Goal: Information Seeking & Learning: Learn about a topic

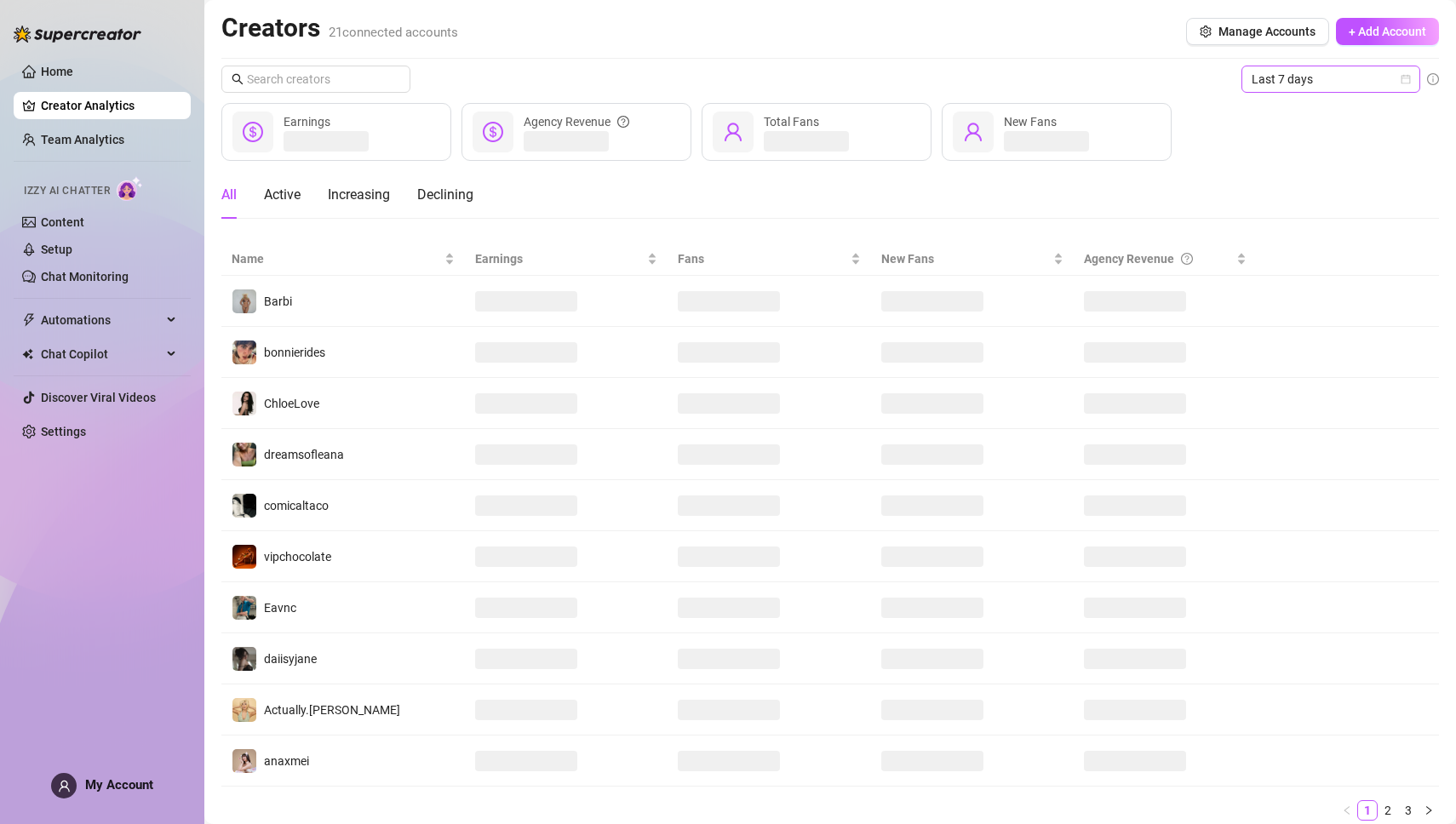
click at [1405, 74] on icon "calendar" at bounding box center [1406, 79] width 10 height 10
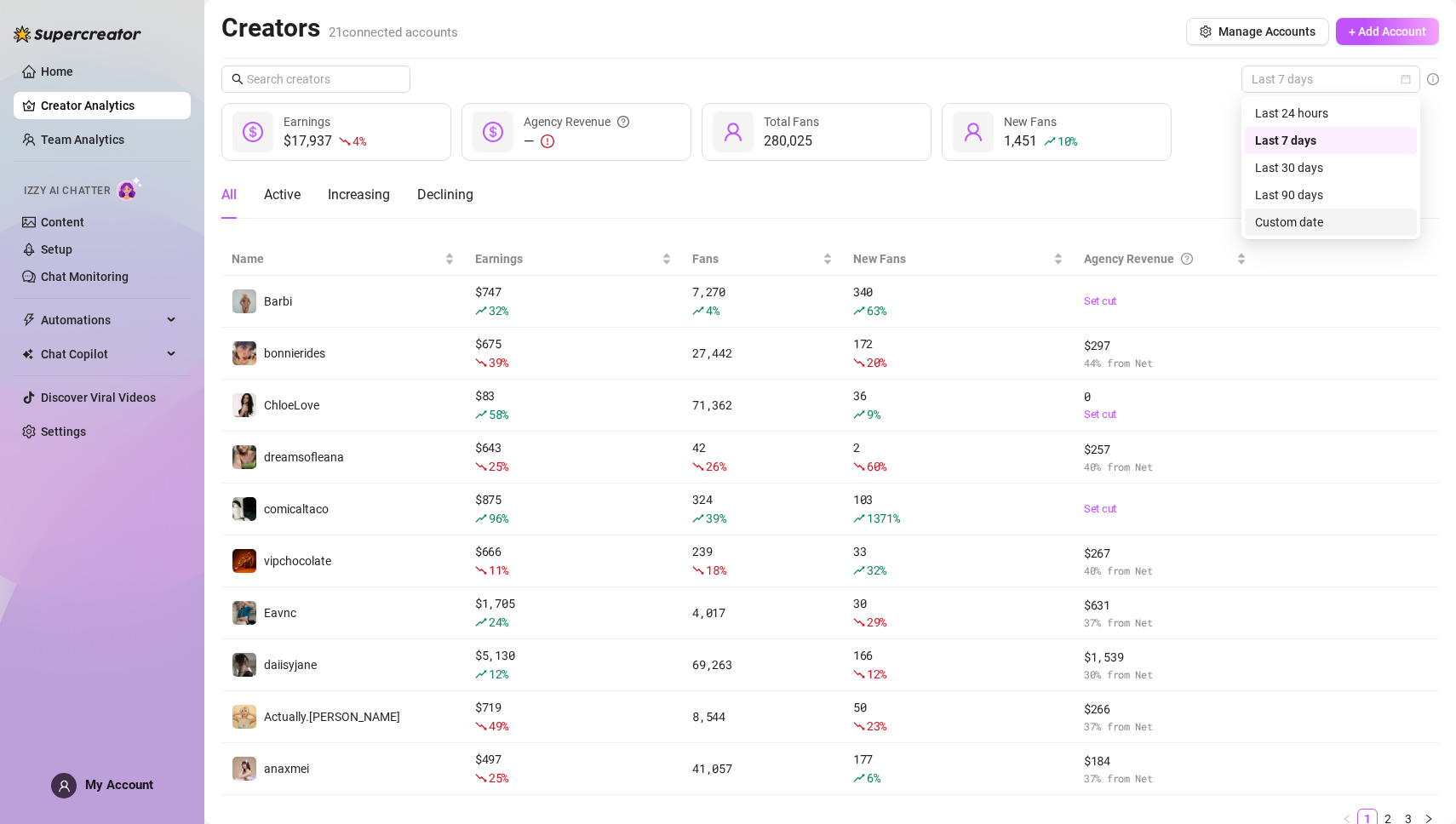
click at [1307, 229] on div "Custom date" at bounding box center [1331, 222] width 152 height 19
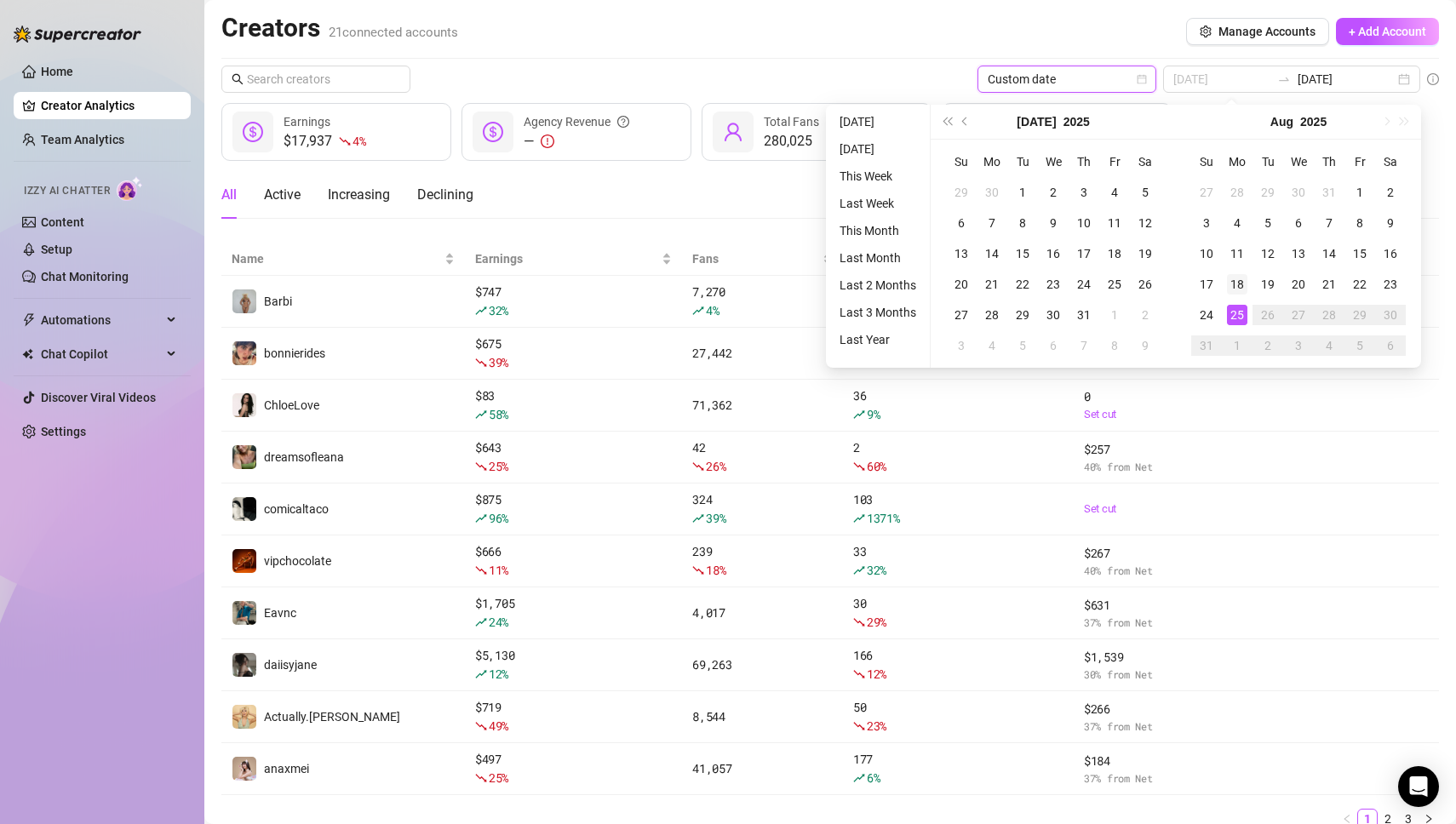
type input "[DATE]"
click at [1236, 279] on div "18" at bounding box center [1237, 284] width 20 height 20
type input "[DATE]"
click at [1205, 313] on div "24" at bounding box center [1206, 315] width 20 height 20
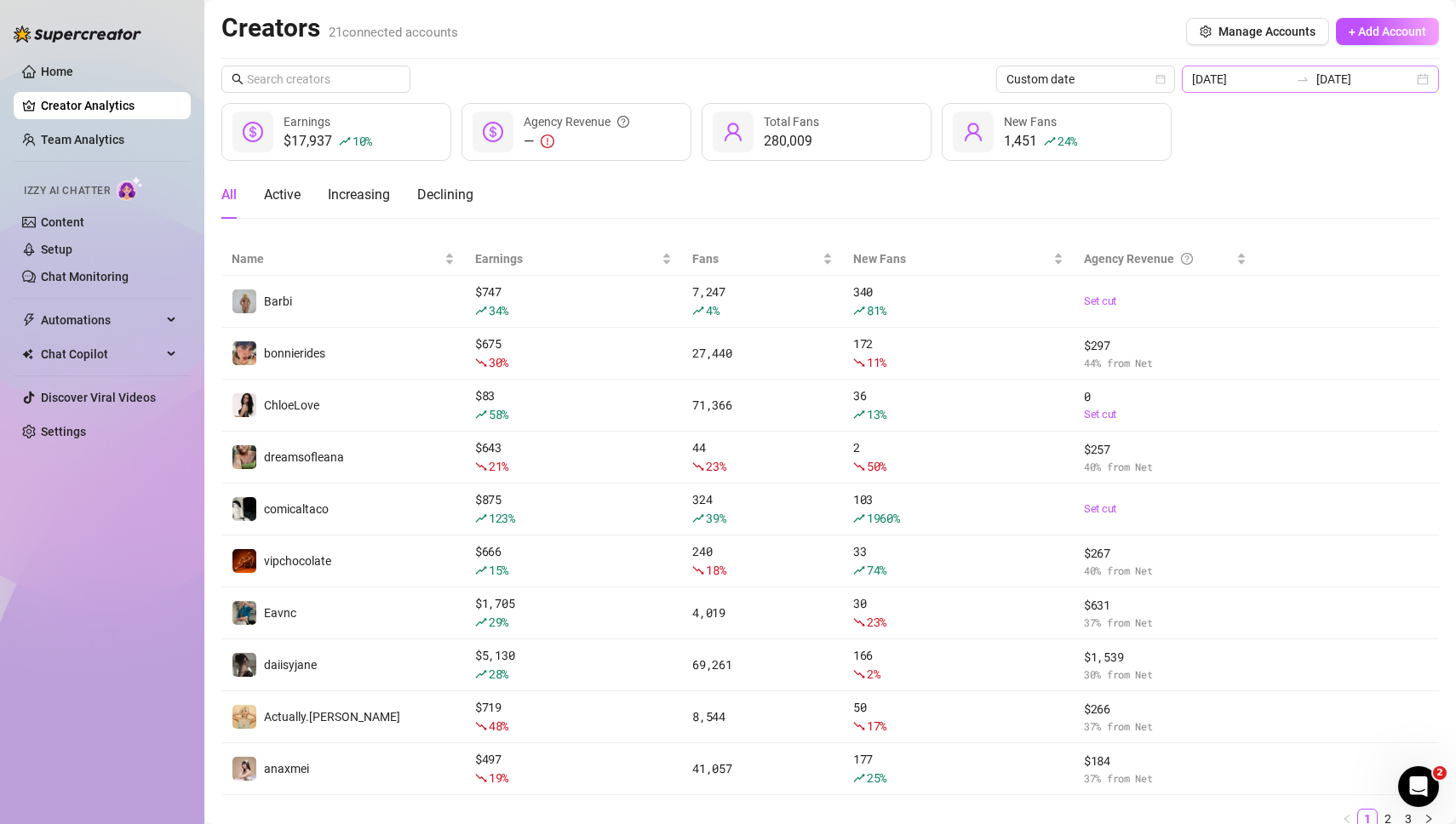
click at [1427, 78] on div "2025-08-18 2025-08-24" at bounding box center [1310, 79] width 257 height 27
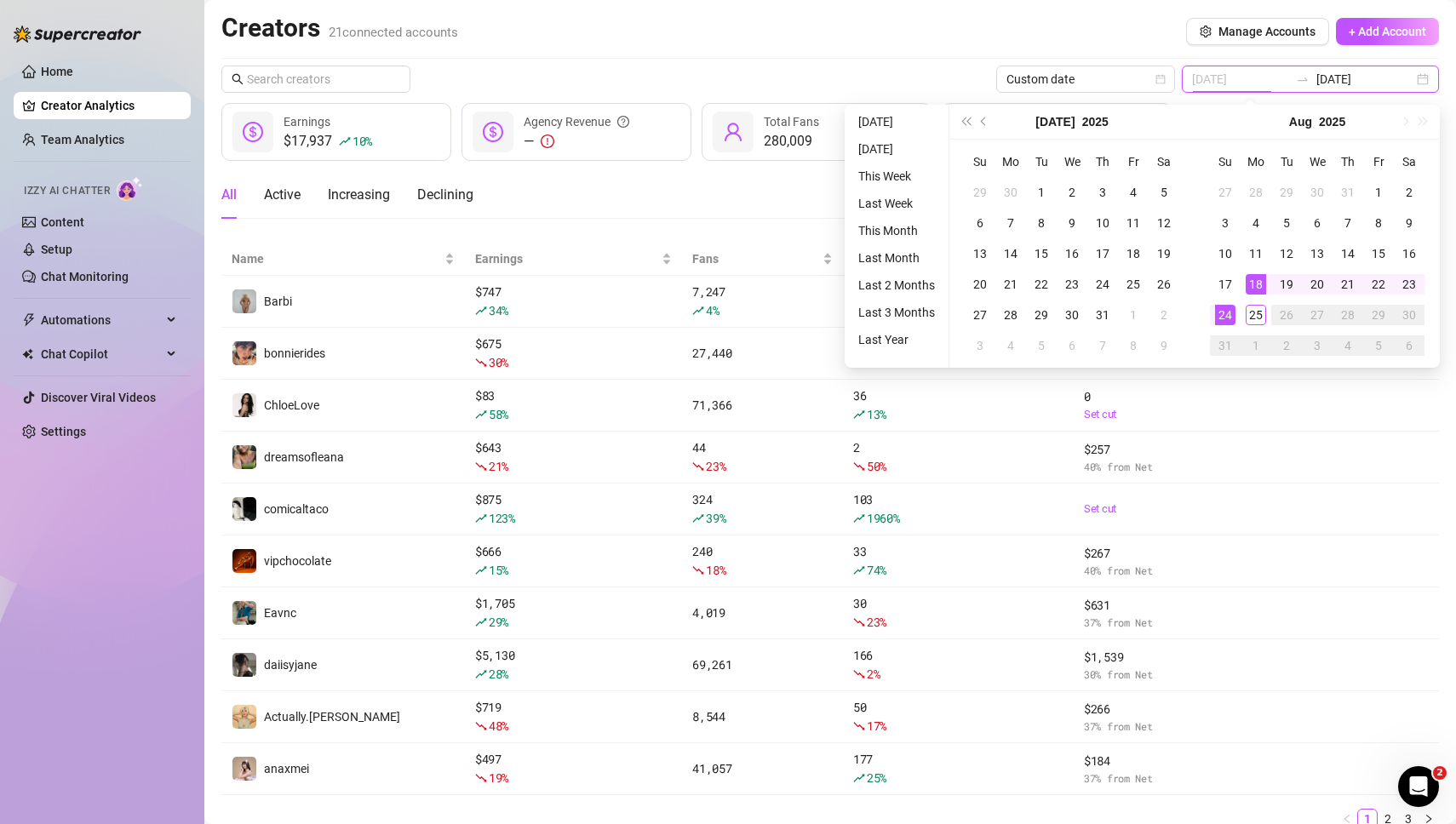
type input "[DATE]"
click at [1255, 281] on div "18" at bounding box center [1256, 284] width 20 height 20
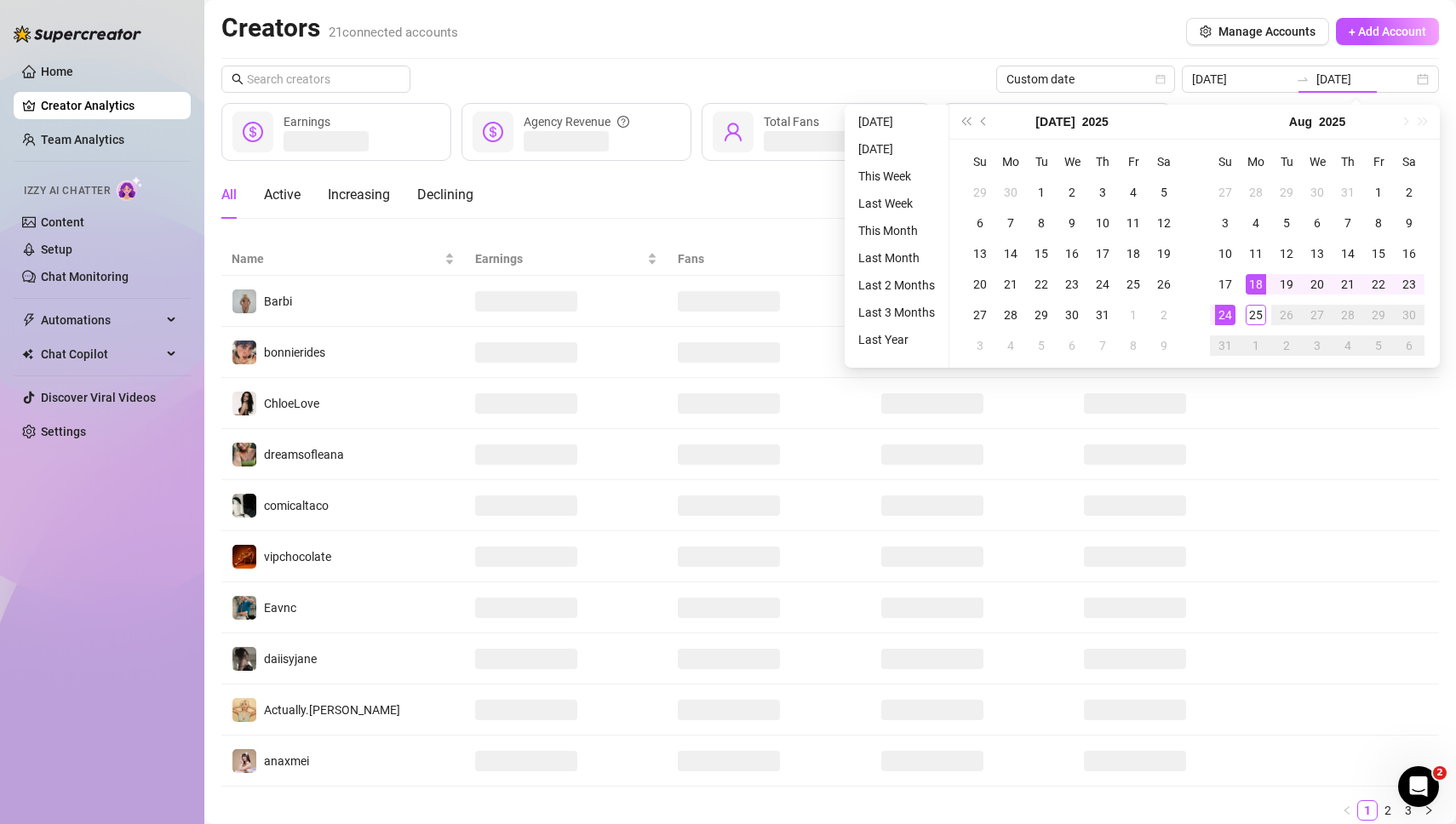
type input "[DATE]"
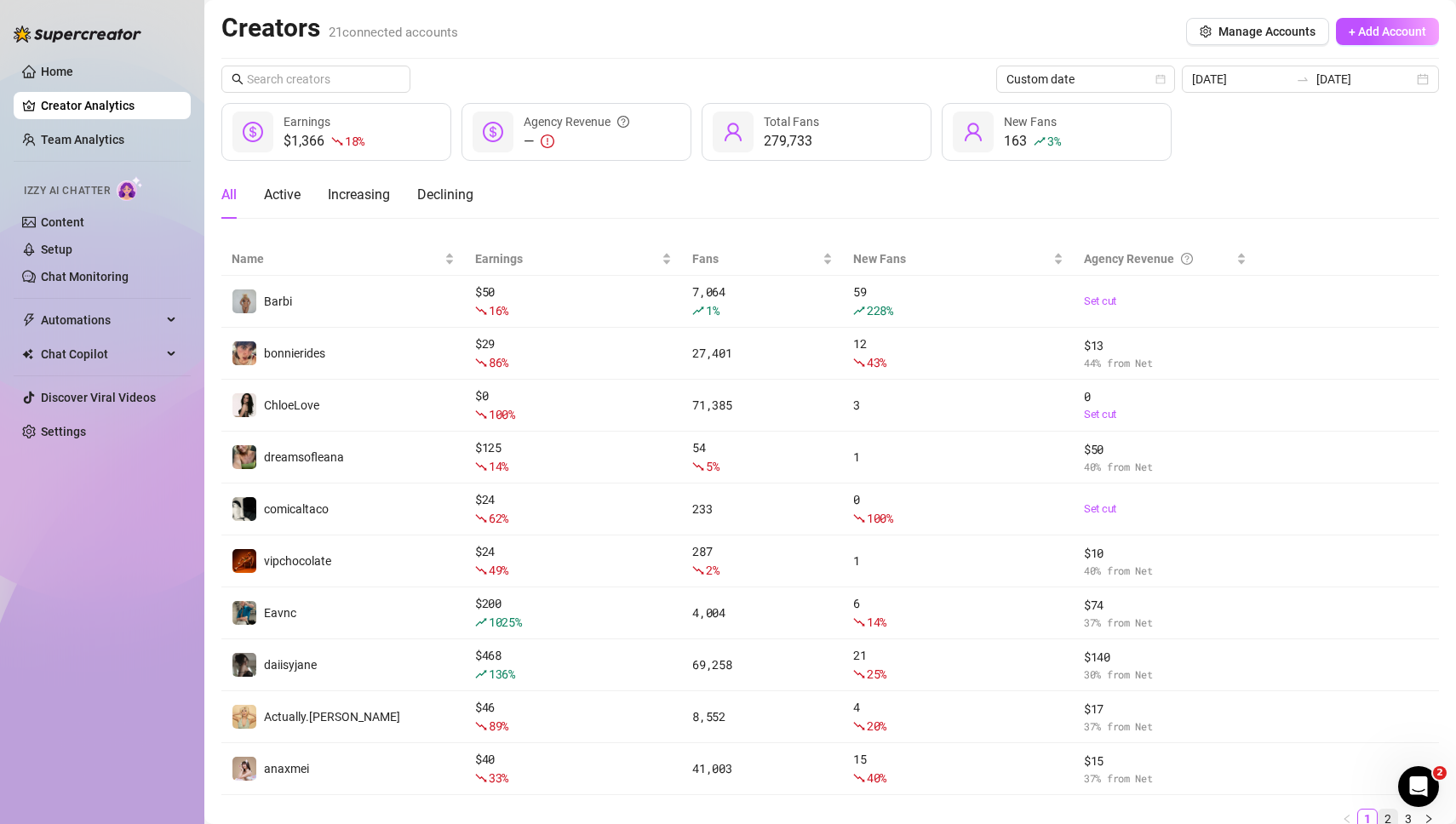
click at [1386, 814] on link "2" at bounding box center [1388, 819] width 19 height 19
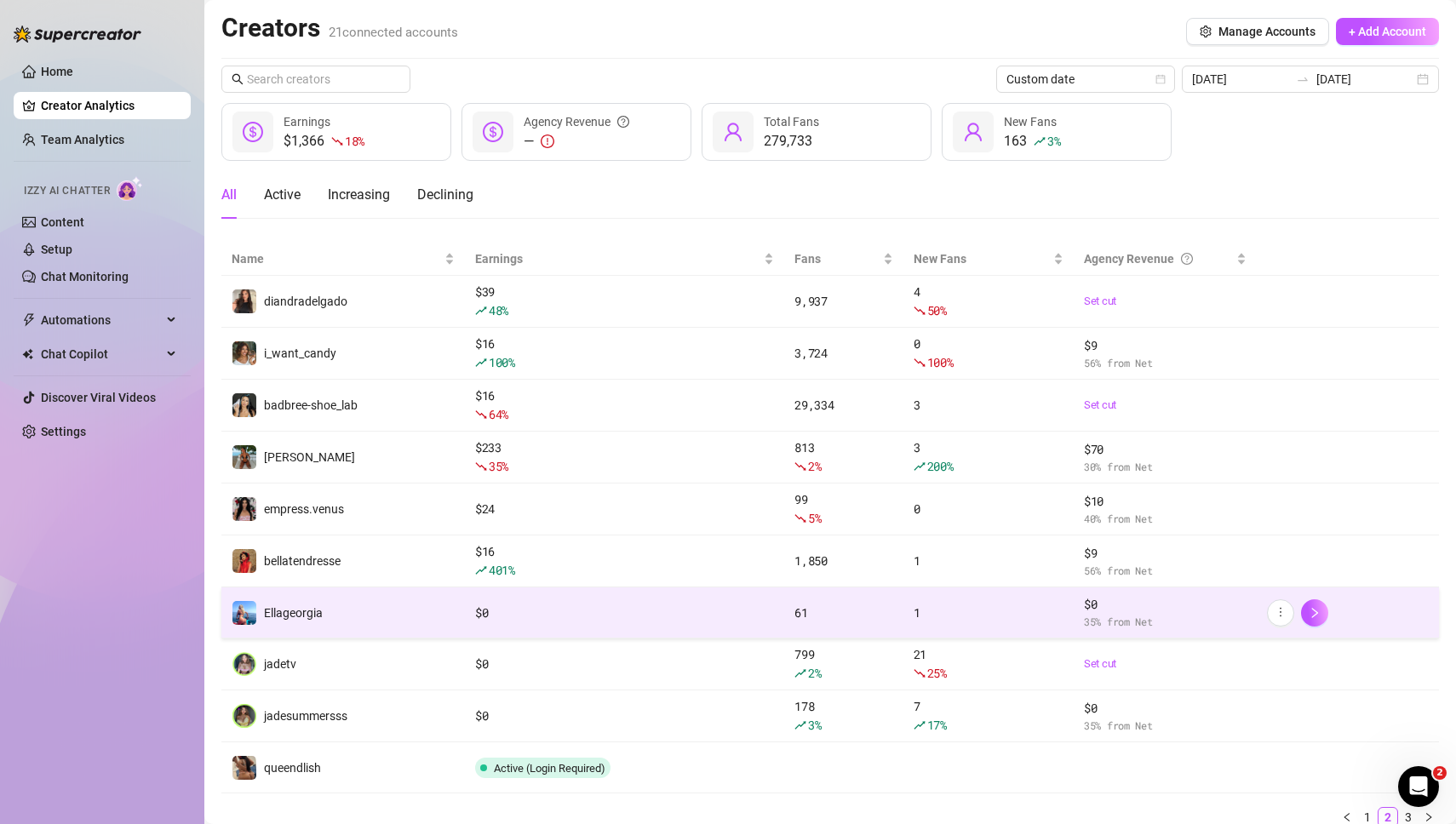
scroll to position [55, 0]
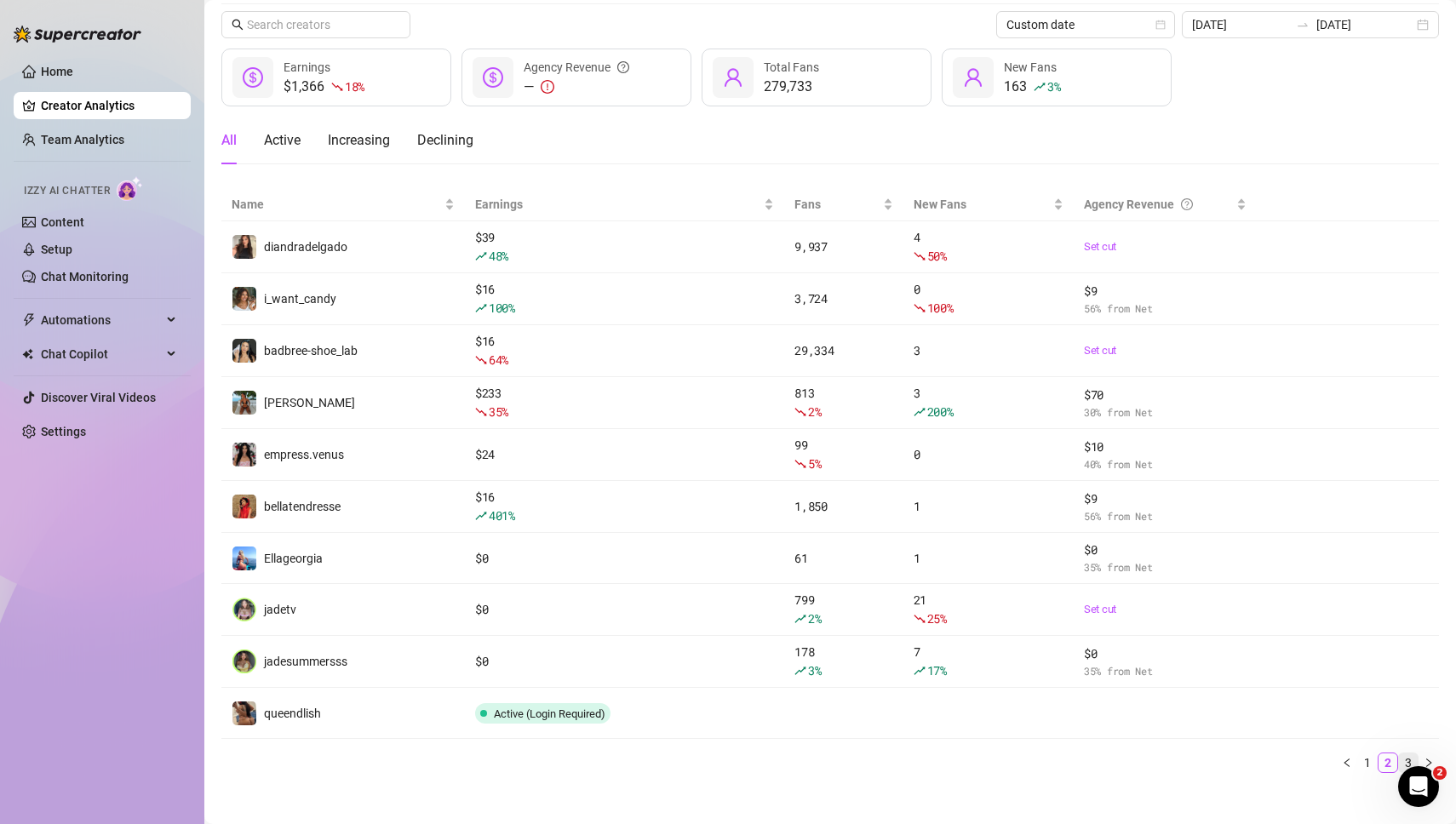
click at [1412, 757] on link "3" at bounding box center [1408, 763] width 19 height 19
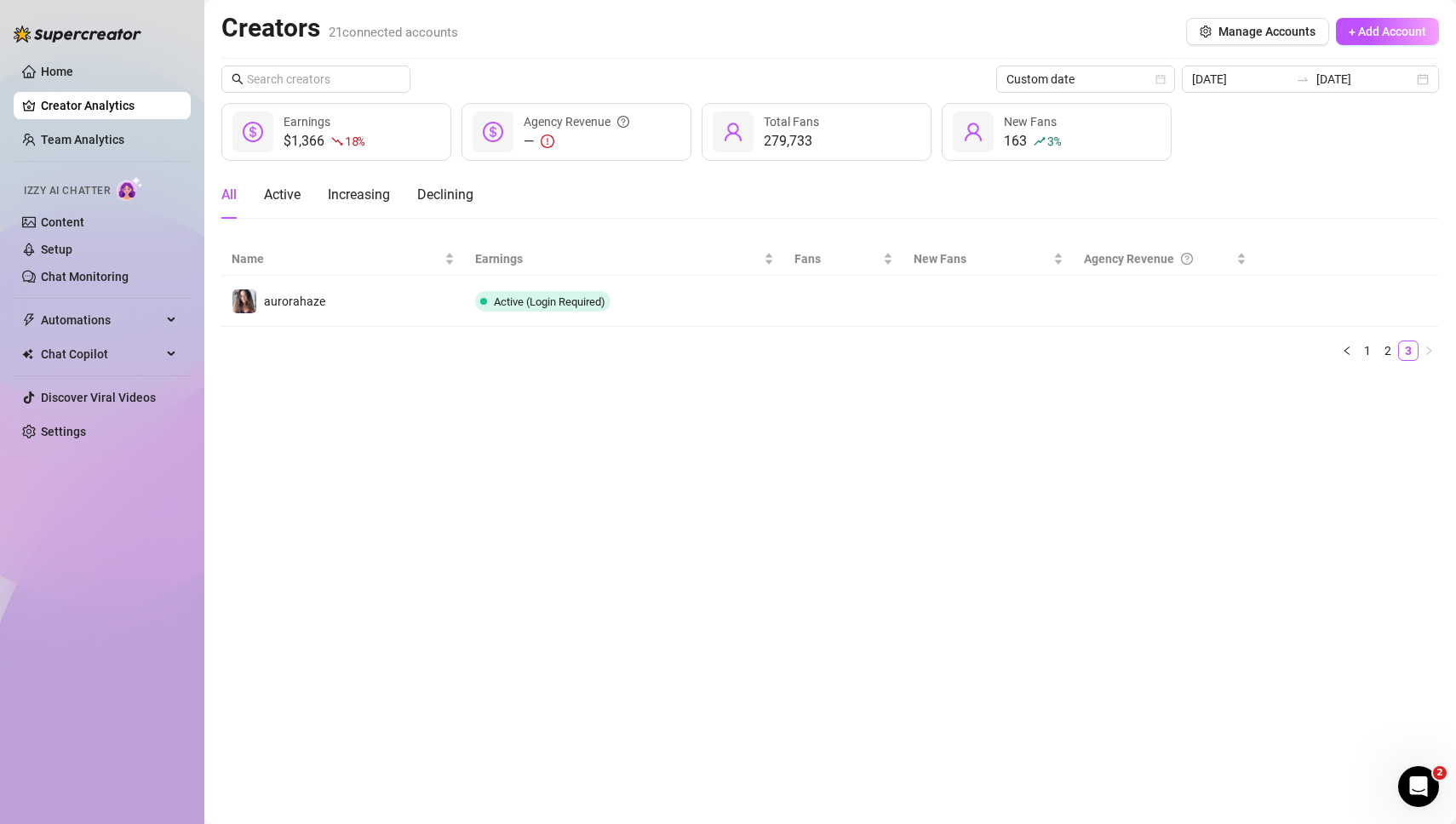
scroll to position [0, 0]
click at [1421, 80] on div "2025-08-18 2025-08-18" at bounding box center [1310, 79] width 257 height 27
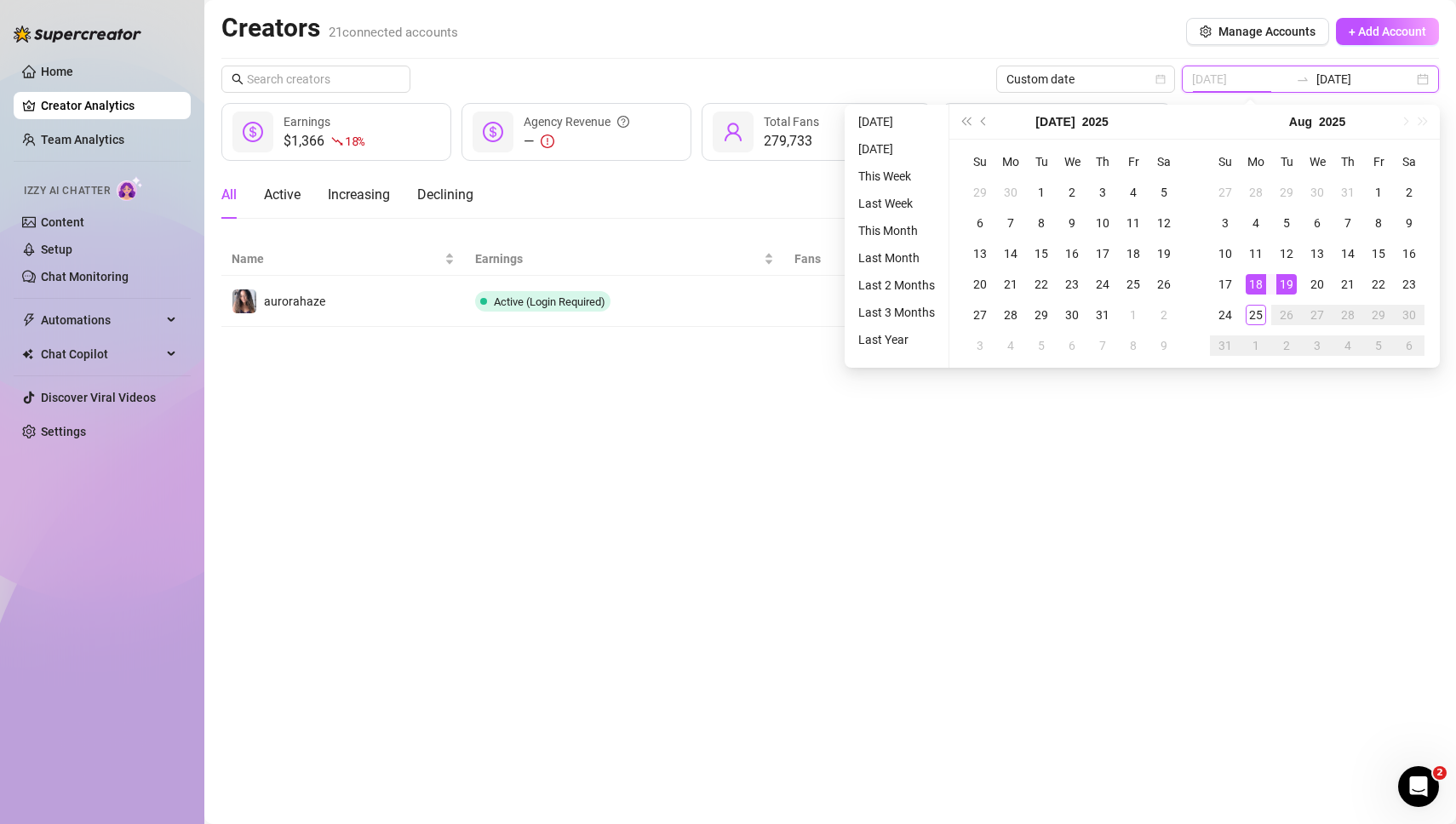
type input "[DATE]"
click at [1289, 281] on div "19" at bounding box center [1287, 284] width 20 height 20
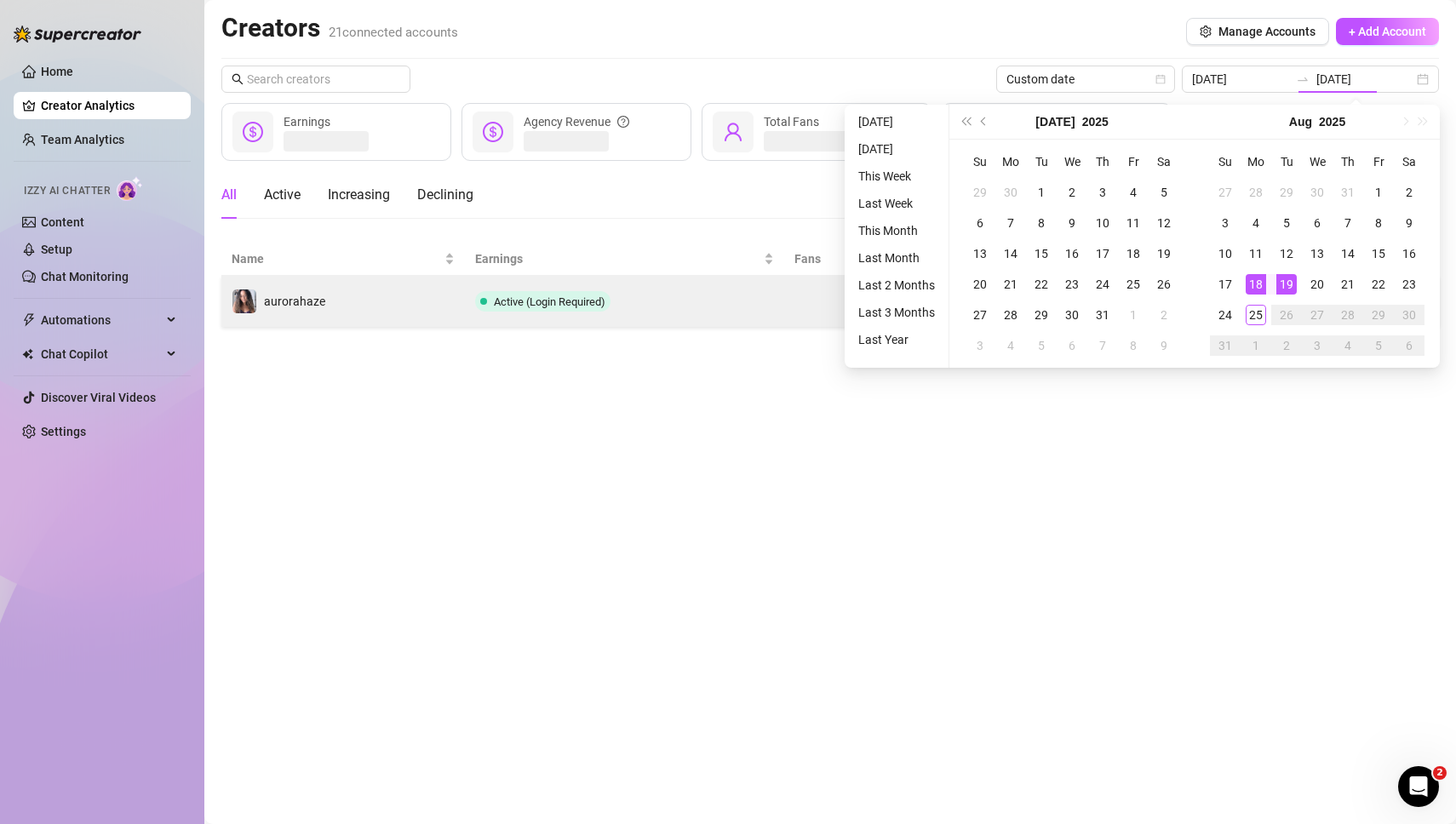
type input "[DATE]"
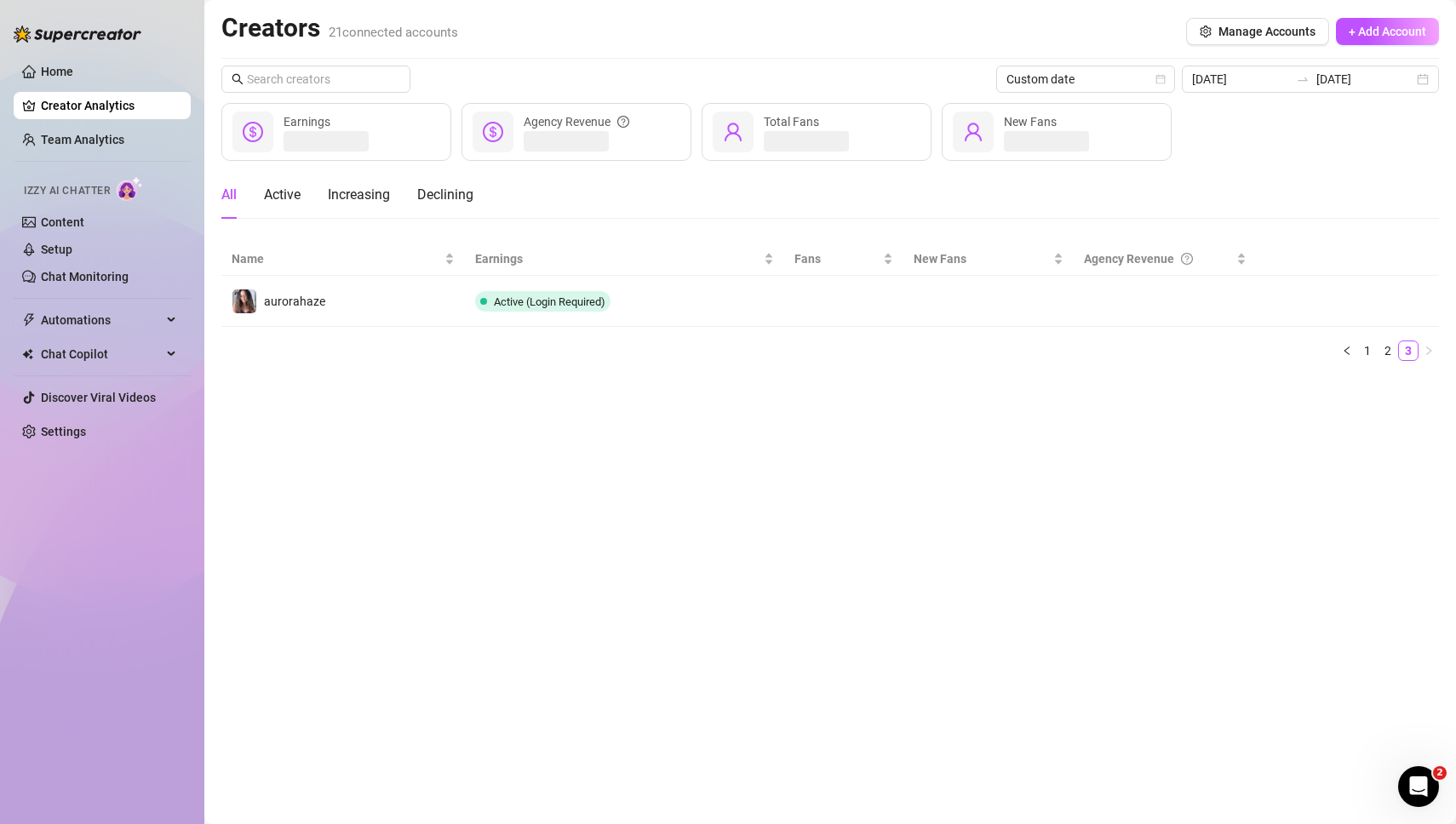
click at [840, 40] on div "Creators 21 connected accounts Manage Accounts + Add Account" at bounding box center [830, 31] width 1218 height 39
click at [1372, 348] on link "1" at bounding box center [1367, 350] width 19 height 19
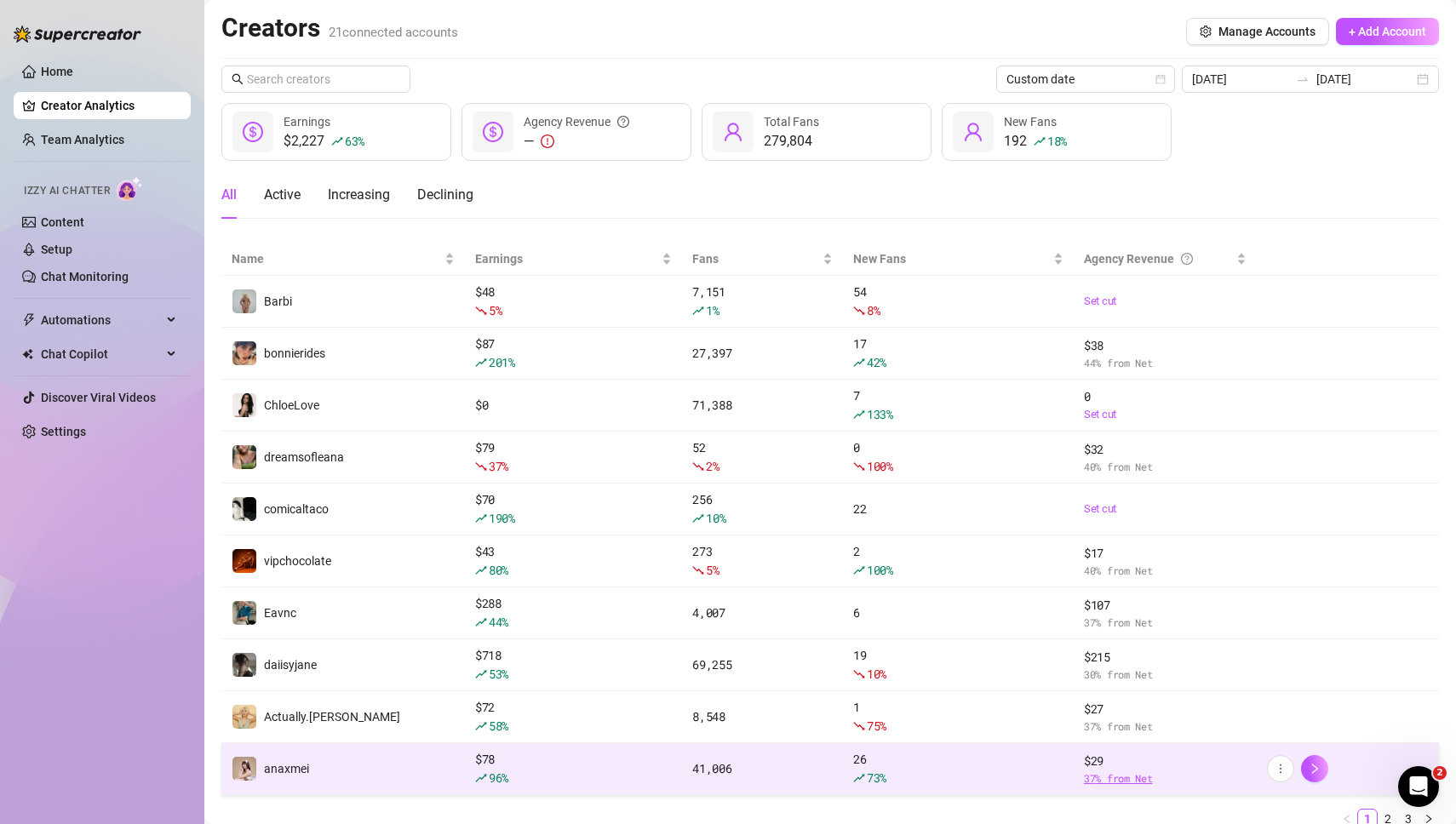
scroll to position [65, 0]
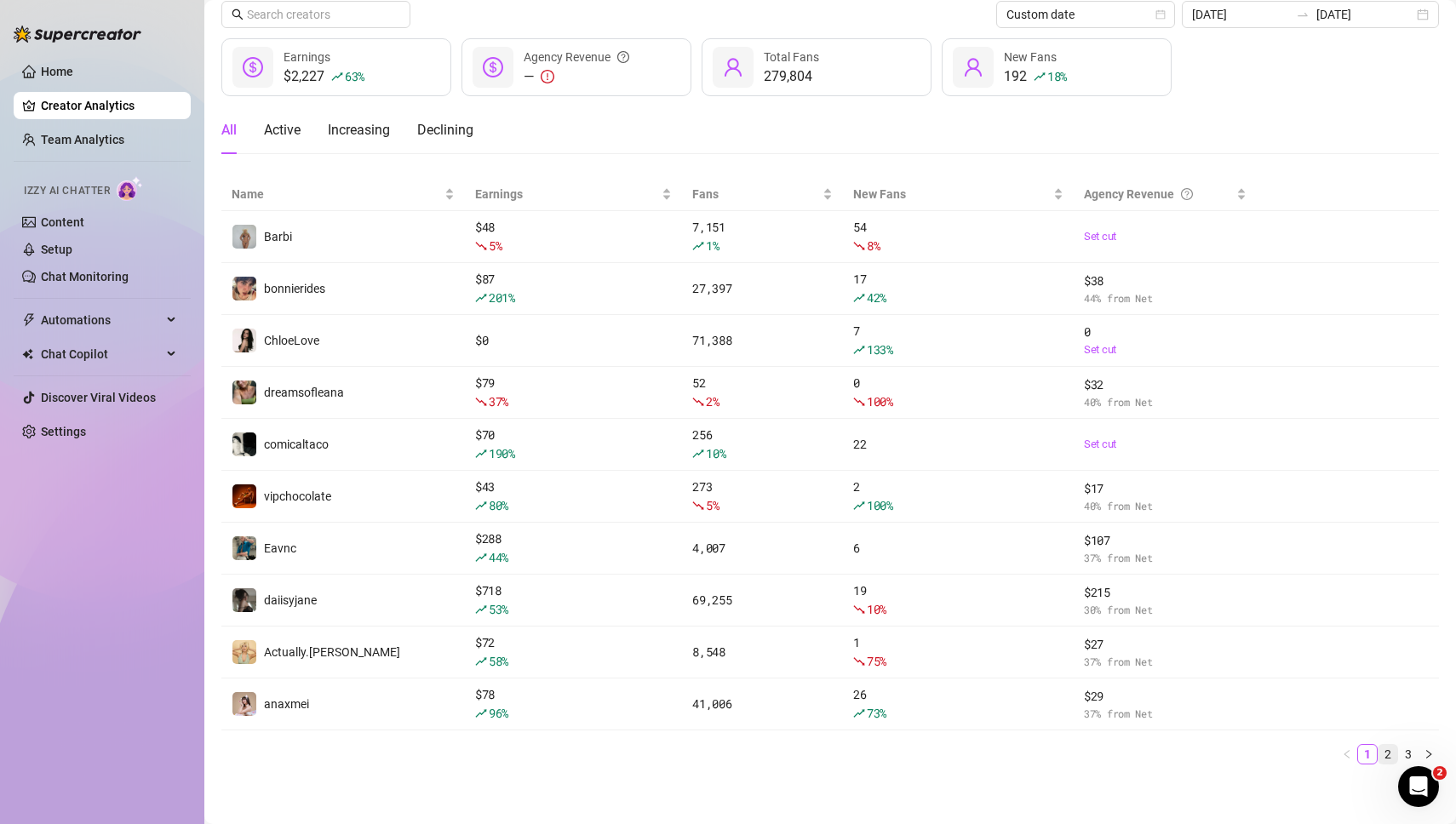
click at [1390, 749] on link "2" at bounding box center [1388, 754] width 19 height 19
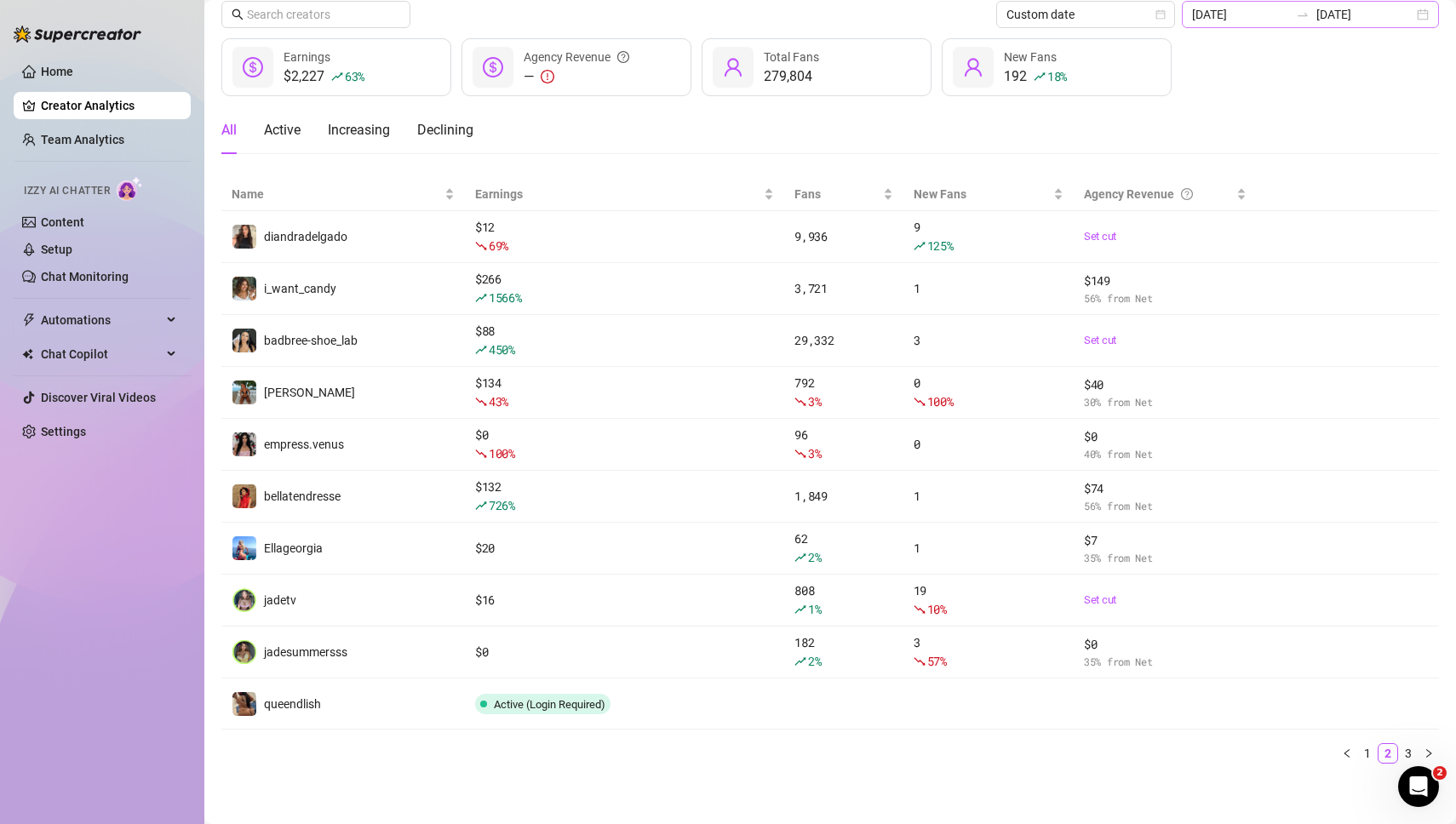
click at [1425, 14] on div "2025-08-19 2025-08-19" at bounding box center [1310, 14] width 257 height 27
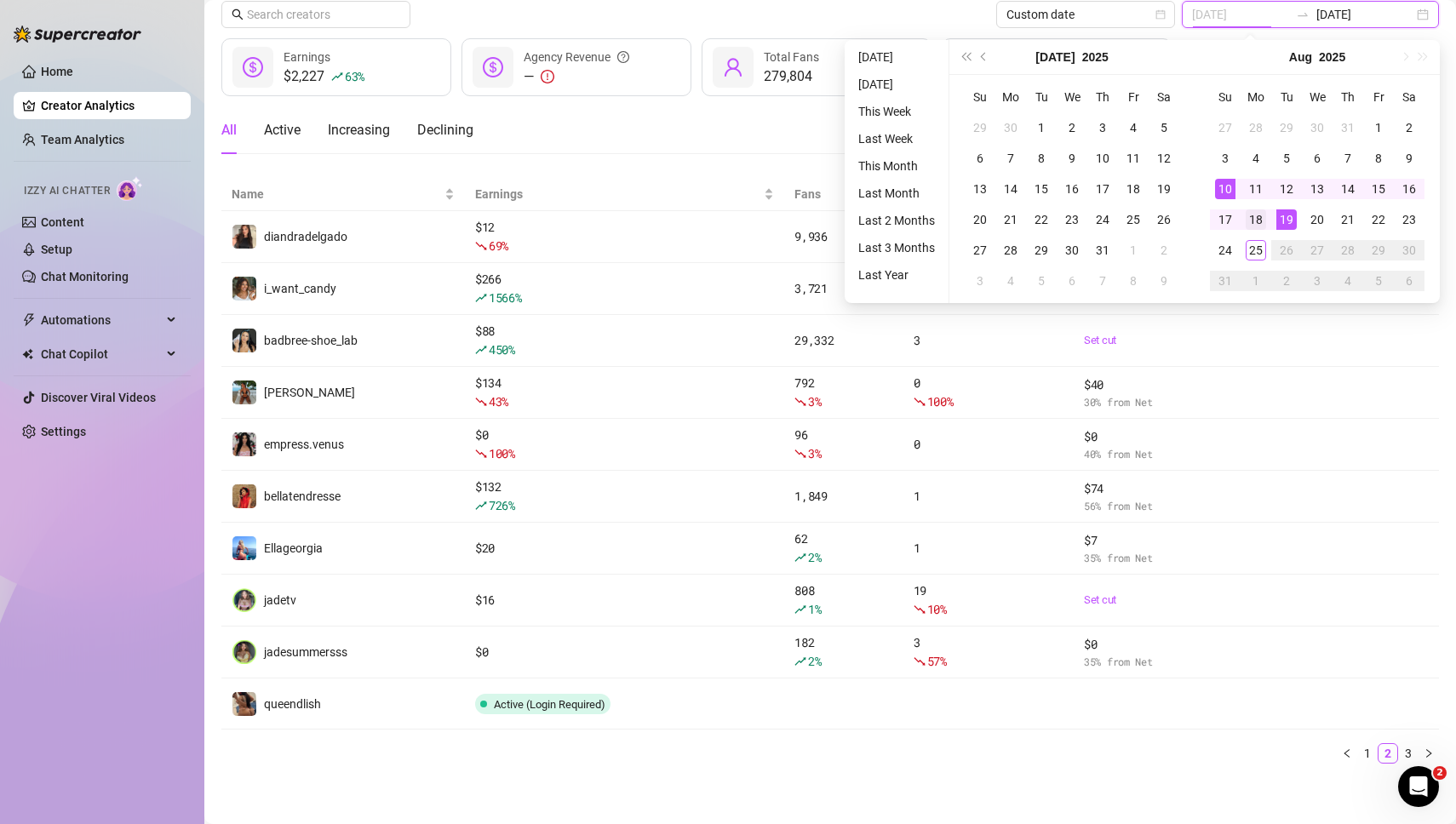
type input "[DATE]"
click at [1256, 220] on div "18" at bounding box center [1256, 219] width 20 height 20
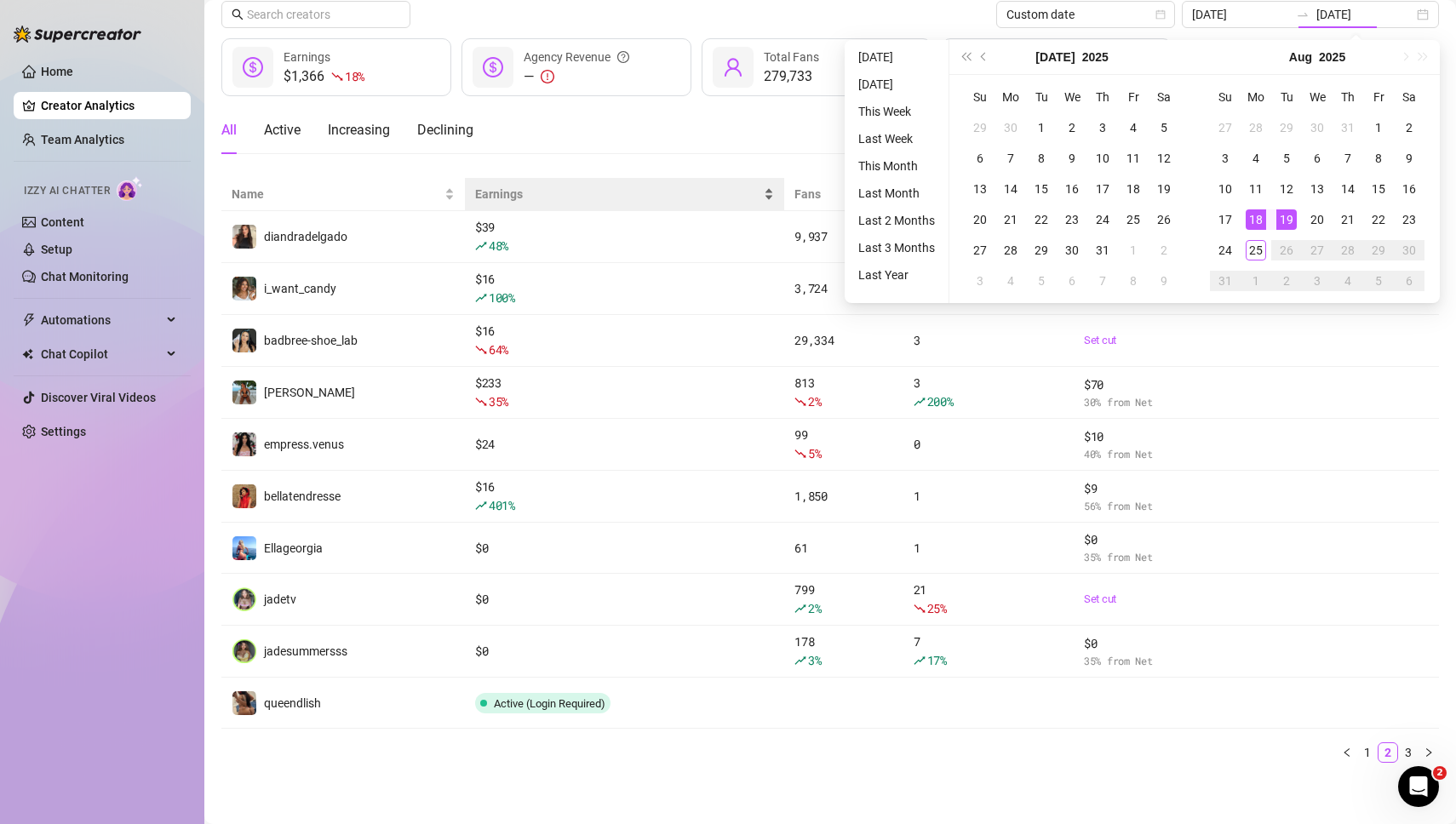
type input "[DATE]"
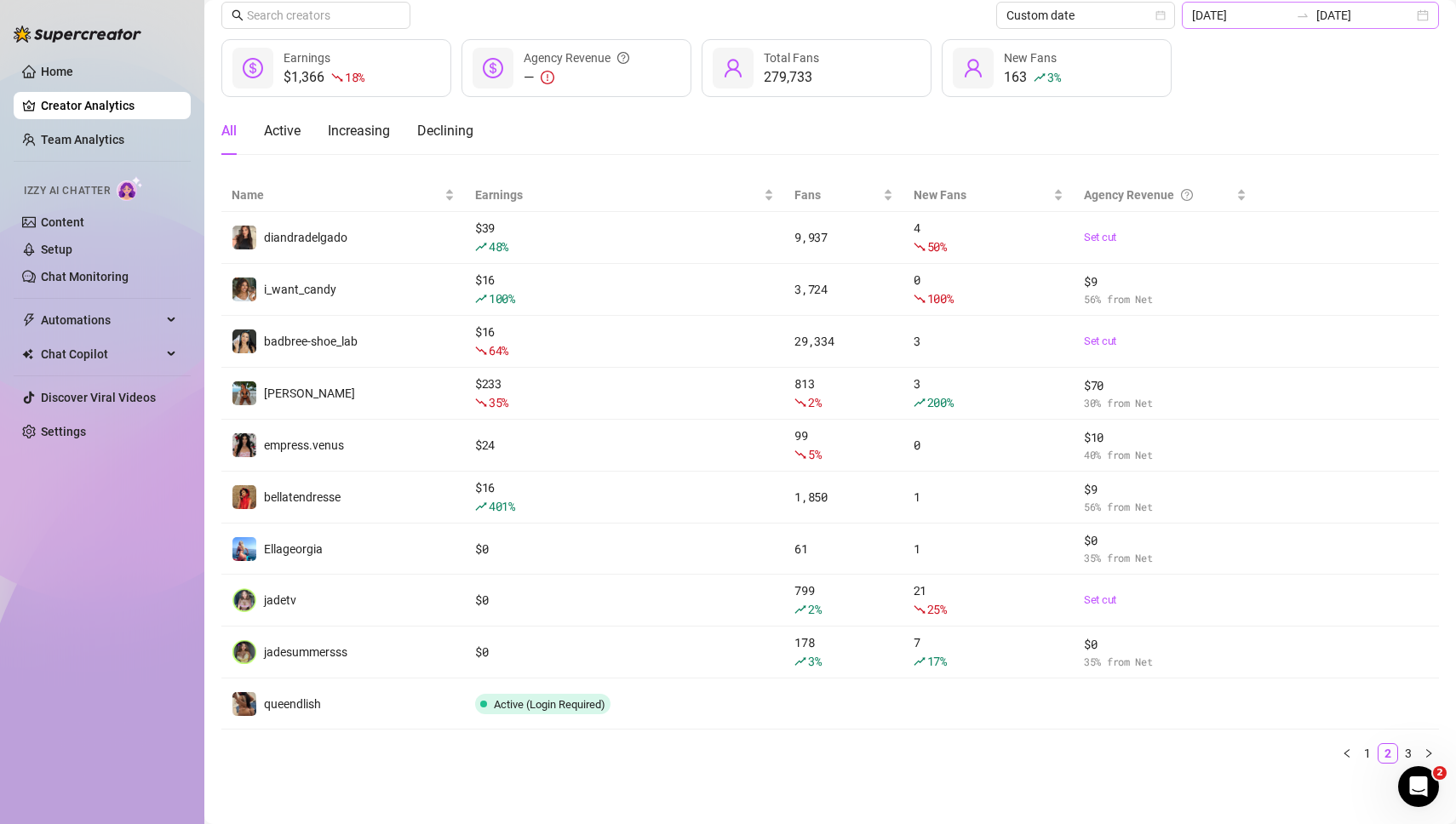
click at [1422, 11] on div "2025-08-18 2025-08-18" at bounding box center [1310, 15] width 257 height 27
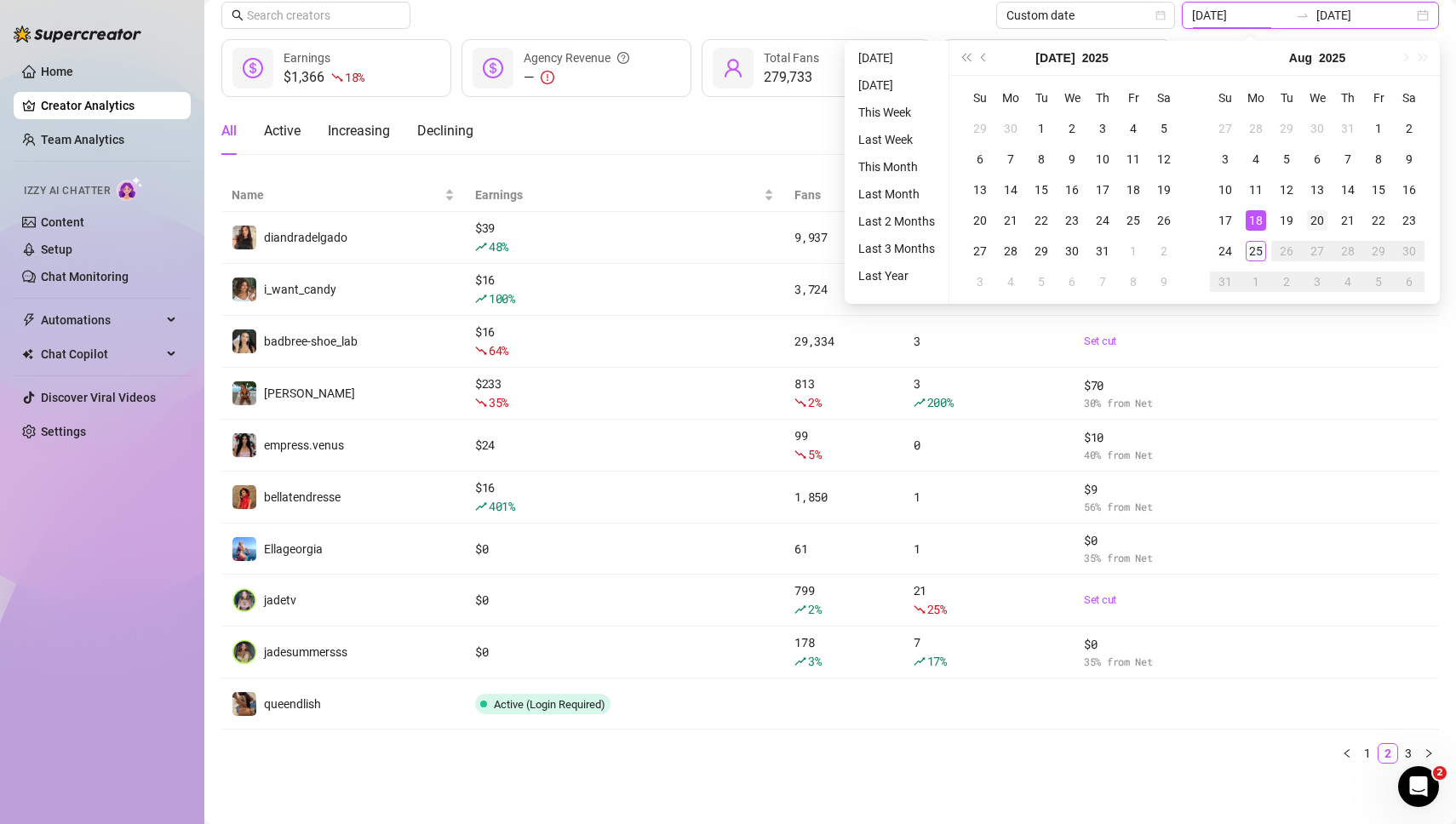
type input "2025-08-20"
click at [1320, 218] on div "20" at bounding box center [1317, 220] width 20 height 20
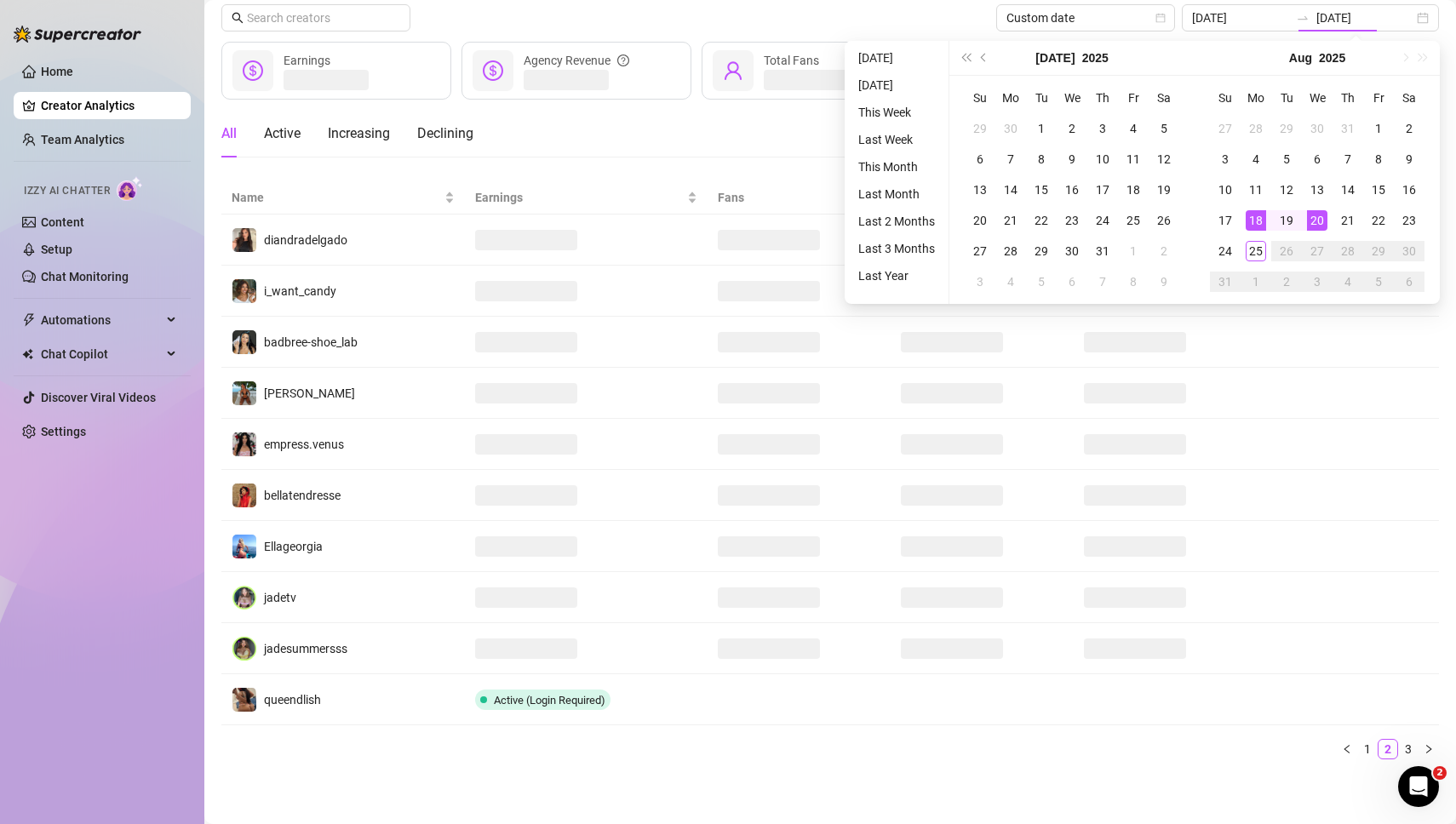
type input "2025-08-20"
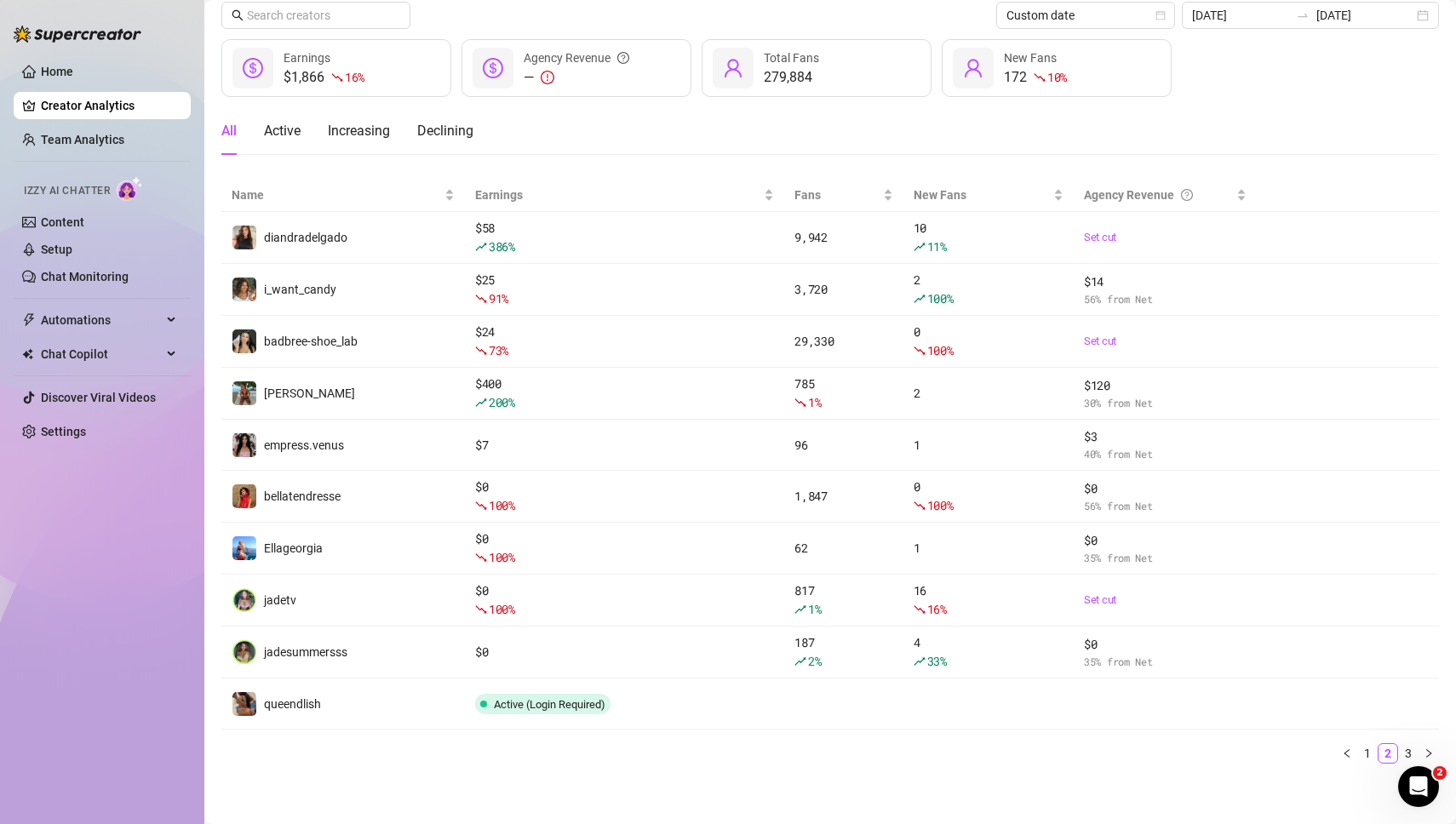
click at [513, 778] on main "Creators 21 connected accounts Manage Accounts + Add Account Custom date 2025-0…" at bounding box center [830, 382] width 1252 height 892
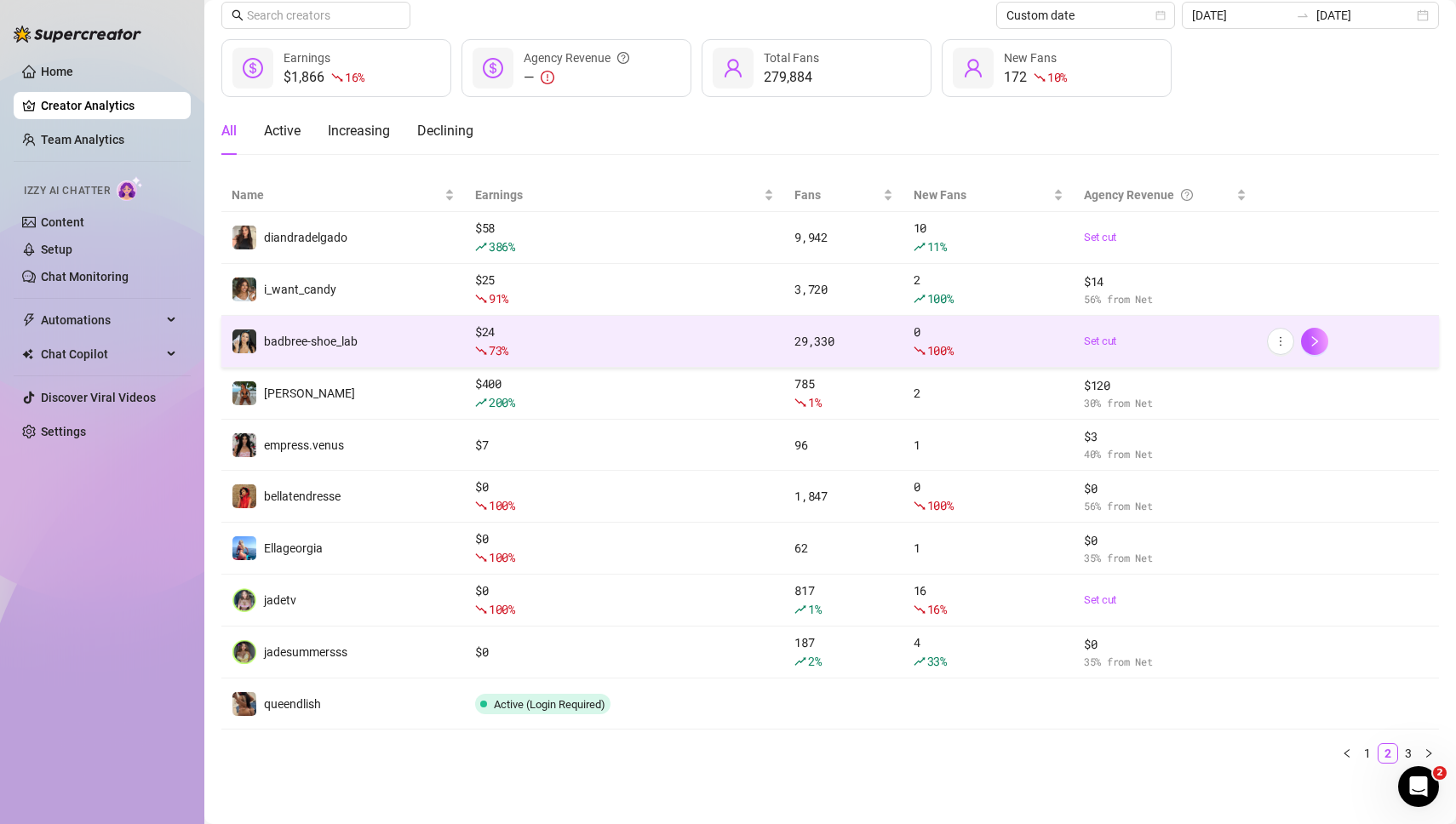
scroll to position [0, 0]
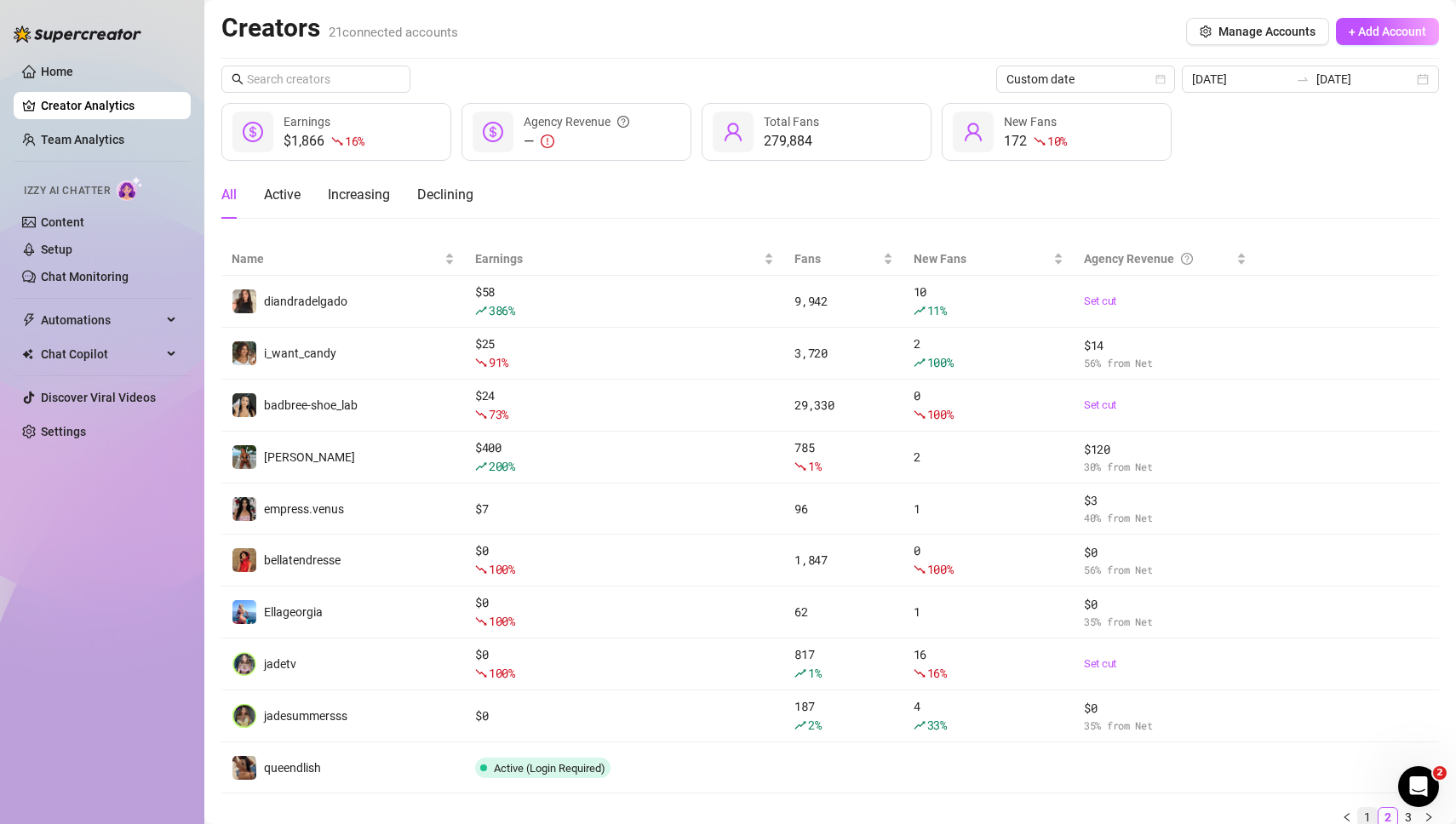
click at [1369, 815] on link "1" at bounding box center [1367, 817] width 19 height 19
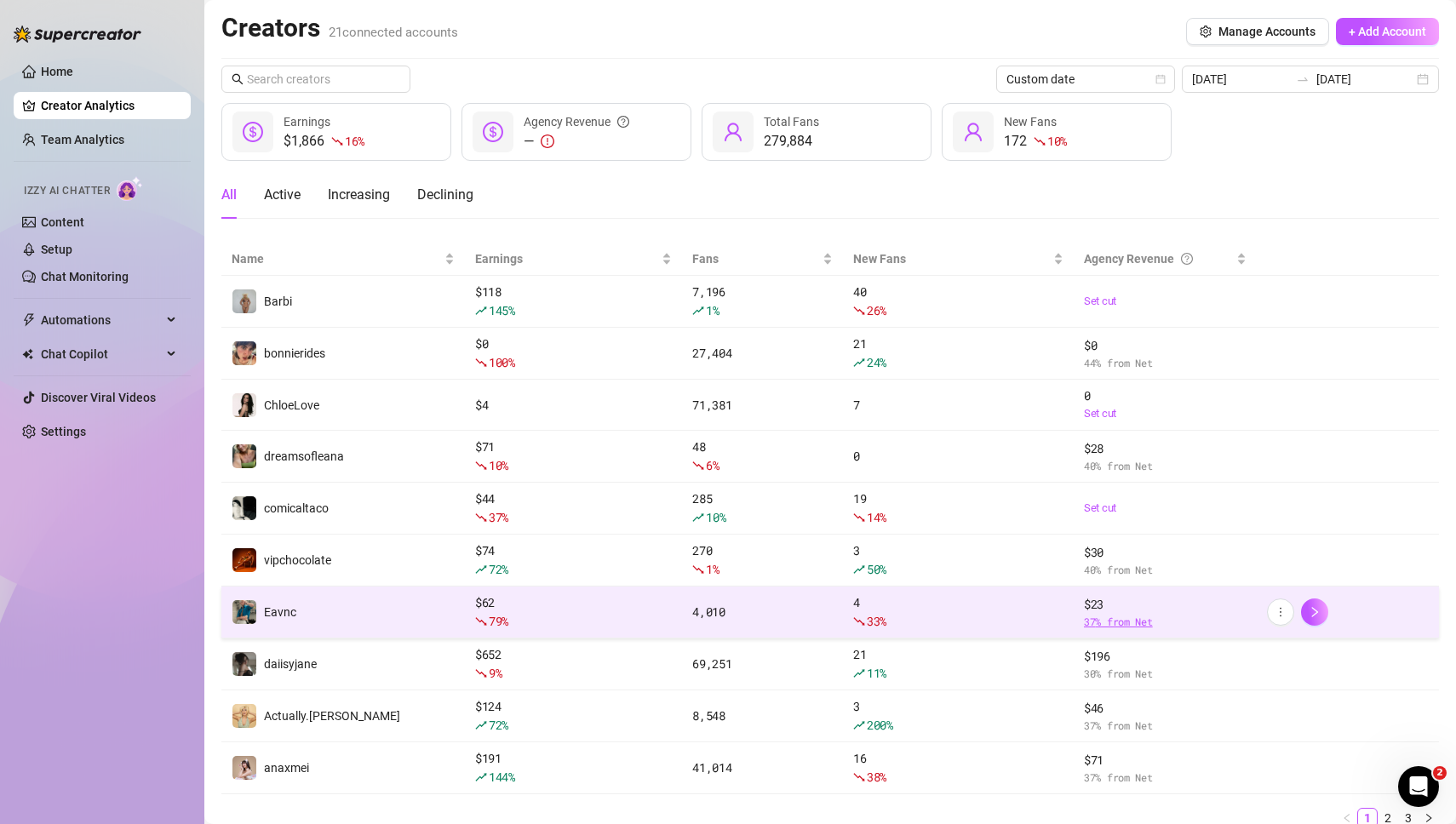
scroll to position [65, 0]
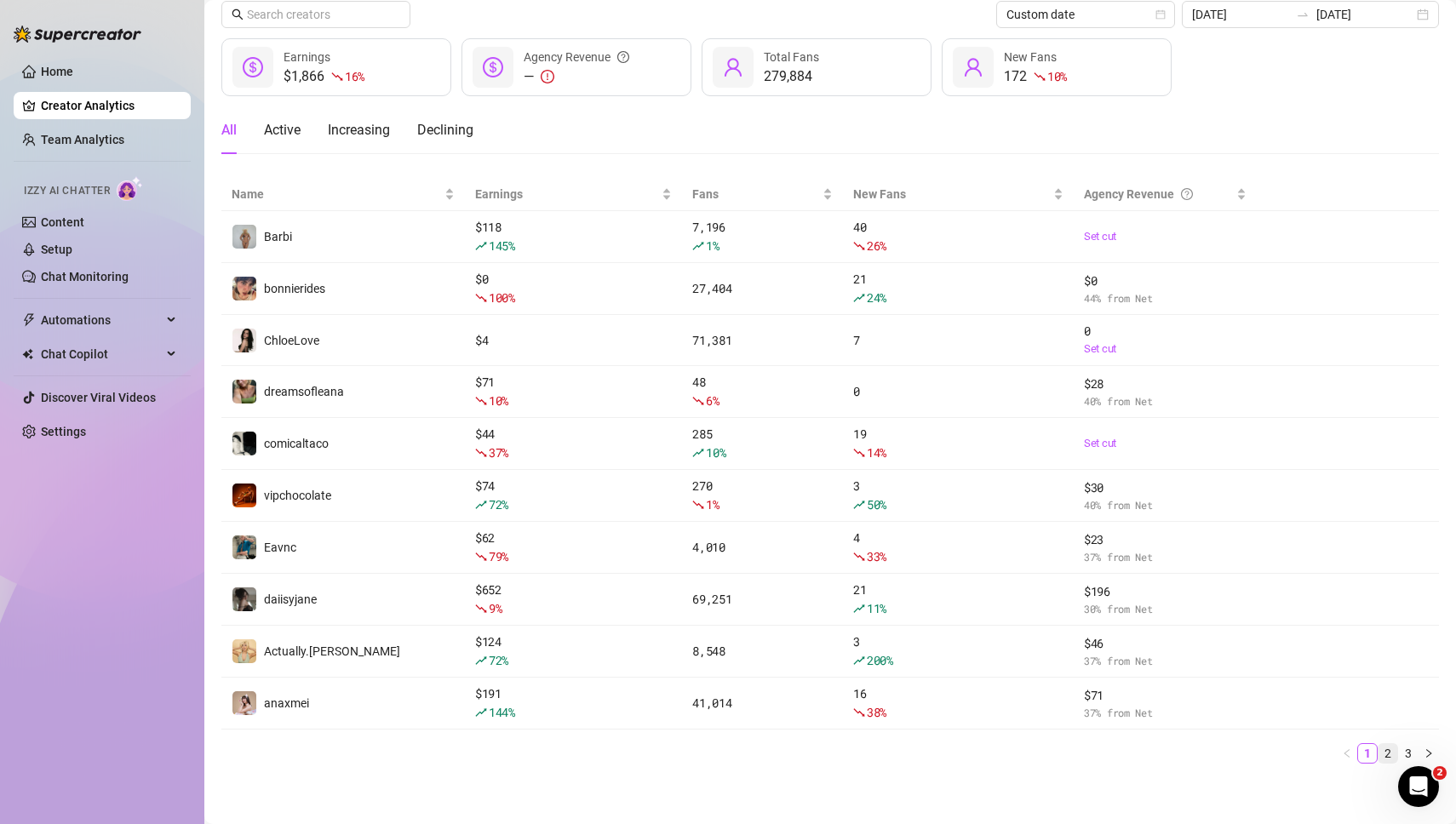
click at [1389, 749] on link "2" at bounding box center [1388, 753] width 19 height 19
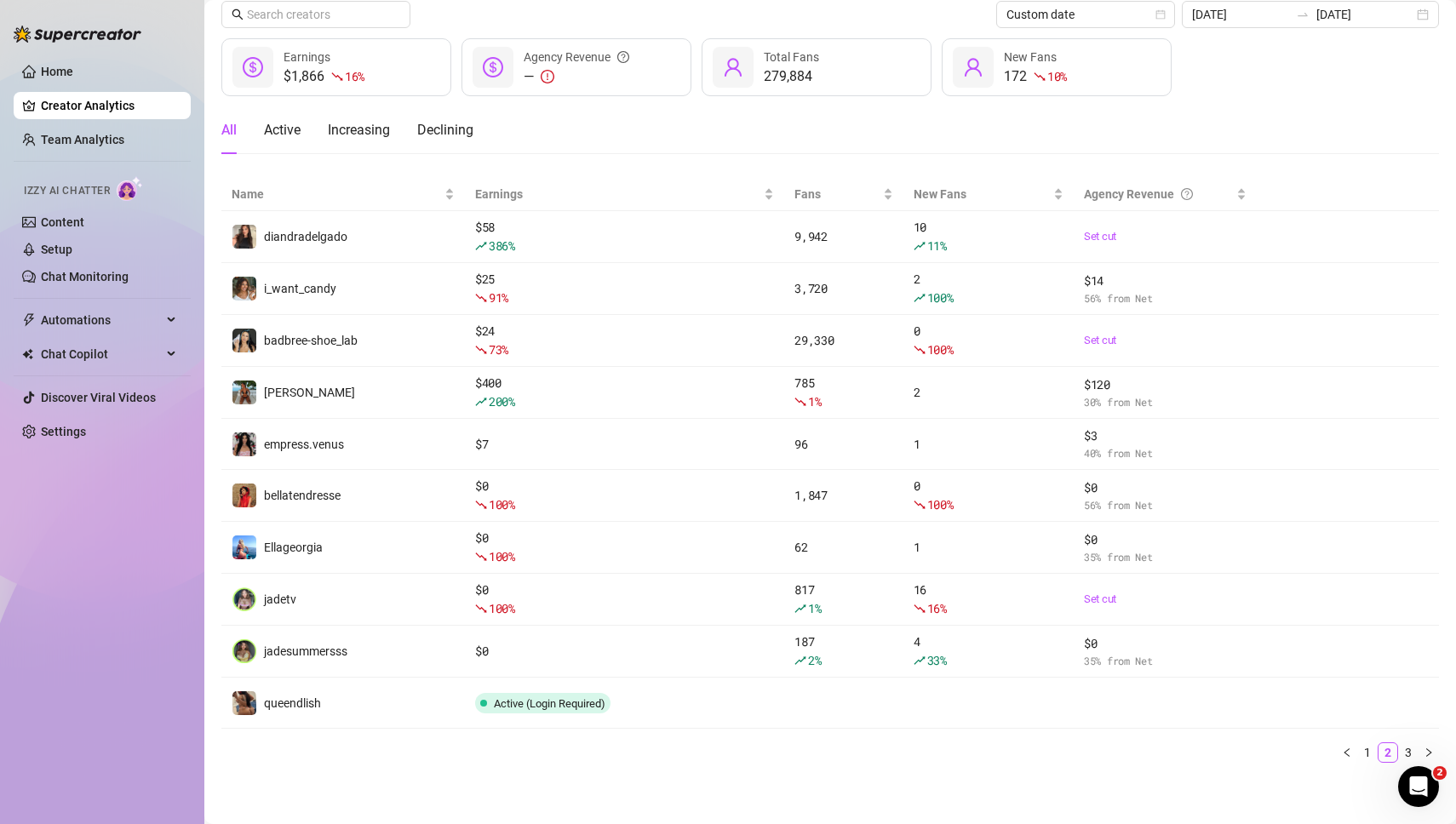
scroll to position [64, 0]
click at [1430, 20] on div "2025-08-20 2025-08-20" at bounding box center [1310, 15] width 257 height 27
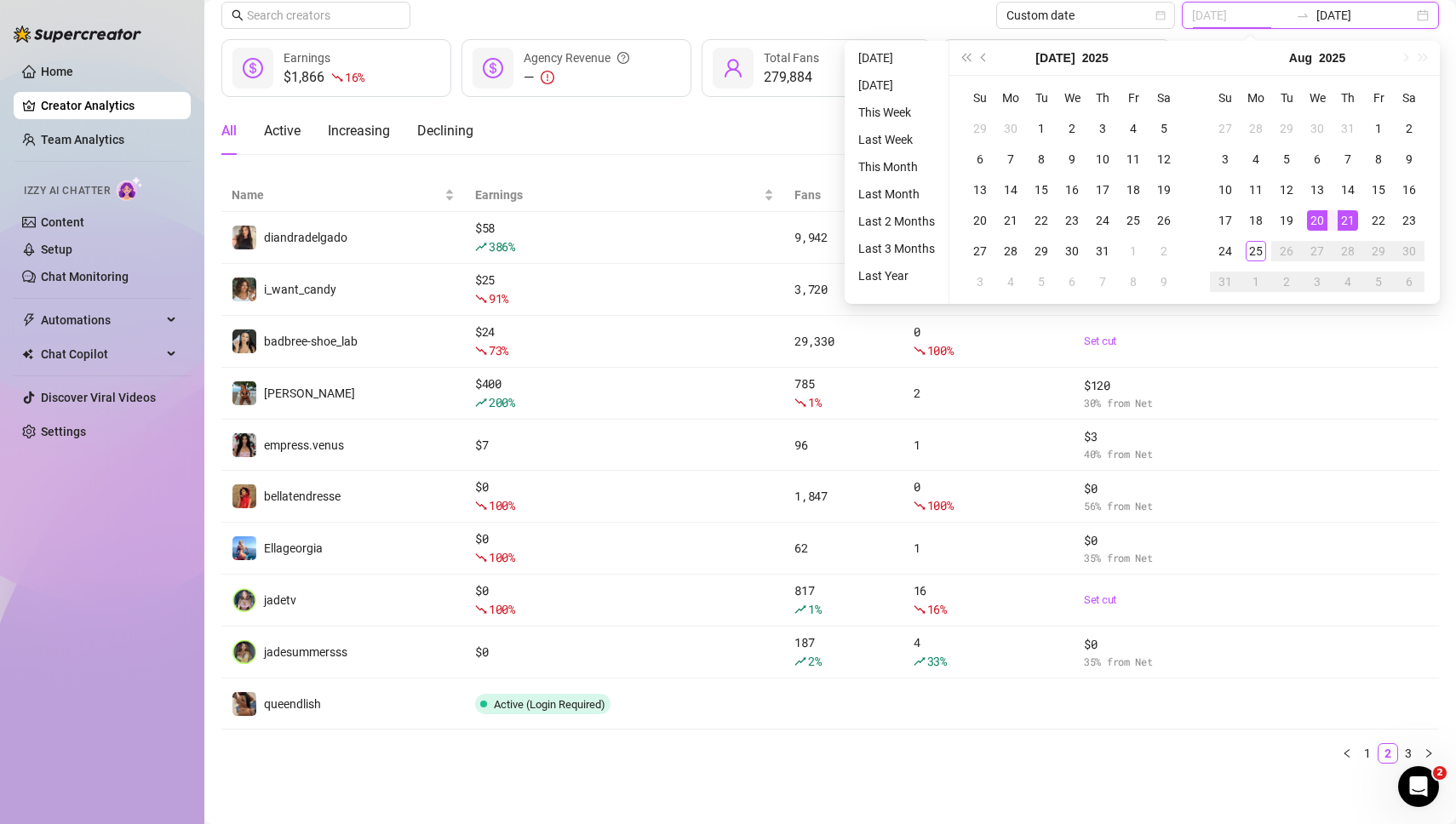
type input "2025-08-21"
click at [1351, 223] on div "21" at bounding box center [1348, 220] width 20 height 20
type input "2025-08-21"
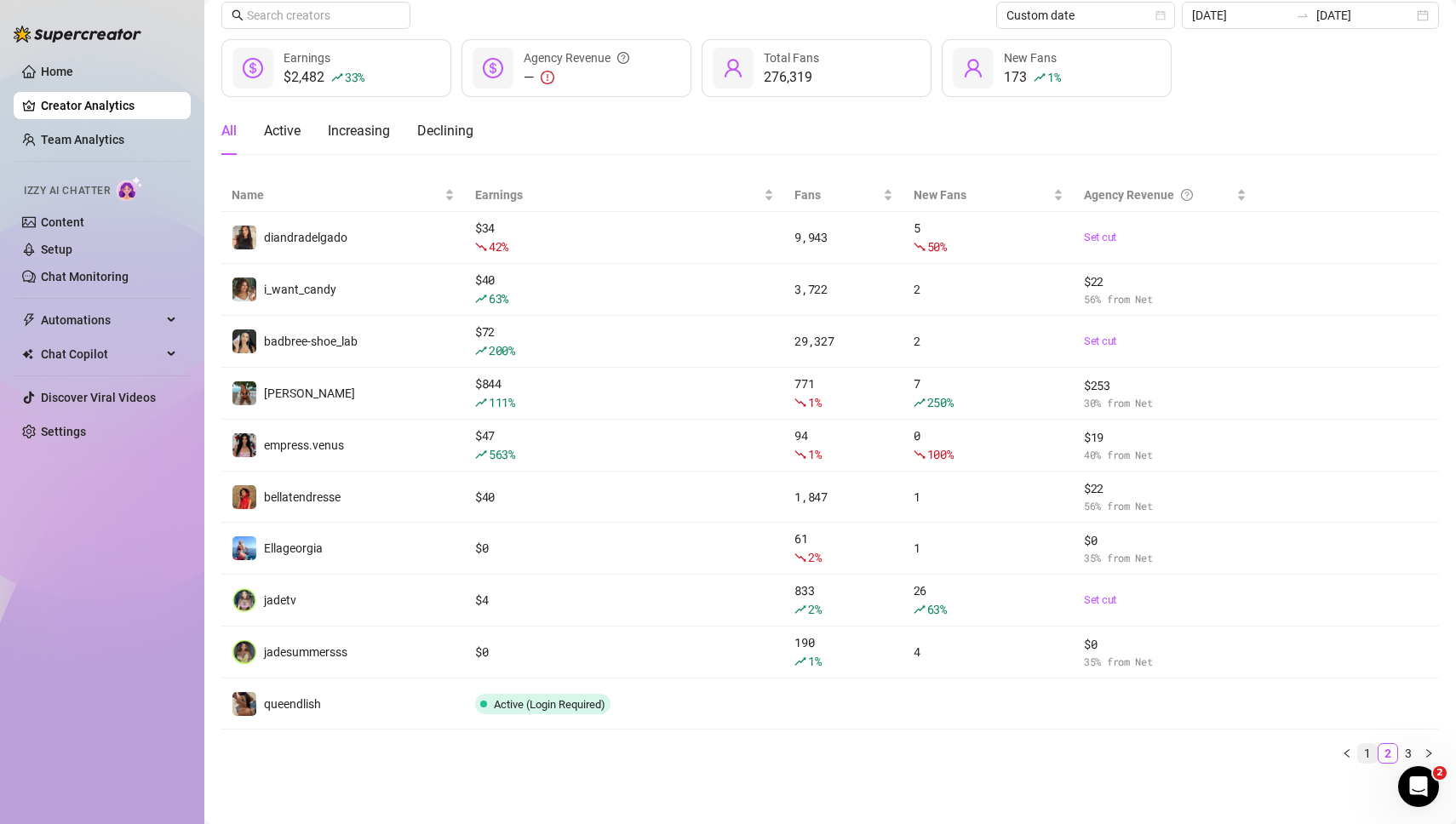
click at [1368, 749] on link "1" at bounding box center [1367, 753] width 19 height 19
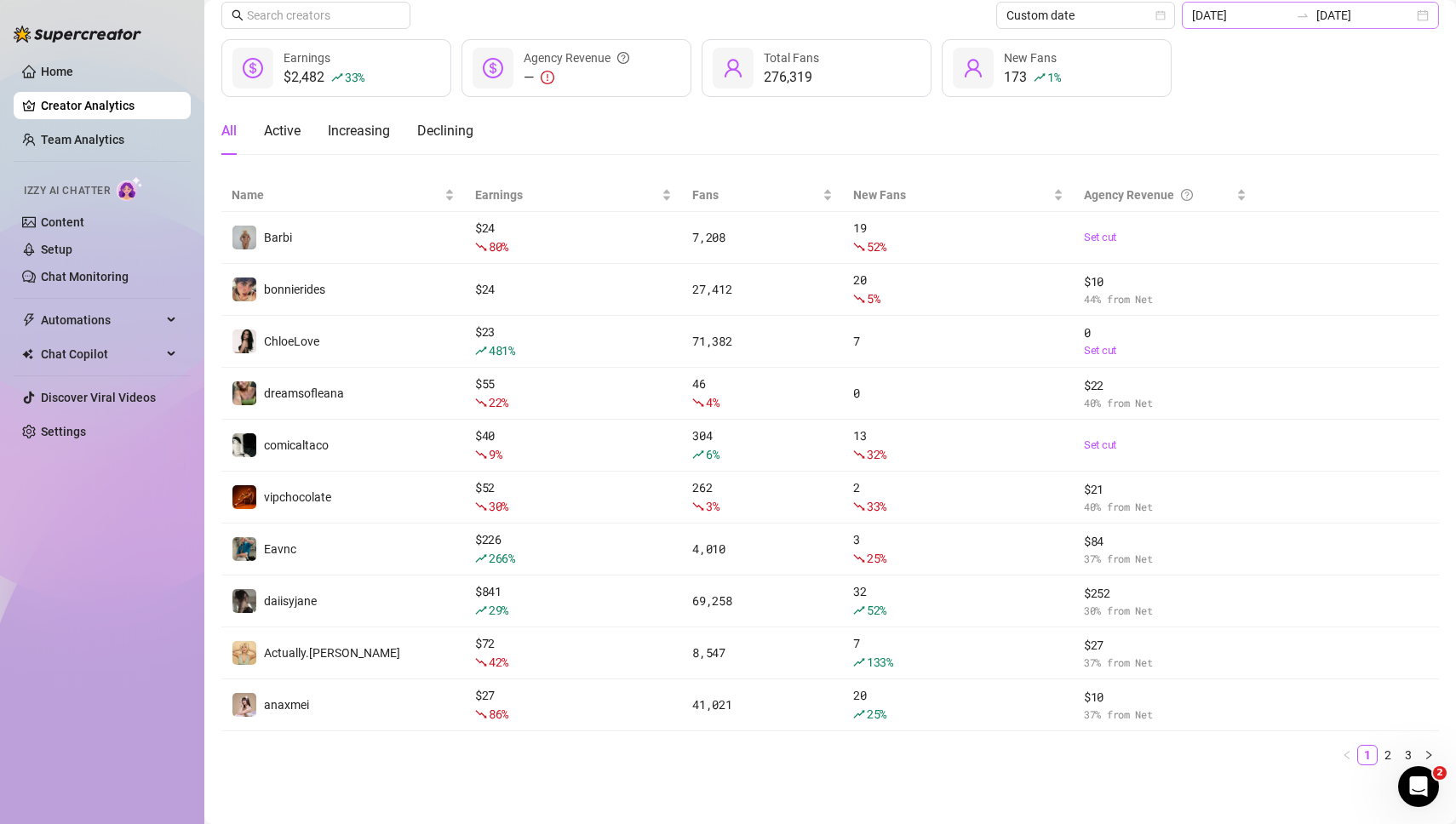
click at [1421, 14] on div "2025-08-21 2025-08-21" at bounding box center [1310, 15] width 257 height 27
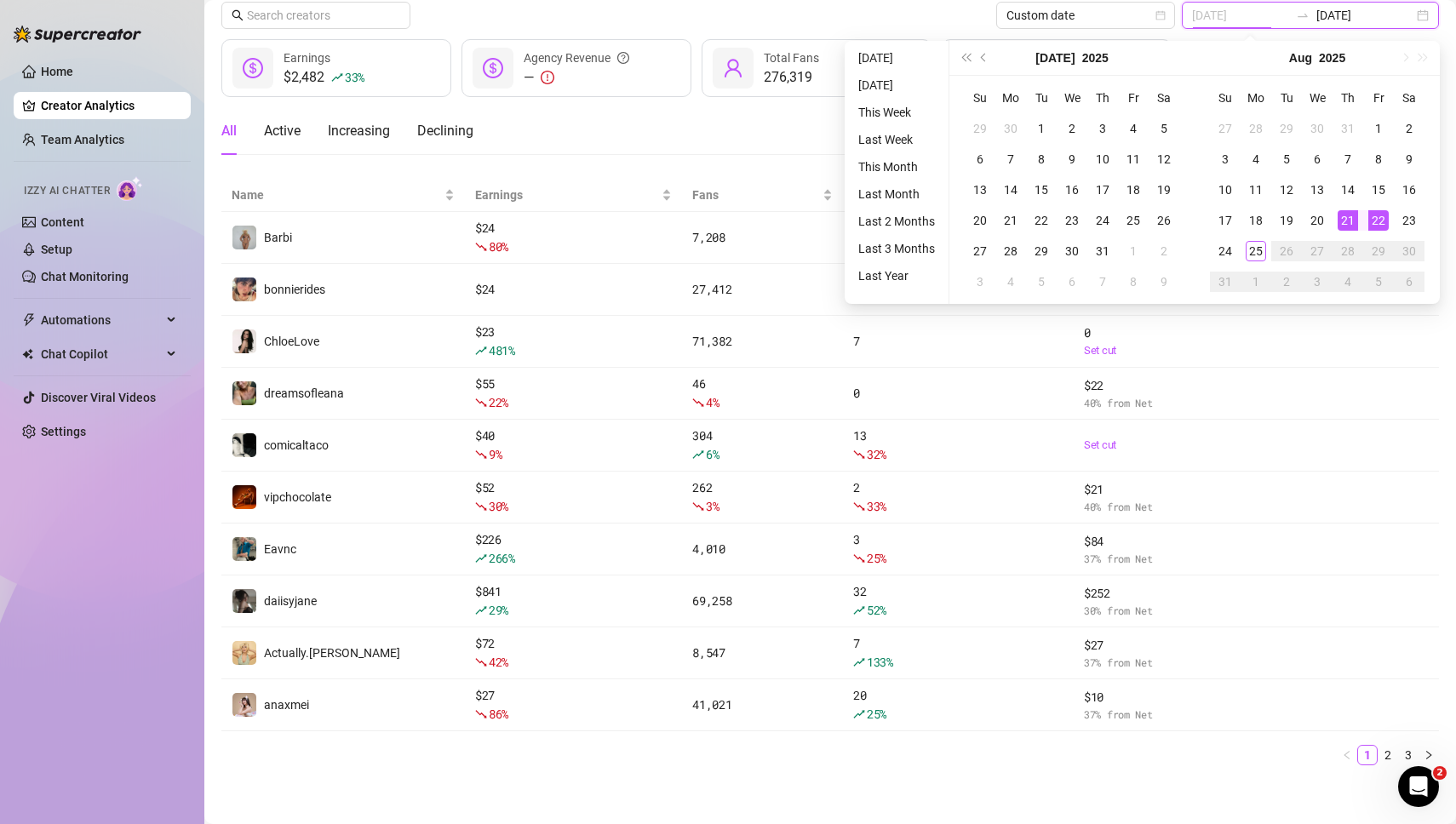
type input "2025-08-22"
click at [1380, 220] on div "22" at bounding box center [1378, 220] width 20 height 20
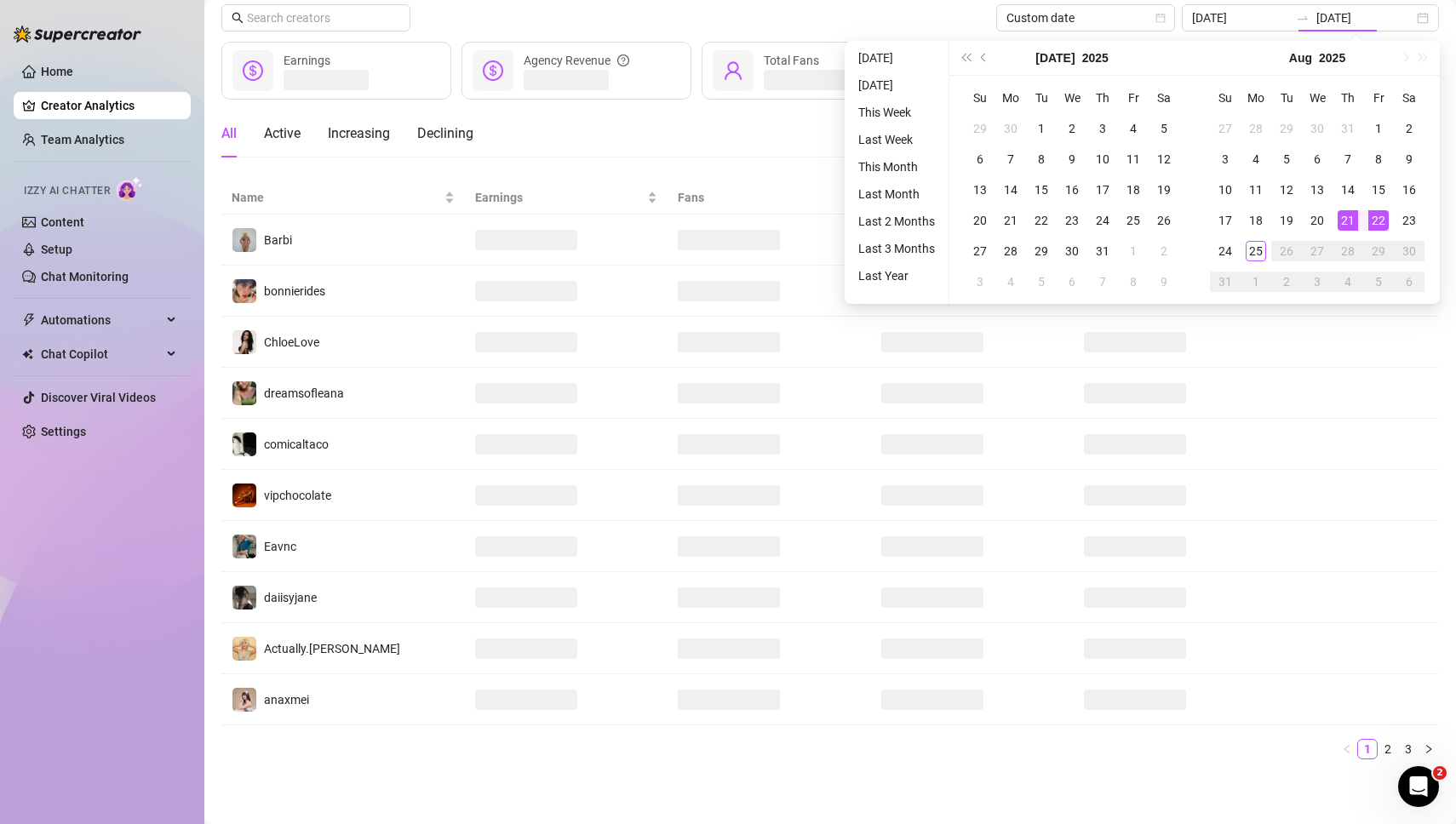
type input "2025-08-22"
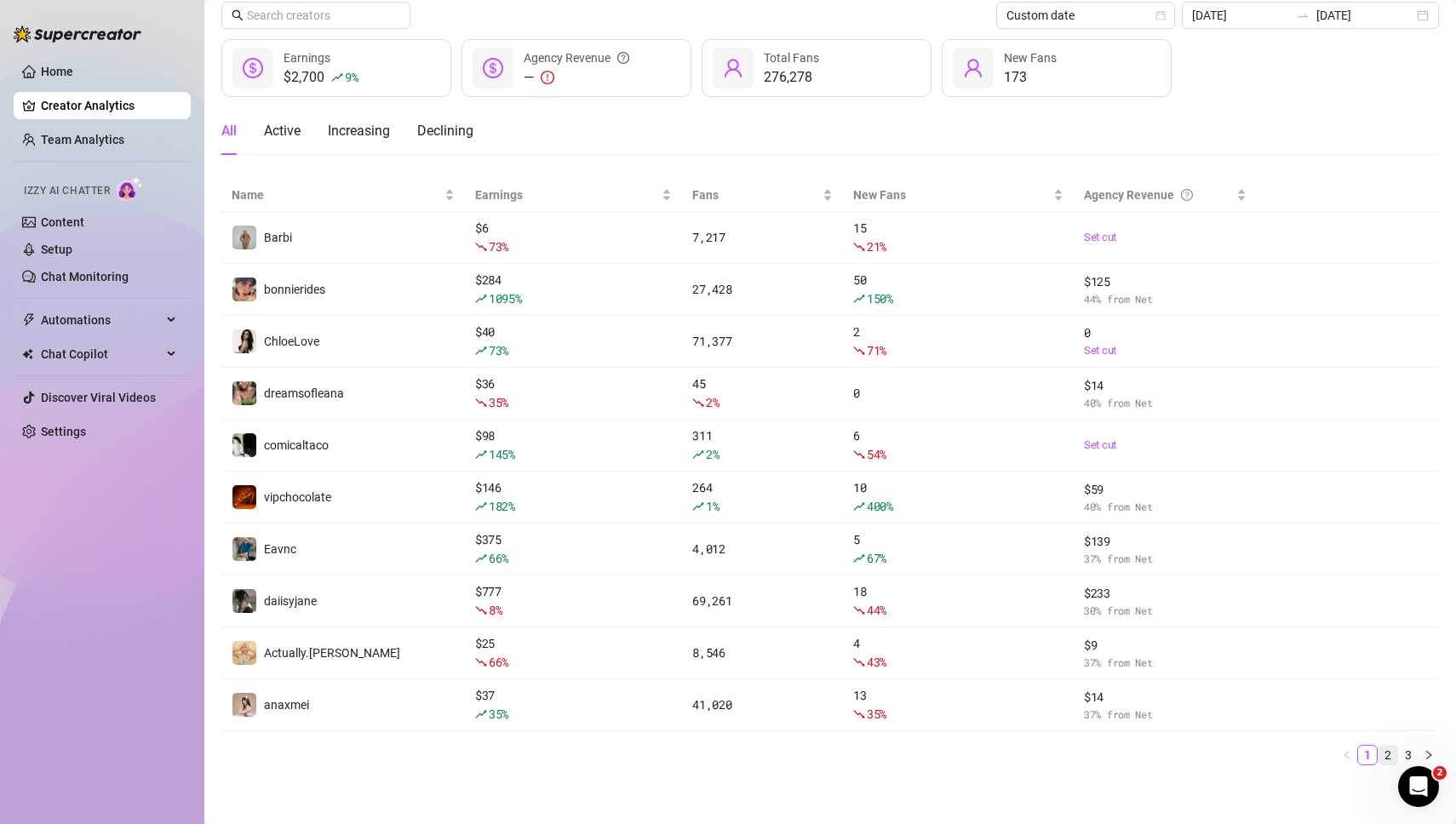
click at [1389, 749] on link "2" at bounding box center [1388, 755] width 19 height 19
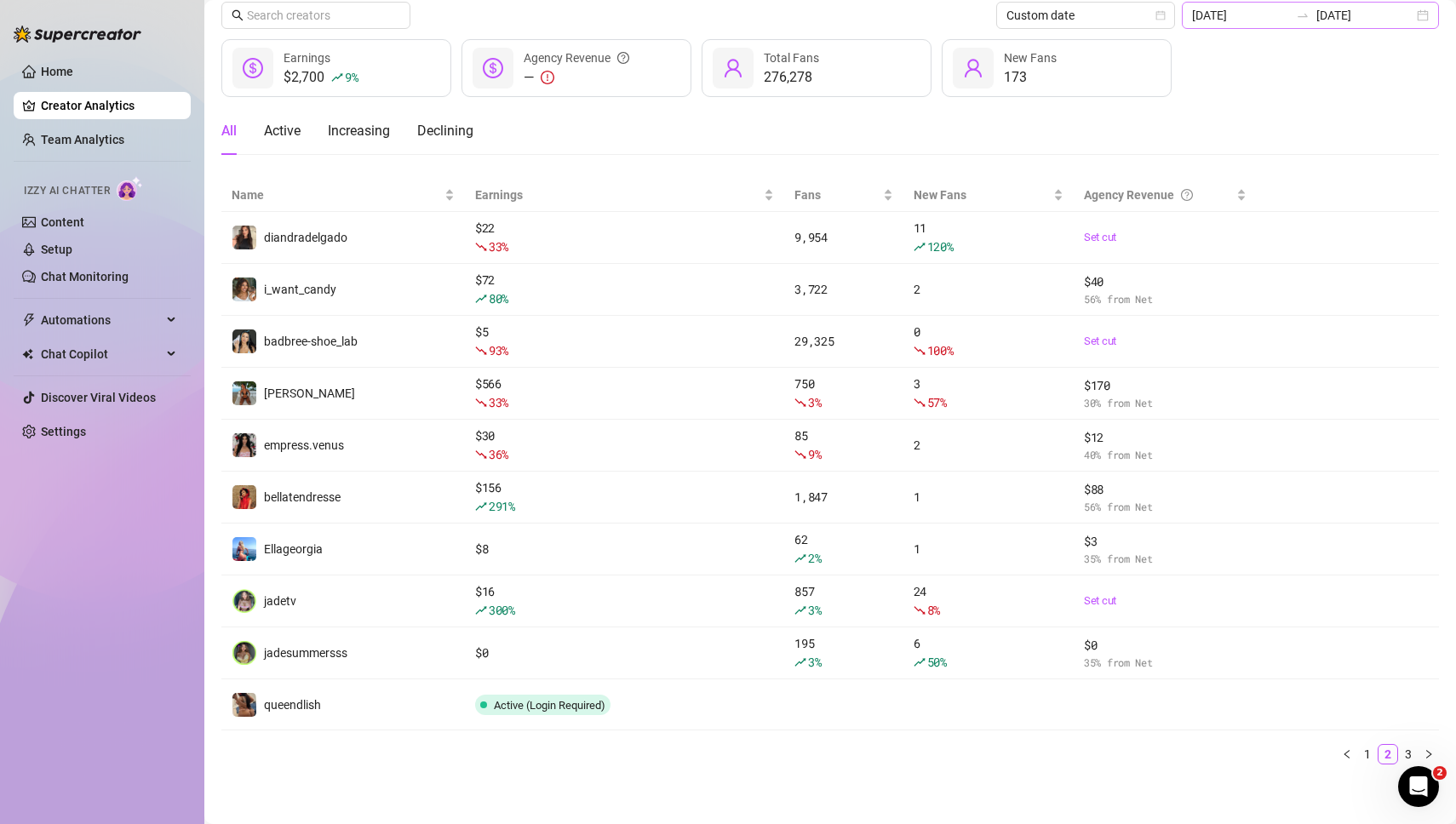
click at [1429, 21] on div "2025-08-22 2025-08-22" at bounding box center [1310, 15] width 257 height 27
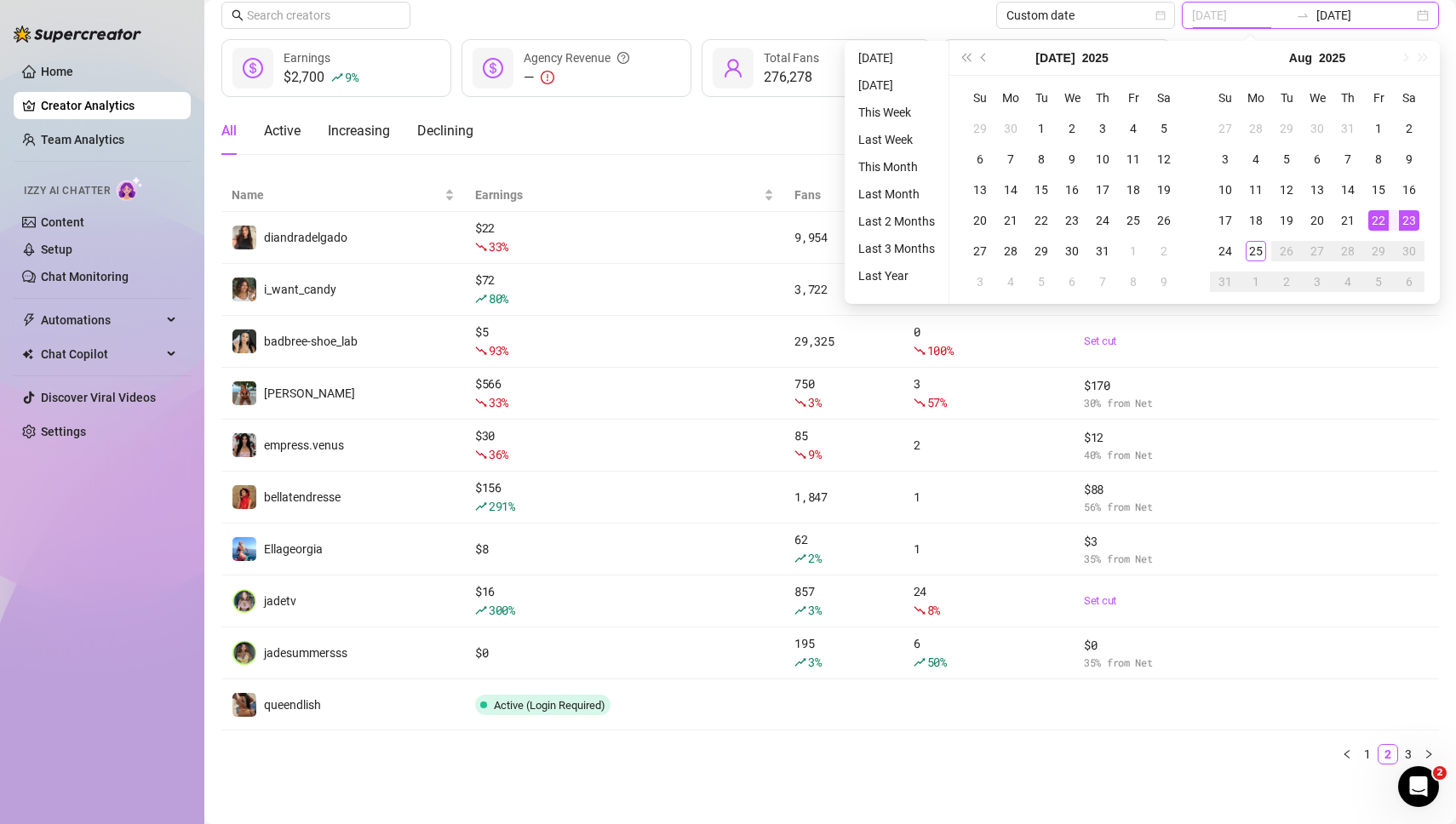
type input "2025-08-23"
click at [1407, 216] on div "23" at bounding box center [1409, 220] width 20 height 20
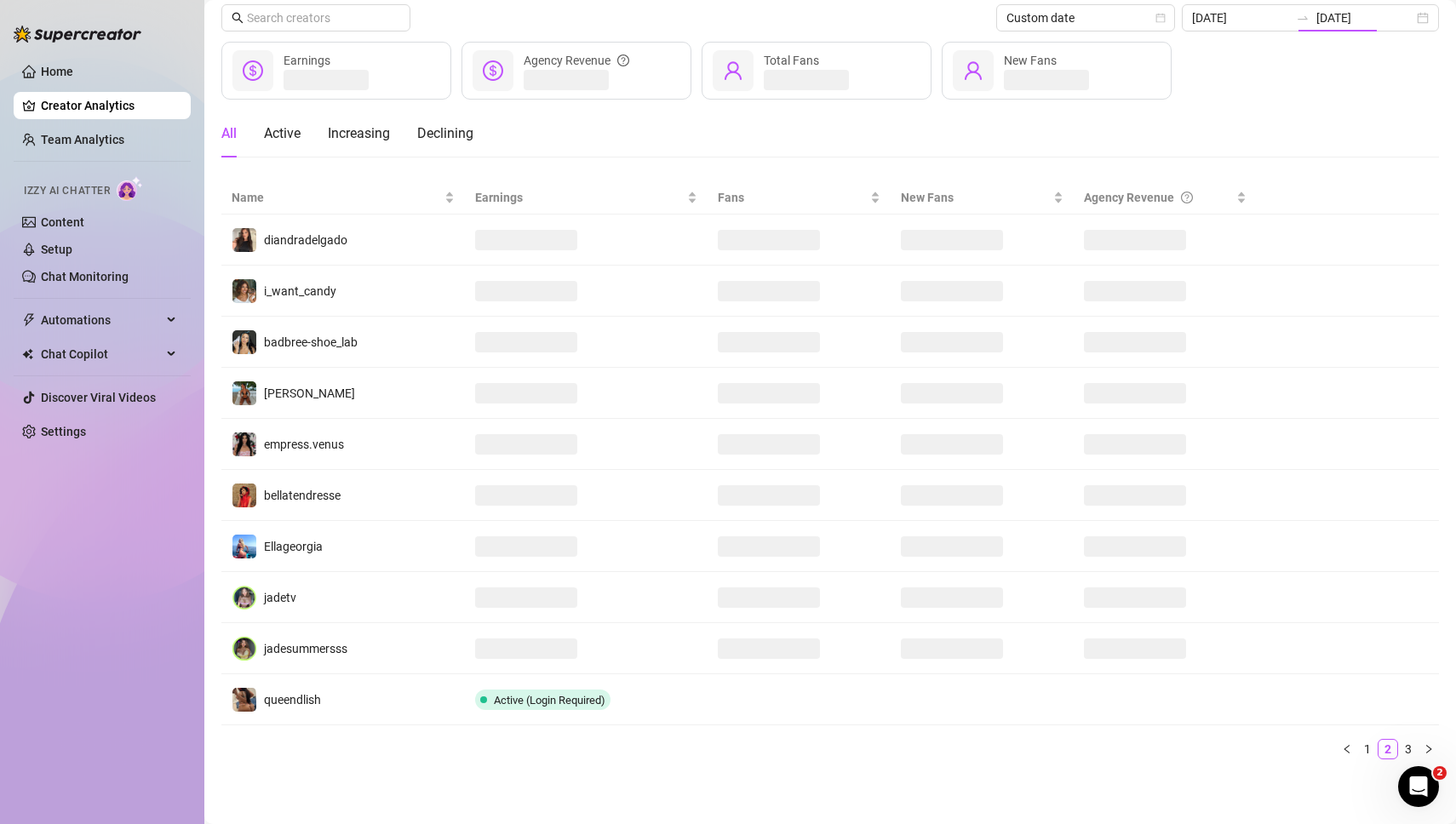
type input "2025-08-23"
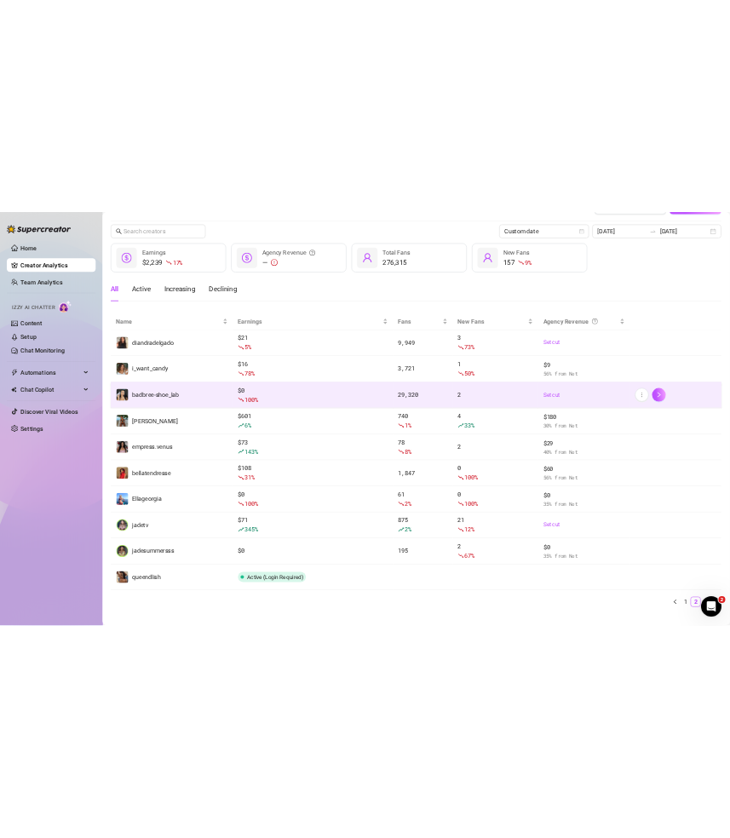
scroll to position [39, 0]
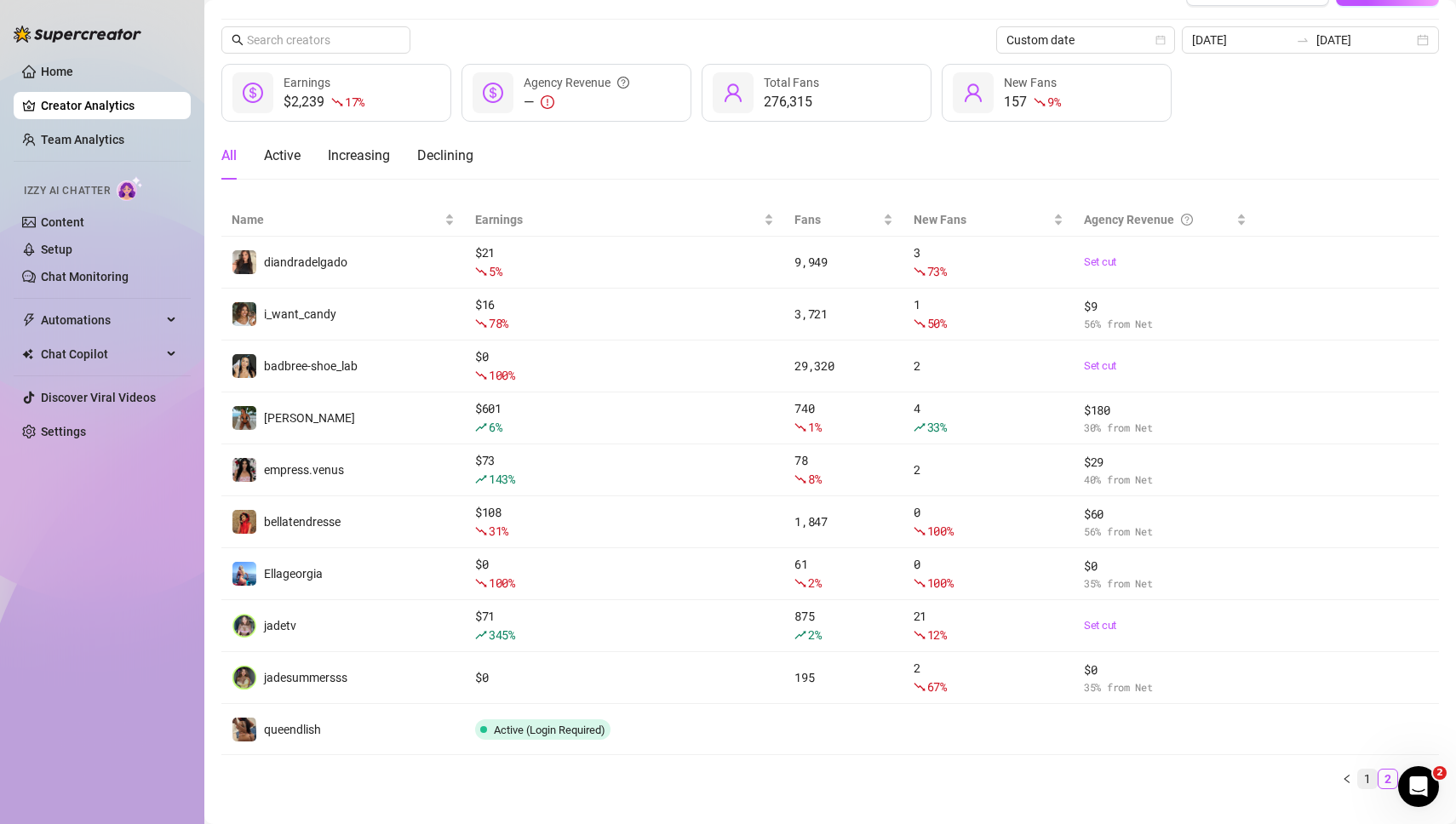
click at [1368, 775] on link "1" at bounding box center [1367, 779] width 19 height 19
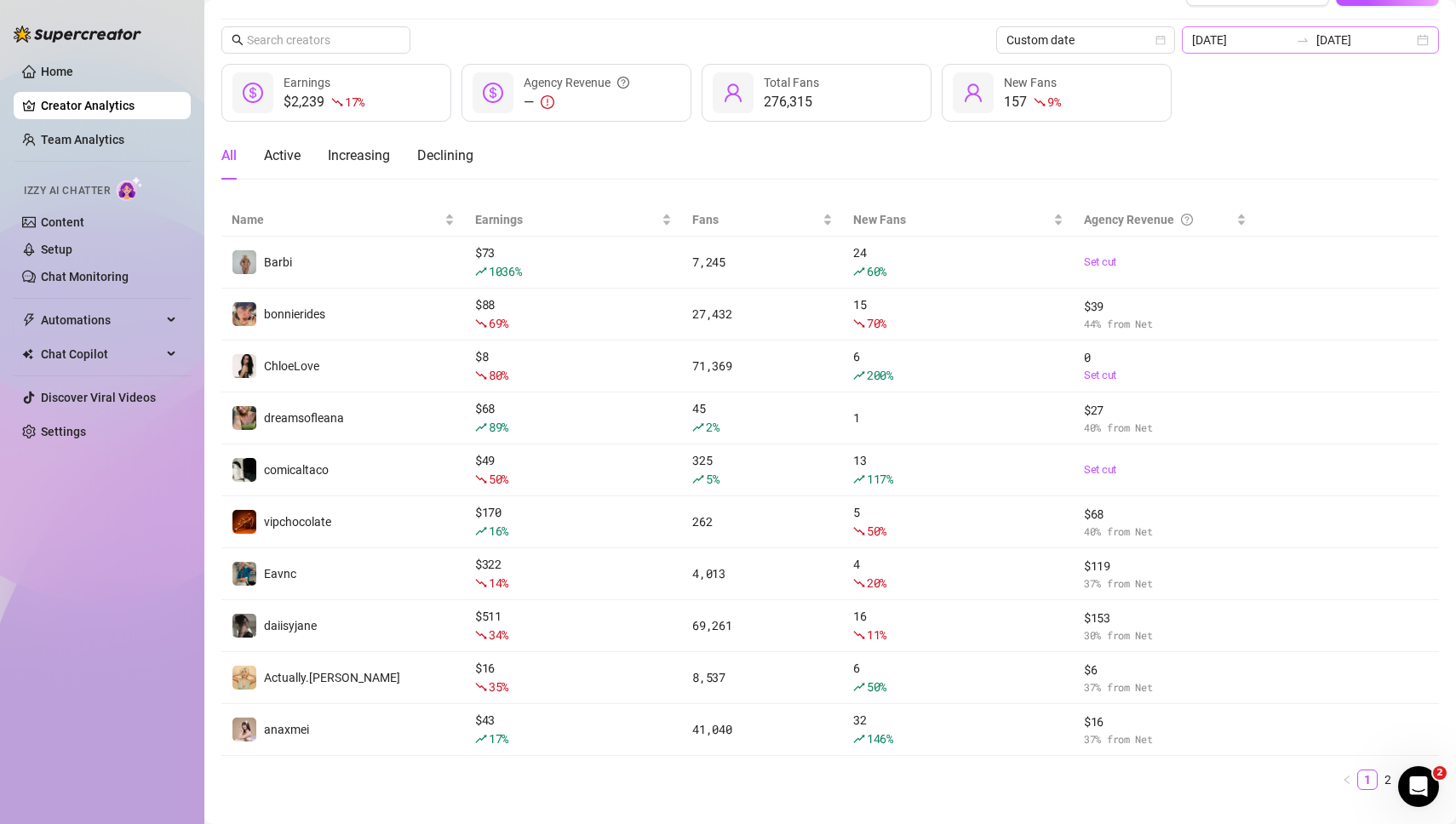
click at [1425, 42] on div "2025-08-23 2025-08-23" at bounding box center [1310, 39] width 257 height 27
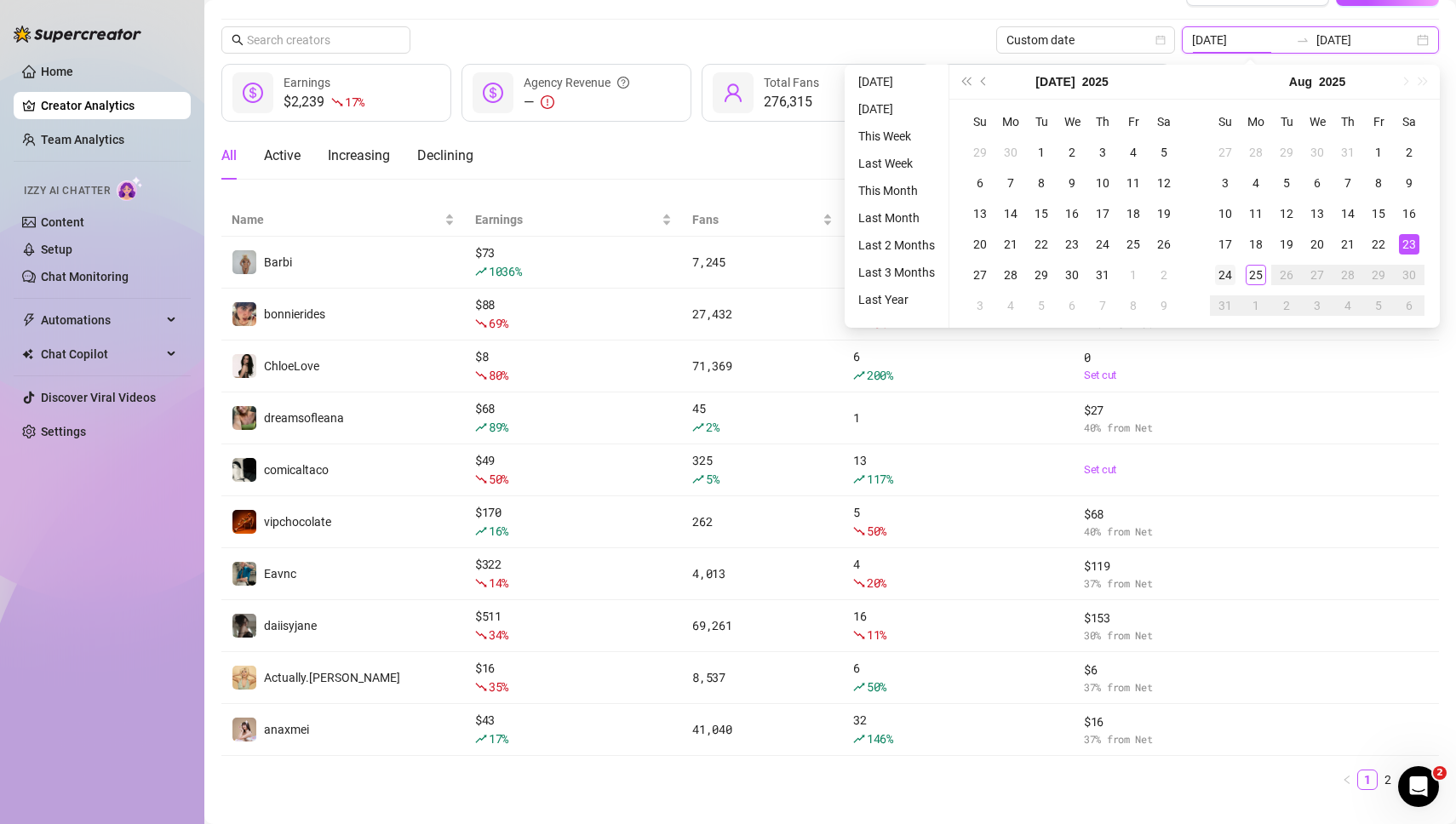
type input "[DATE]"
click at [1225, 277] on div "24" at bounding box center [1225, 275] width 20 height 20
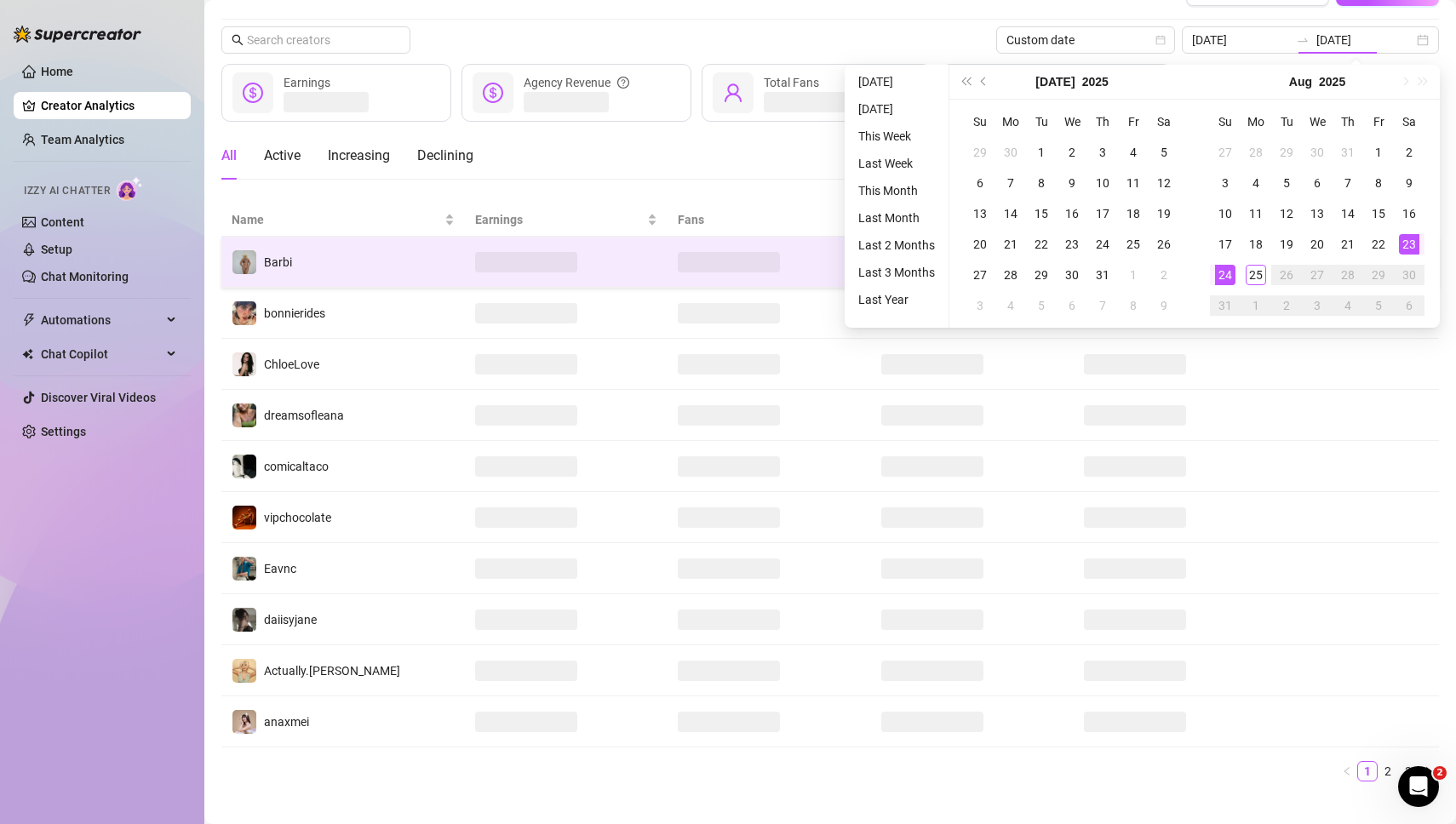
type input "[DATE]"
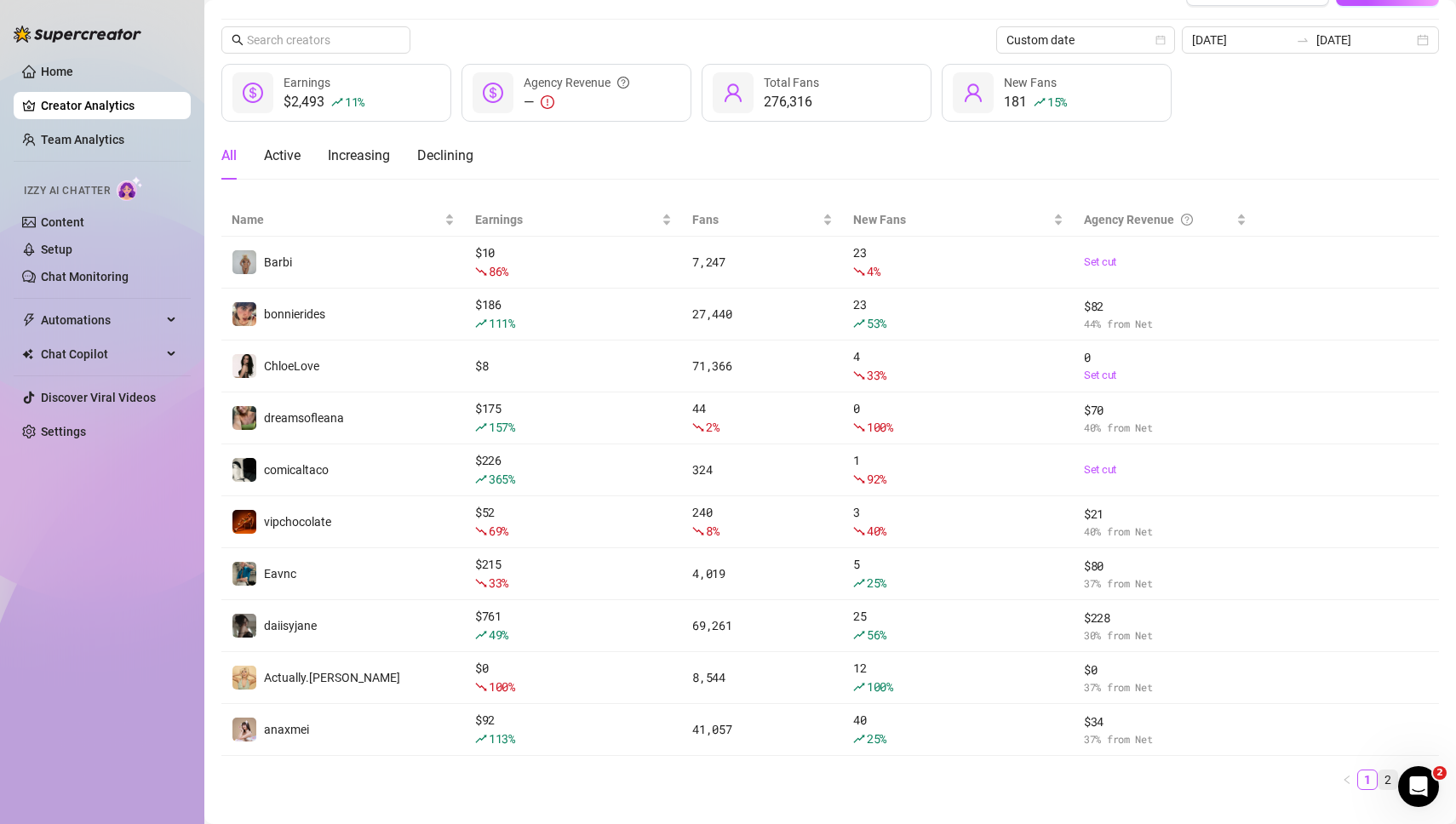
click at [1386, 777] on link "2" at bounding box center [1388, 780] width 19 height 19
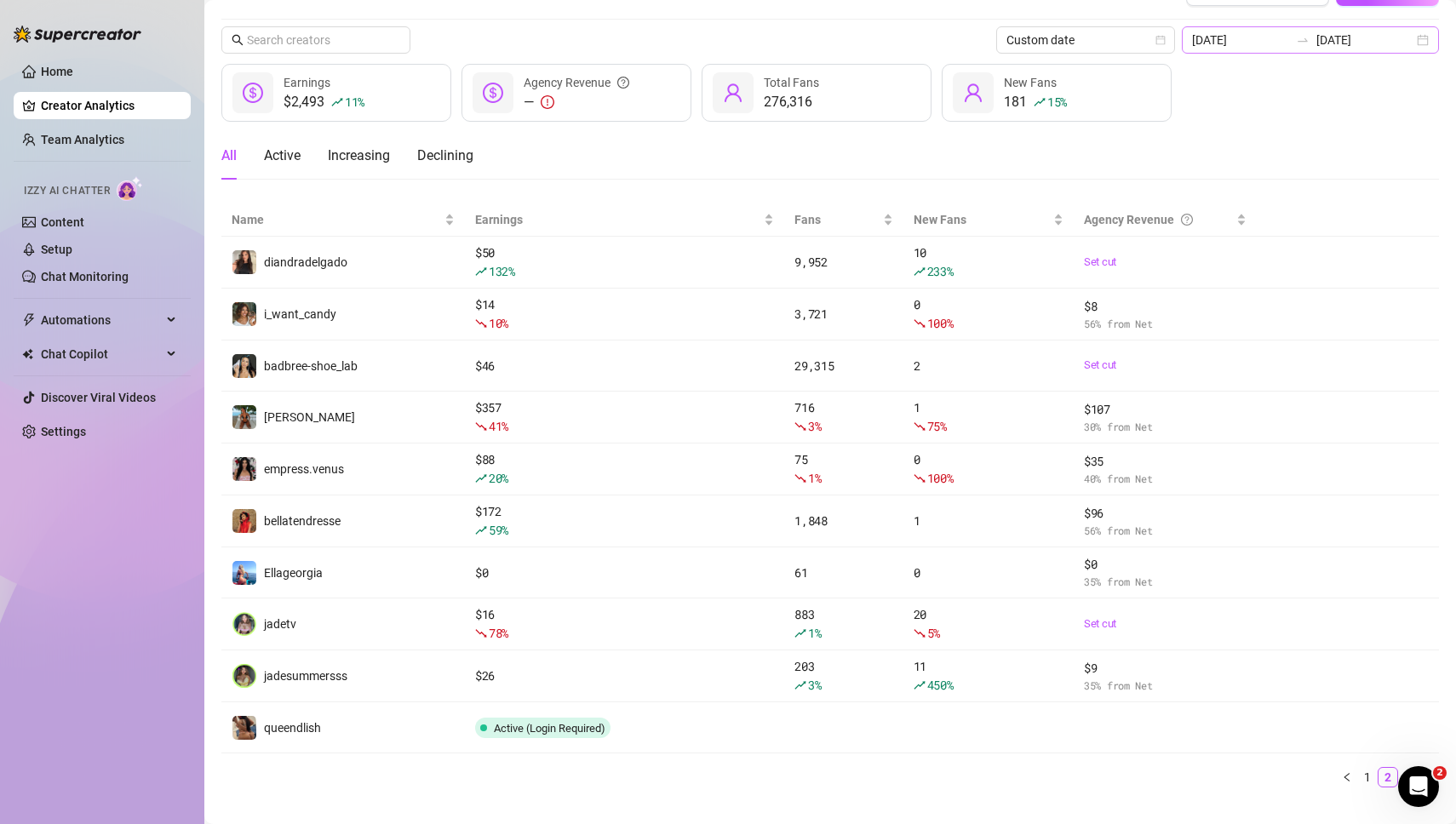
click at [1421, 44] on div "2025-08-24 2025-08-24" at bounding box center [1310, 39] width 257 height 27
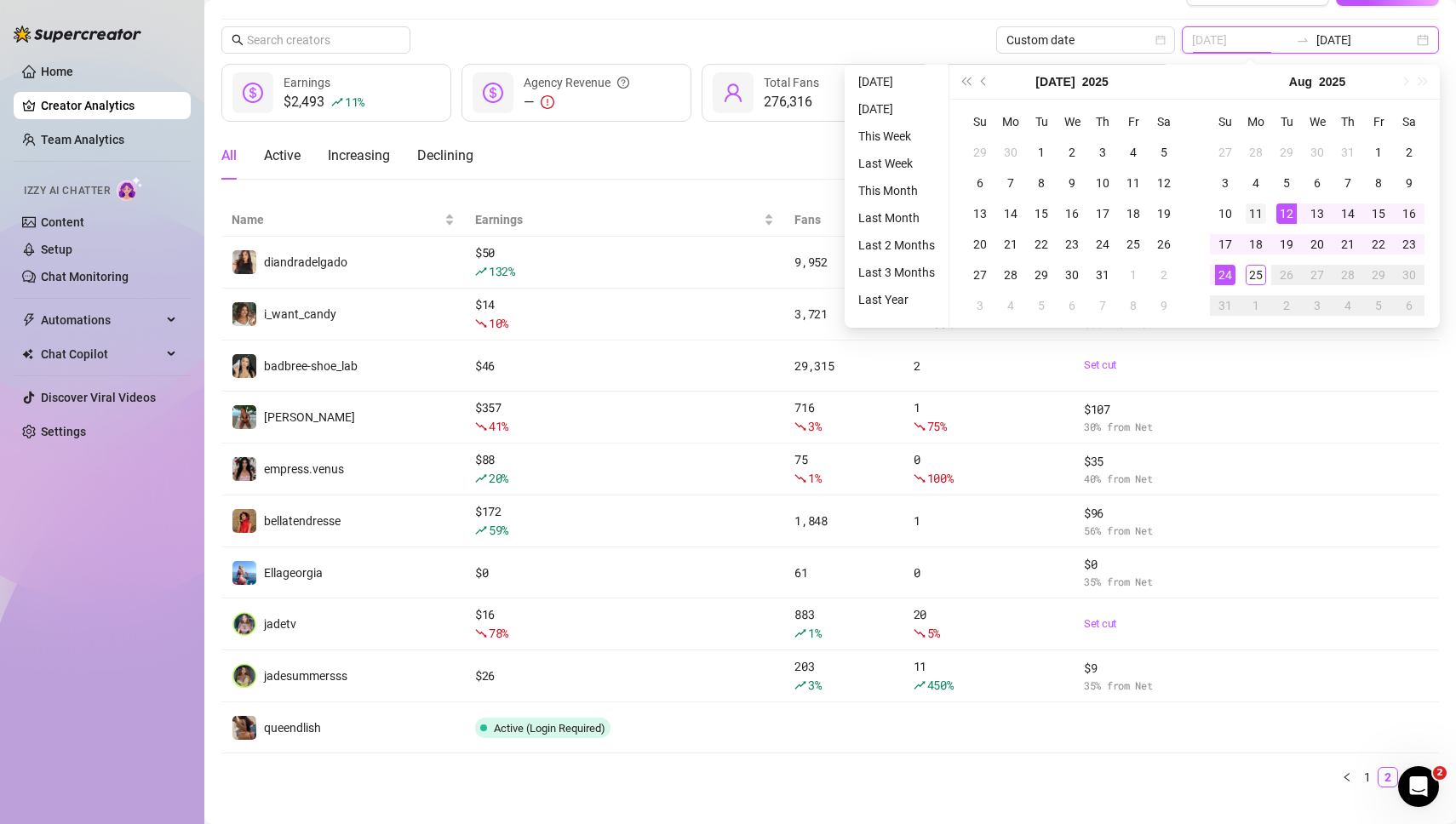
type input "2025-08-11"
click at [1260, 213] on div "11" at bounding box center [1256, 214] width 20 height 20
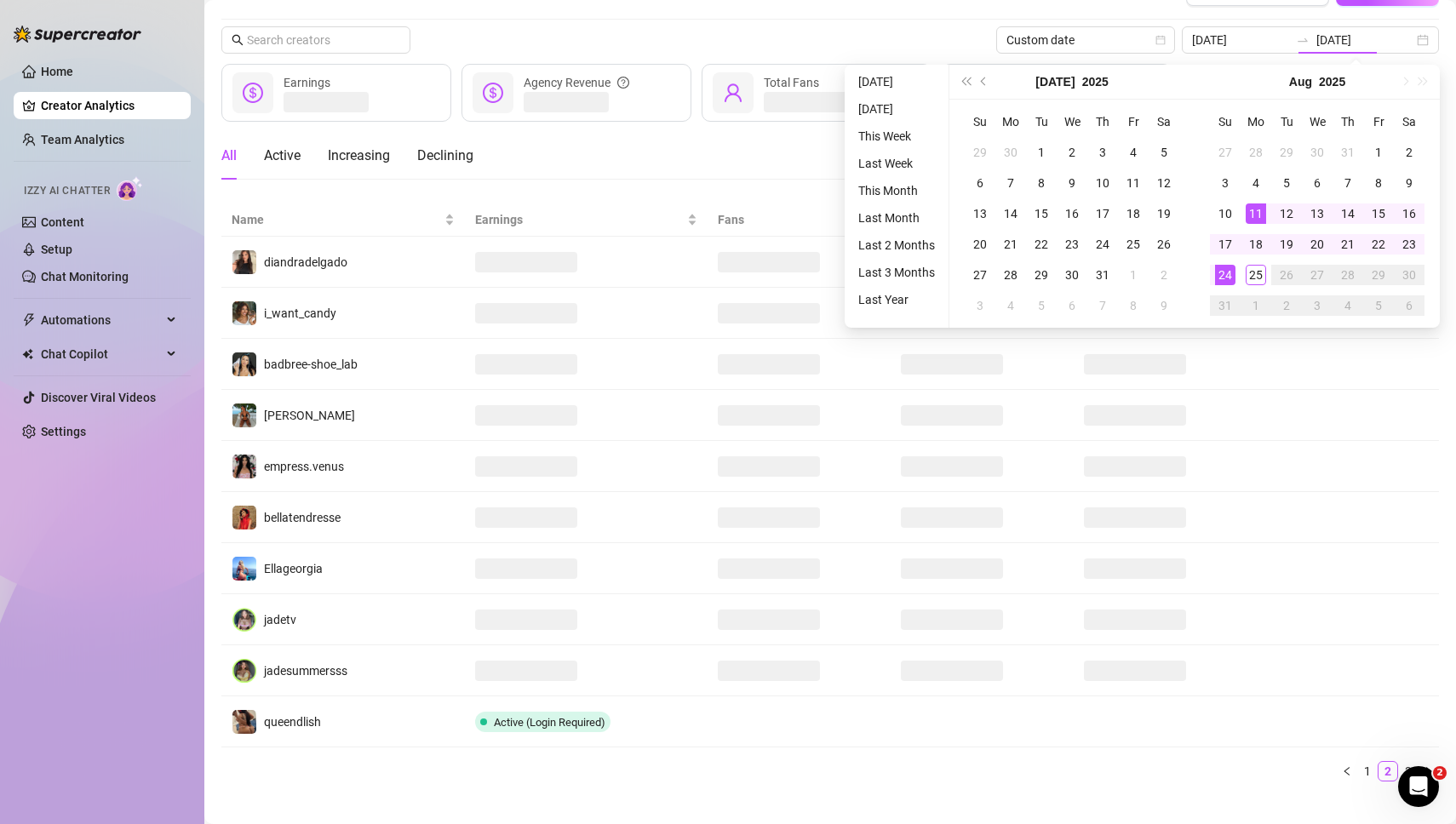
type input "2025-08-11"
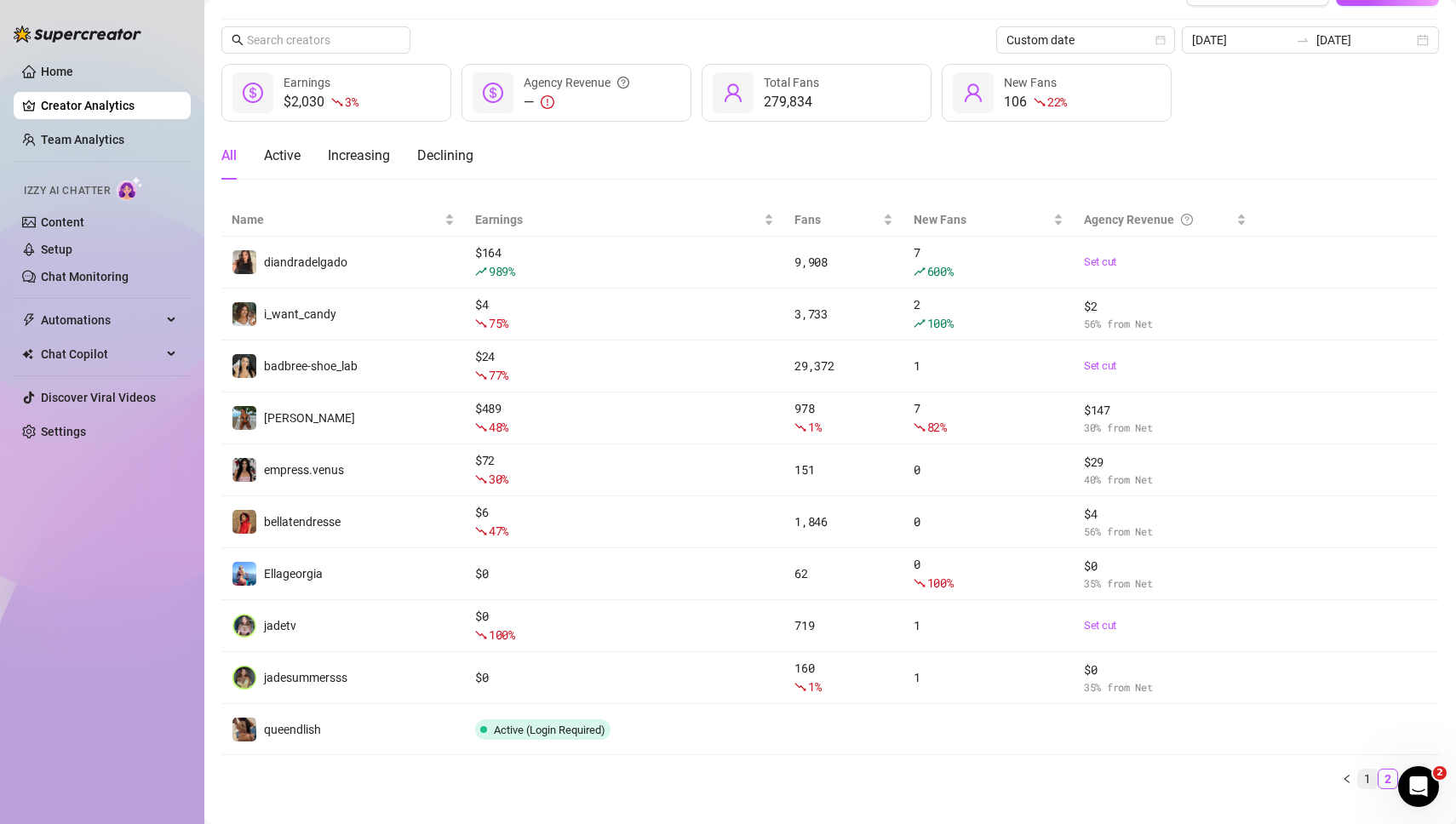
click at [1370, 773] on link "1" at bounding box center [1367, 779] width 19 height 19
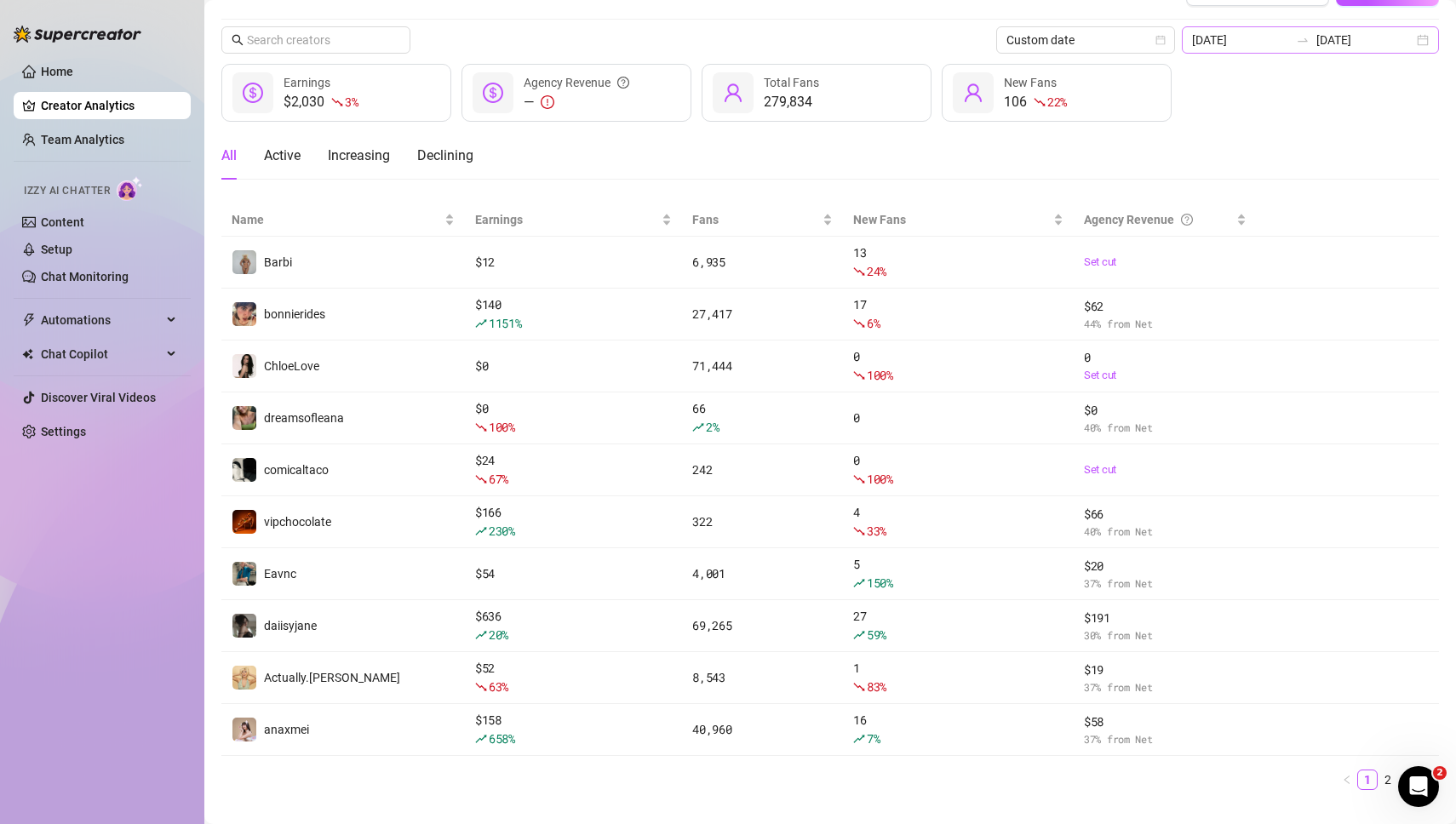
click at [1425, 42] on div "2025-08-11 2025-08-11" at bounding box center [1310, 39] width 257 height 27
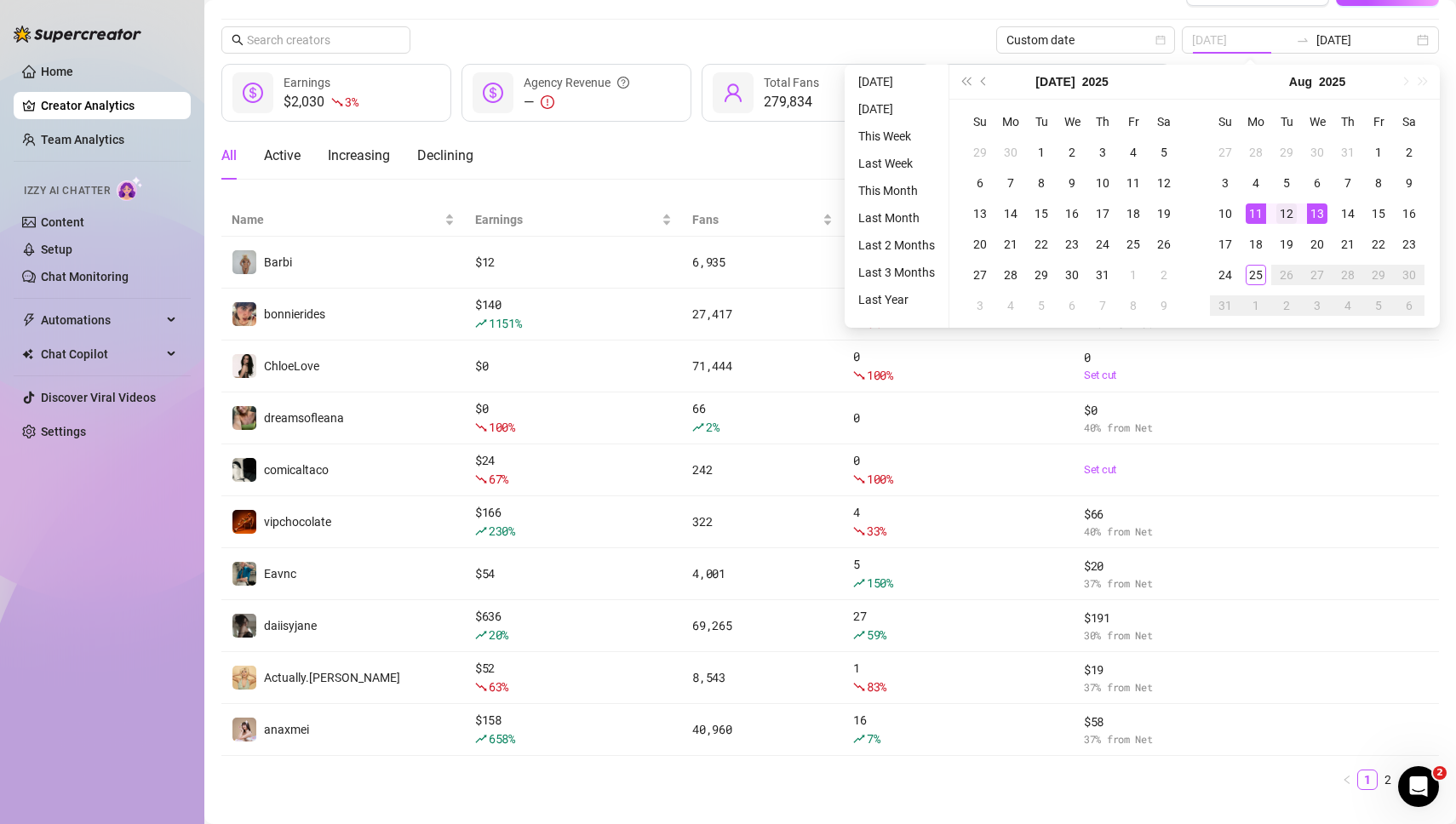
click at [1289, 214] on div "12" at bounding box center [1287, 214] width 20 height 20
type input "2025-08-12"
click at [1289, 214] on div "12" at bounding box center [1287, 214] width 20 height 20
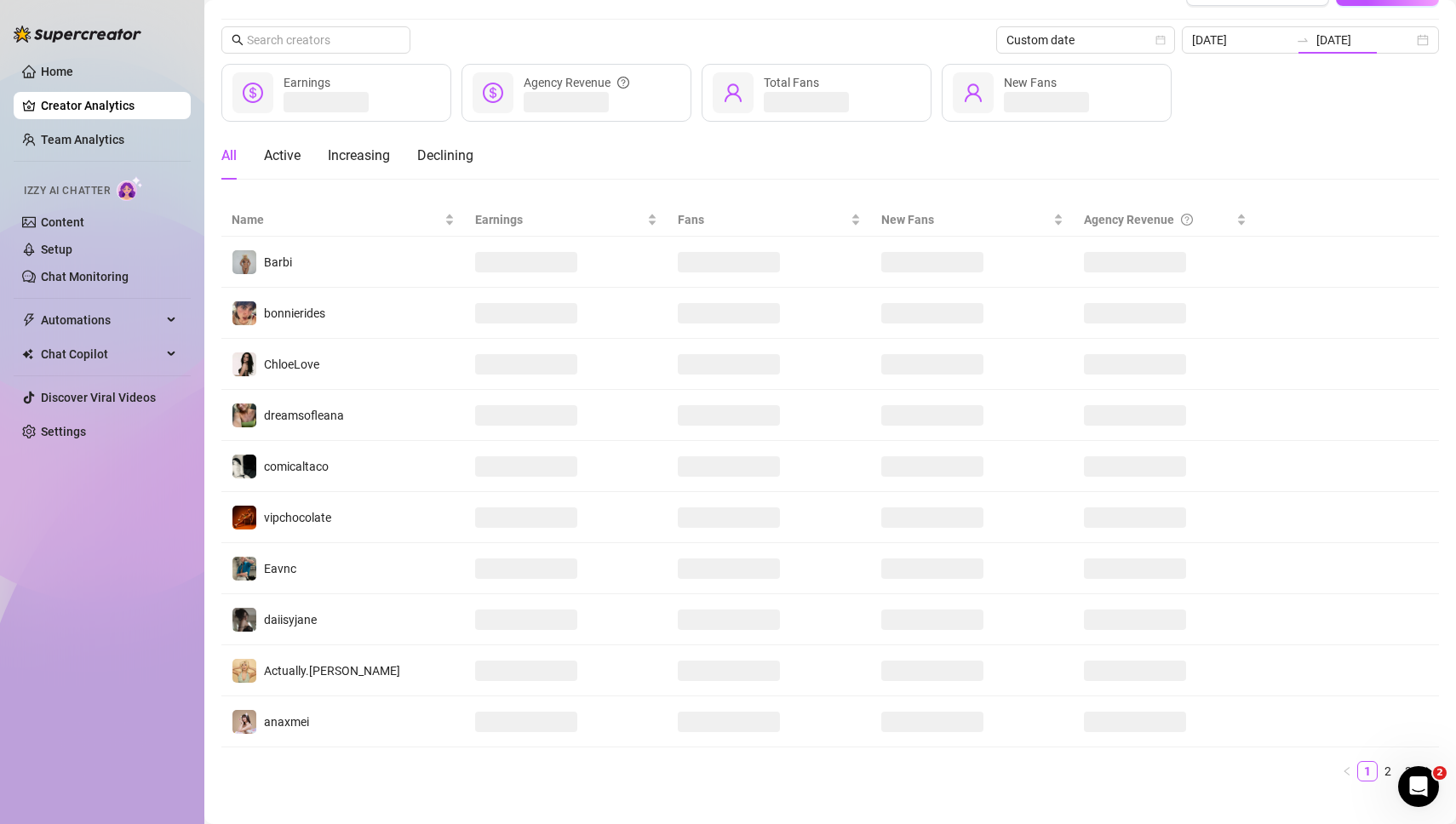
type input "2025-08-12"
click at [913, 14] on div "Creators 21 connected accounts Manage Accounts + Add Account Custom date 2025-0…" at bounding box center [830, 384] width 1218 height 823
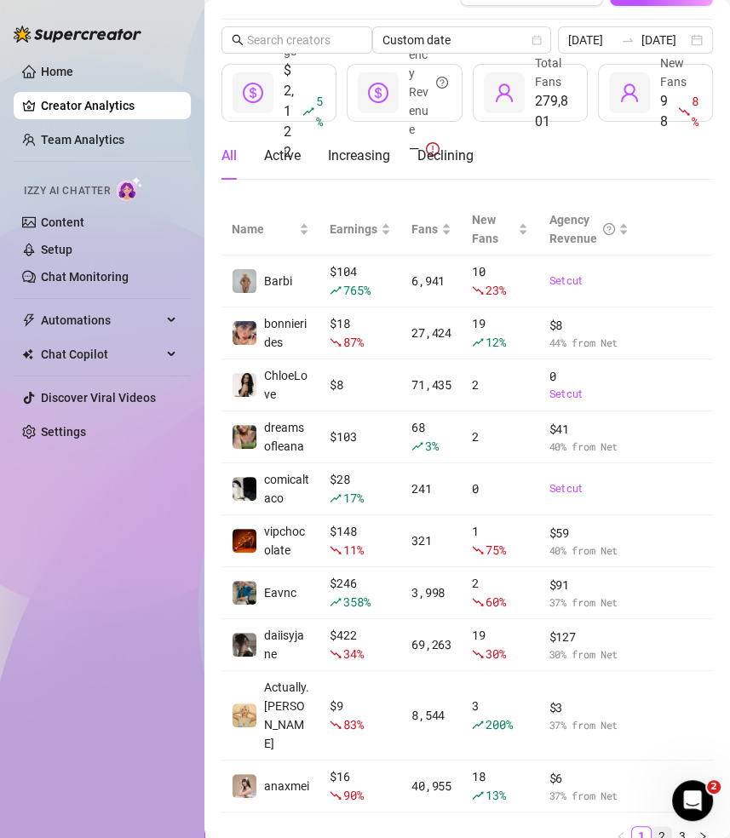
click at [662, 823] on link "2" at bounding box center [661, 836] width 19 height 19
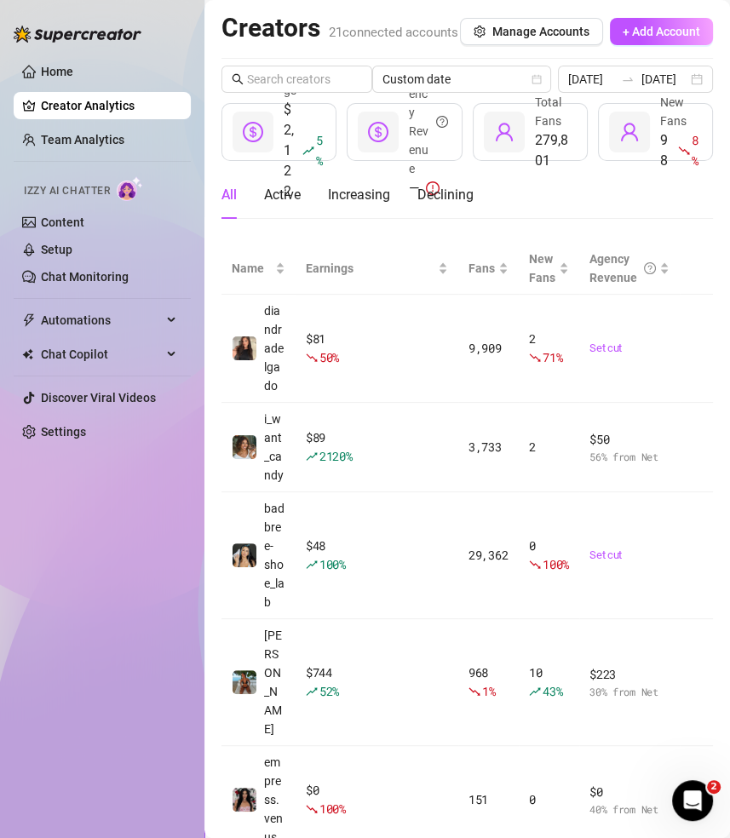
scroll to position [0, 31]
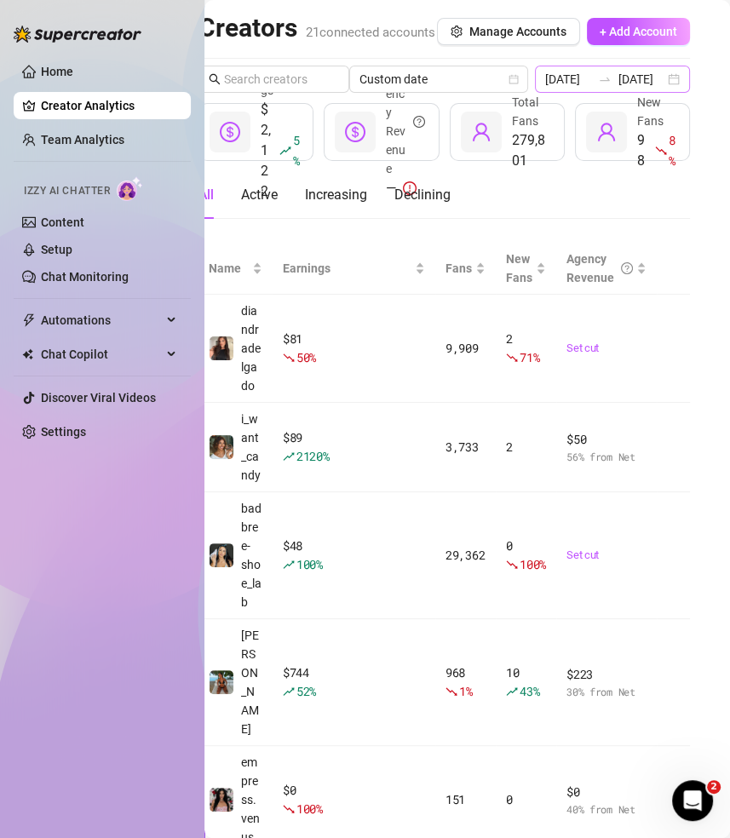
click at [664, 93] on div "2025-08-12 2025-08-12" at bounding box center [613, 79] width 156 height 27
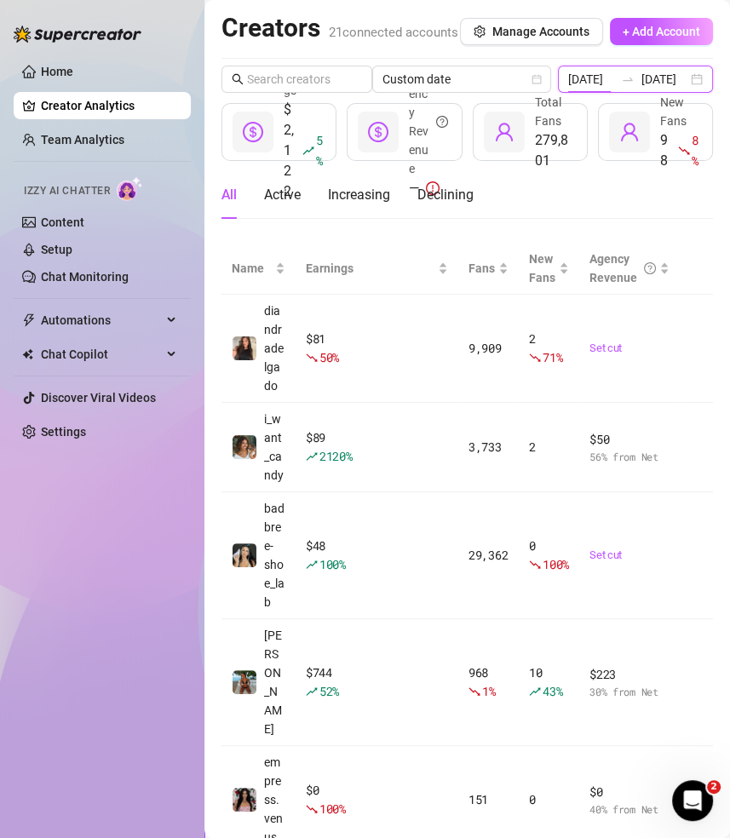
scroll to position [0, 0]
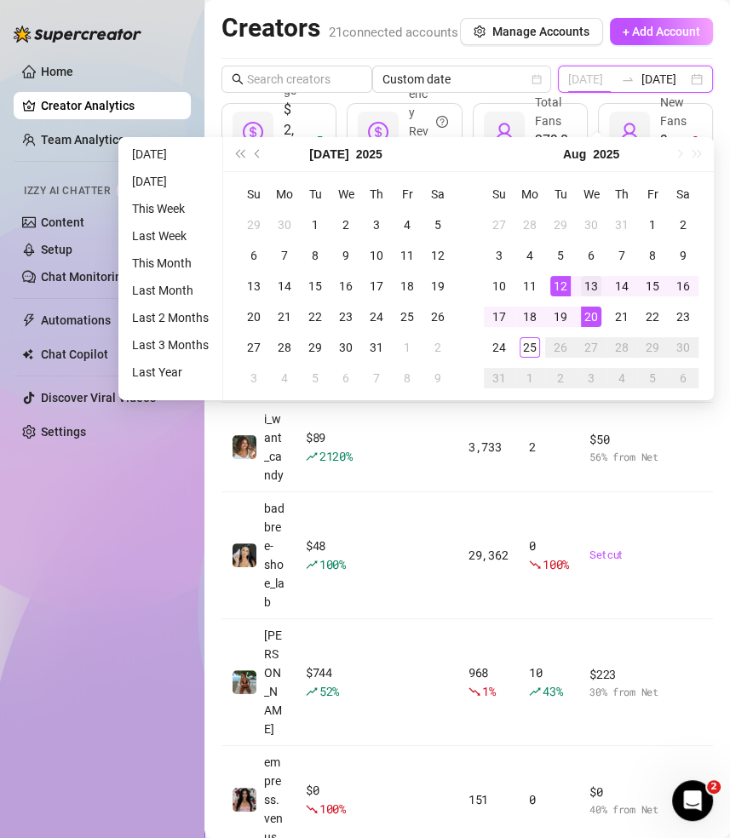
type input "2025-08-13"
click at [594, 286] on div "13" at bounding box center [591, 286] width 20 height 20
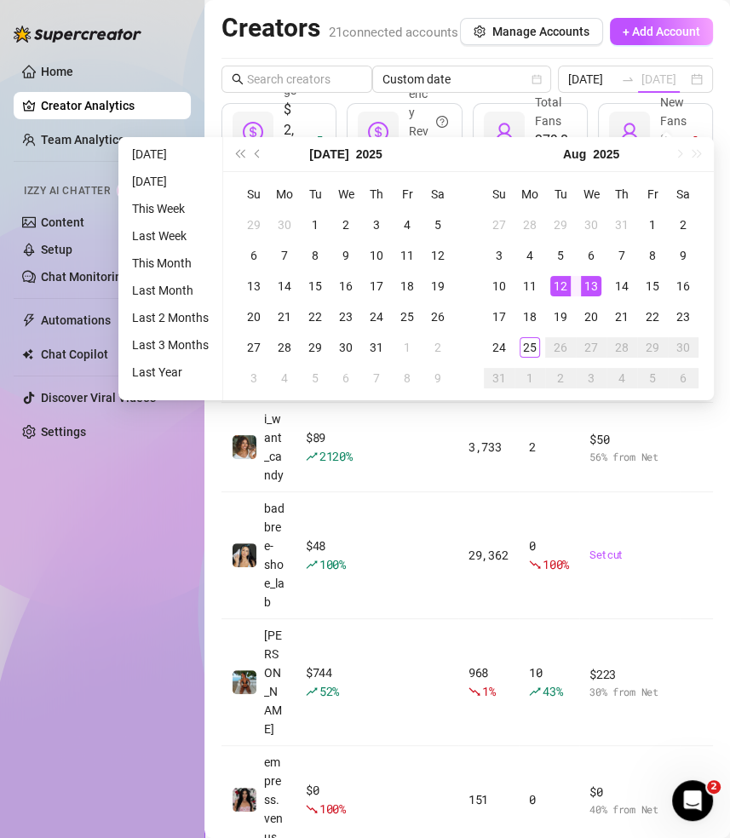
click at [594, 286] on div "13" at bounding box center [591, 286] width 20 height 20
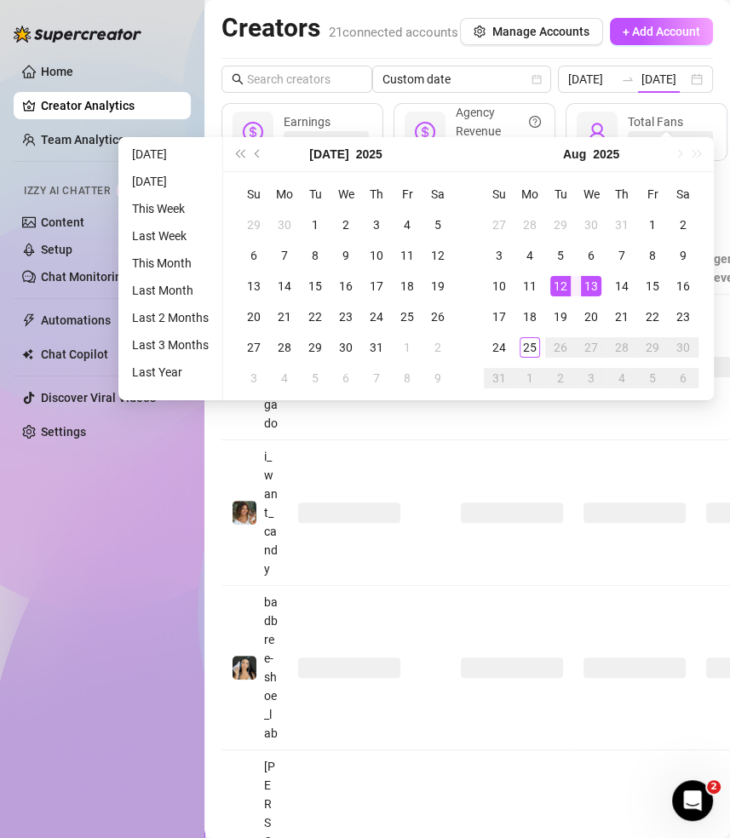
type input "2025-08-13"
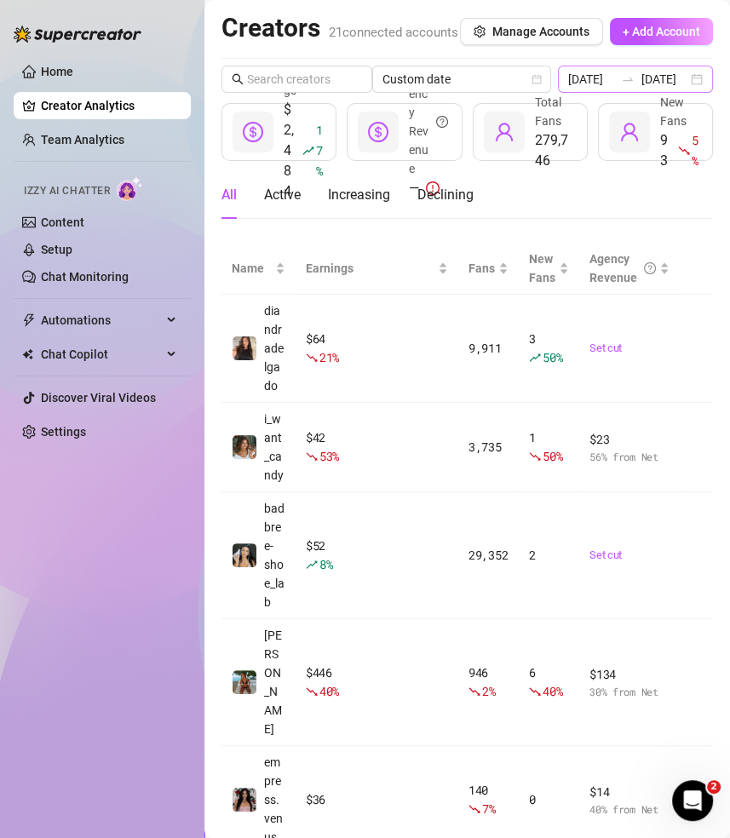
click at [698, 93] on div "2025-08-13 2025-08-13" at bounding box center [636, 79] width 156 height 27
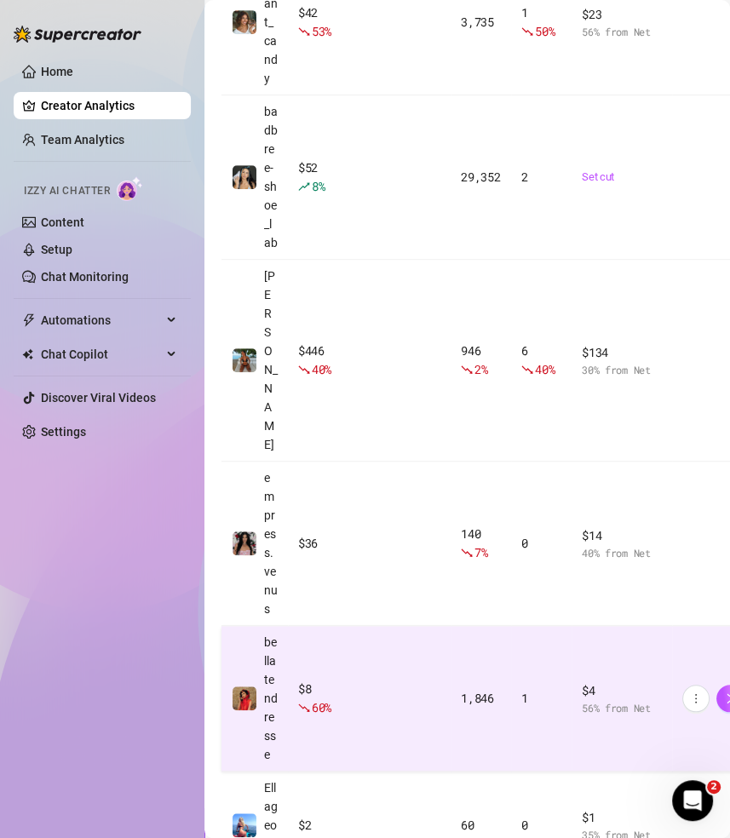
scroll to position [496, 0]
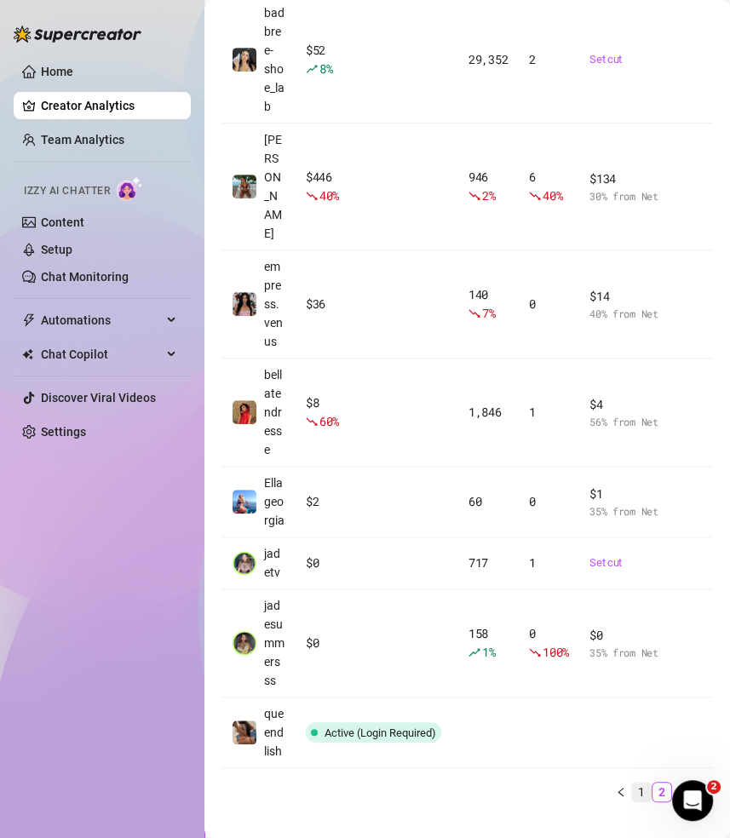
click at [640, 783] on link "1" at bounding box center [641, 792] width 19 height 19
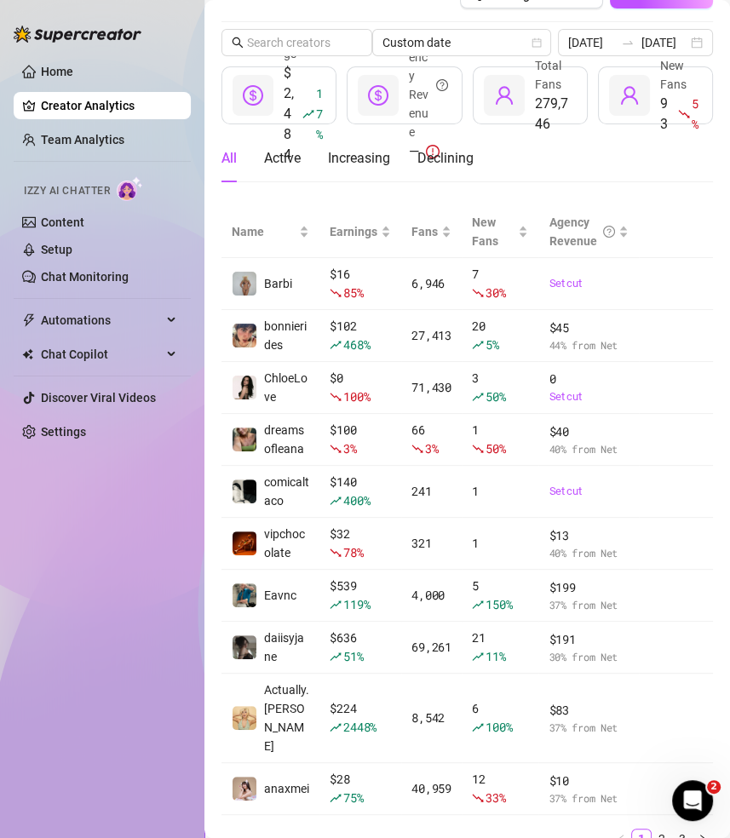
scroll to position [31, 0]
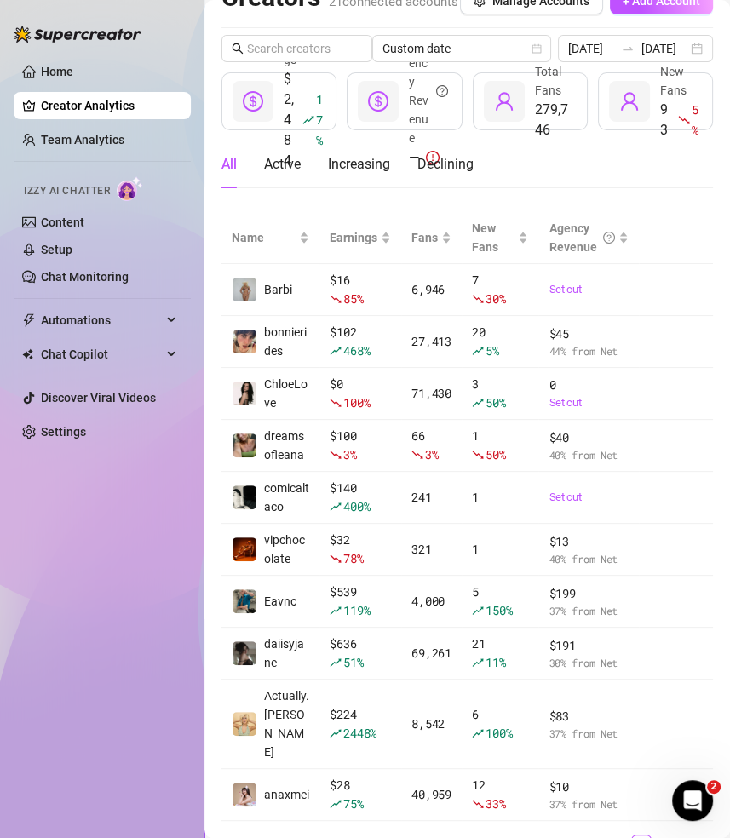
click at [198, 215] on aside "Home Creator Analytics Team Analytics Izzy AI Chatter Content Setup Chat Monito…" at bounding box center [102, 419] width 204 height 838
click at [699, 62] on div "2025-08-13 2025-08-13" at bounding box center [636, 48] width 156 height 27
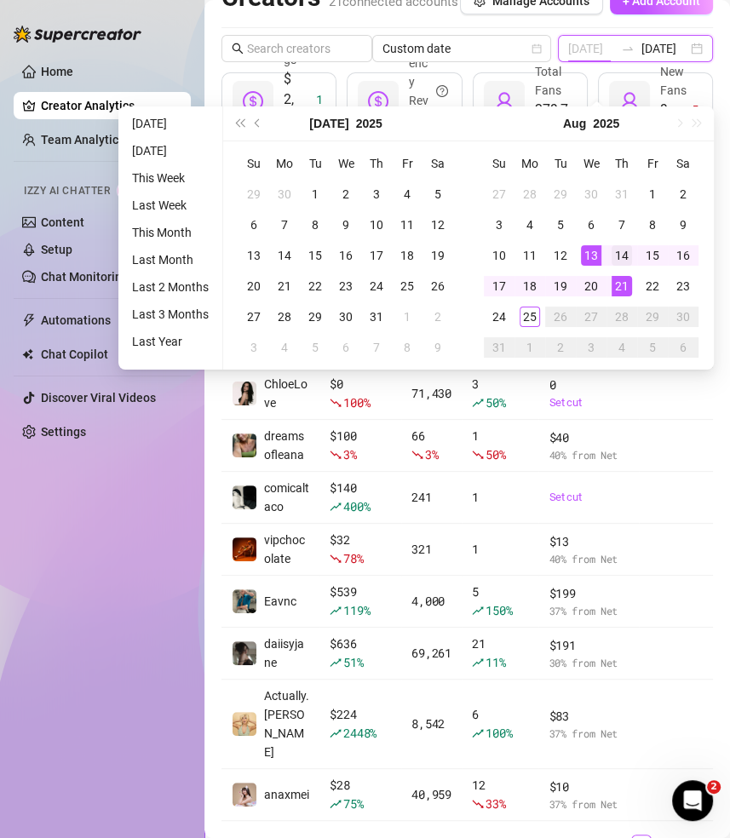
type input "2025-08-14"
click at [625, 251] on div "14" at bounding box center [621, 255] width 20 height 20
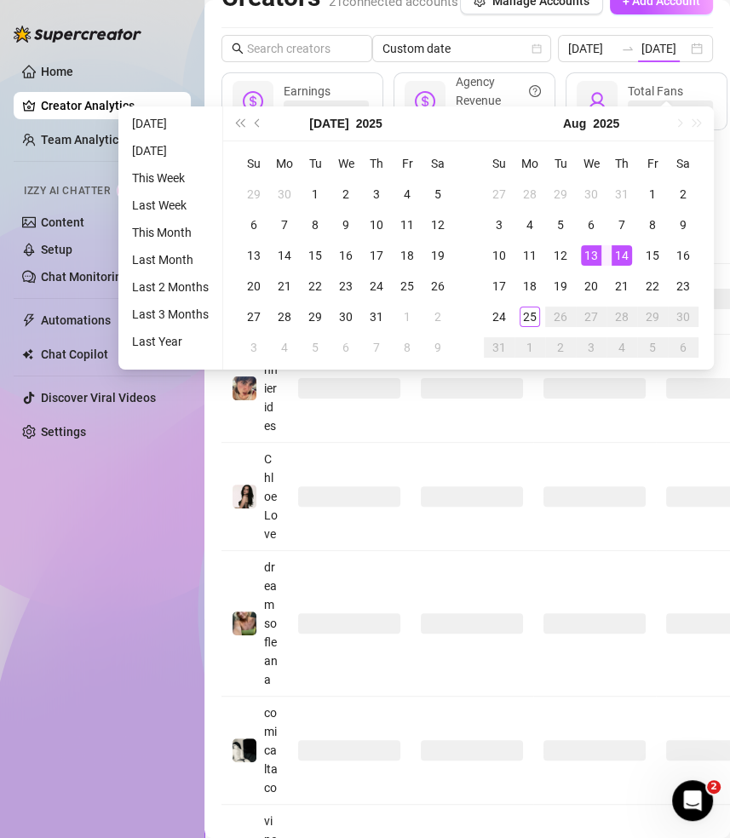
type input "2025-08-14"
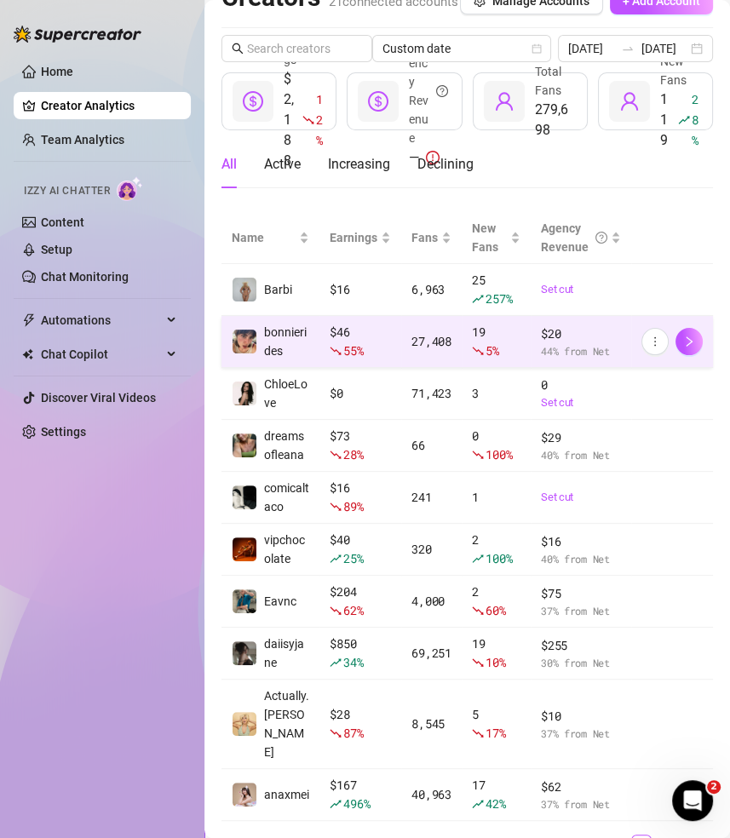
scroll to position [103, 0]
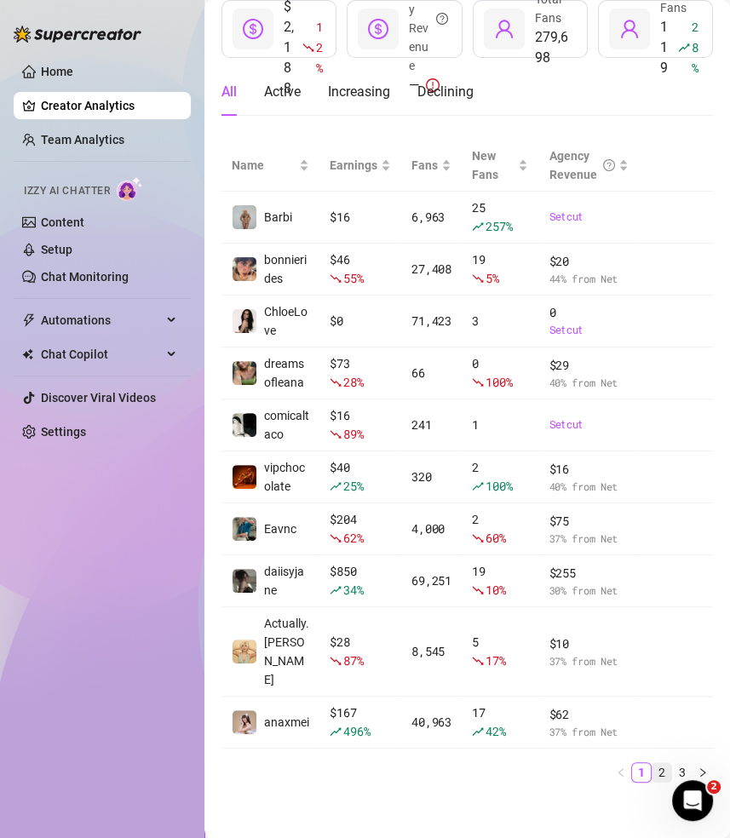
click at [663, 763] on link "2" at bounding box center [661, 772] width 19 height 19
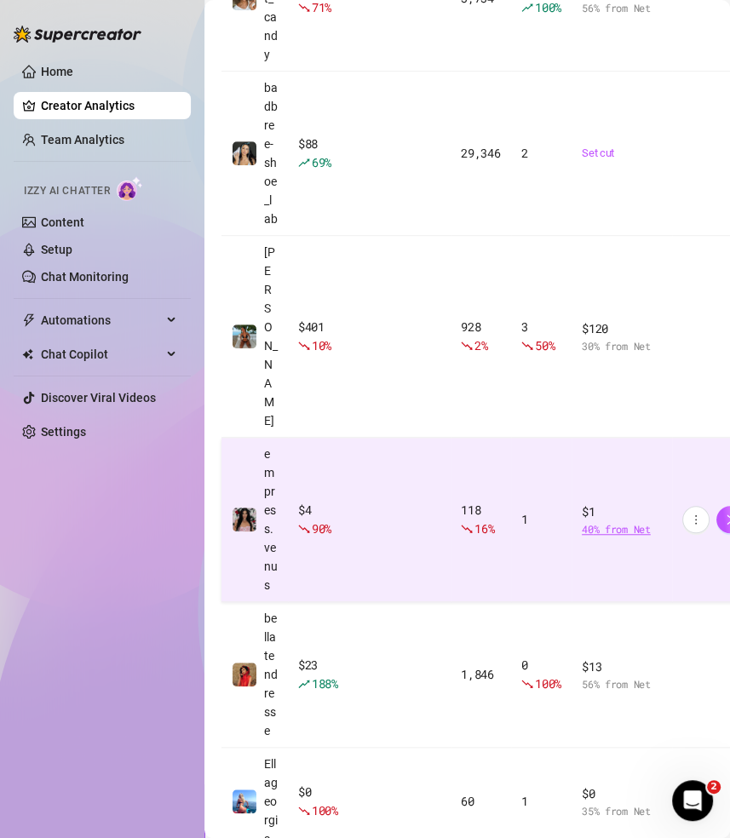
scroll to position [0, 0]
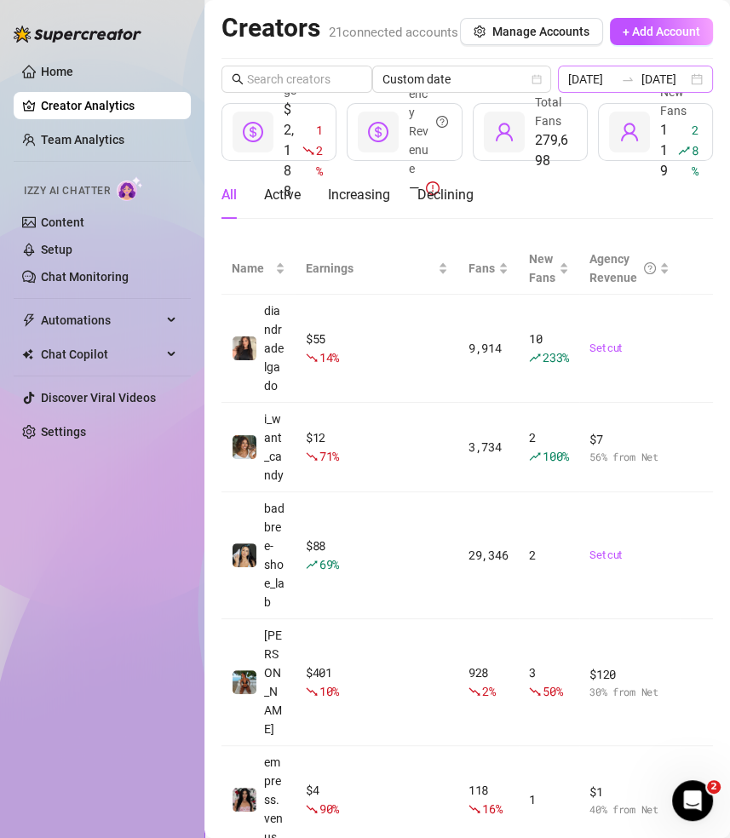
click at [697, 93] on div "2025-08-14 2025-08-14" at bounding box center [636, 79] width 156 height 27
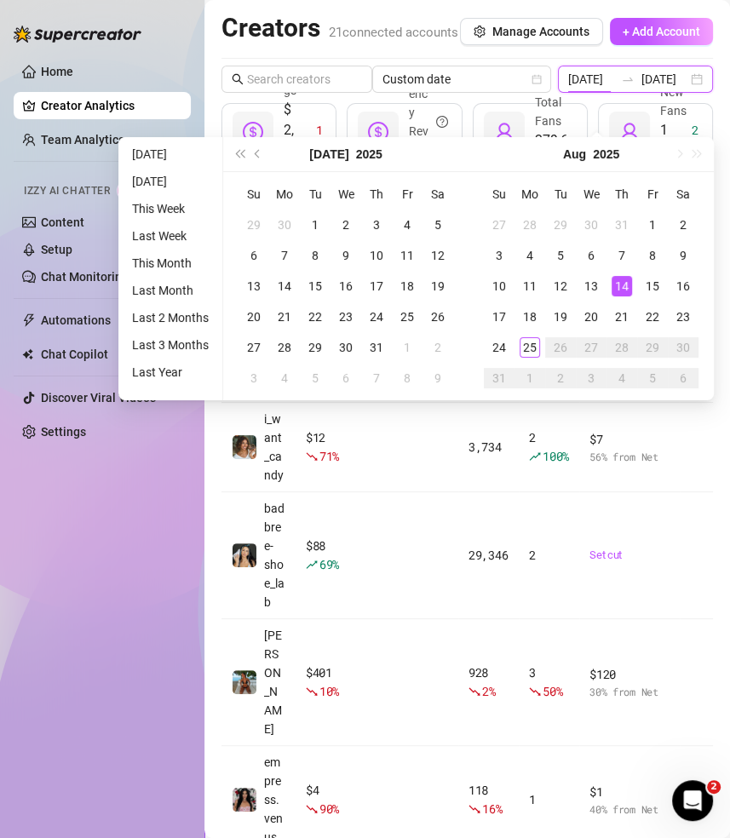
scroll to position [0, 18]
click at [651, 281] on div "15" at bounding box center [652, 286] width 20 height 20
type input "2025-08-15"
click at [651, 281] on div "15" at bounding box center [652, 286] width 20 height 20
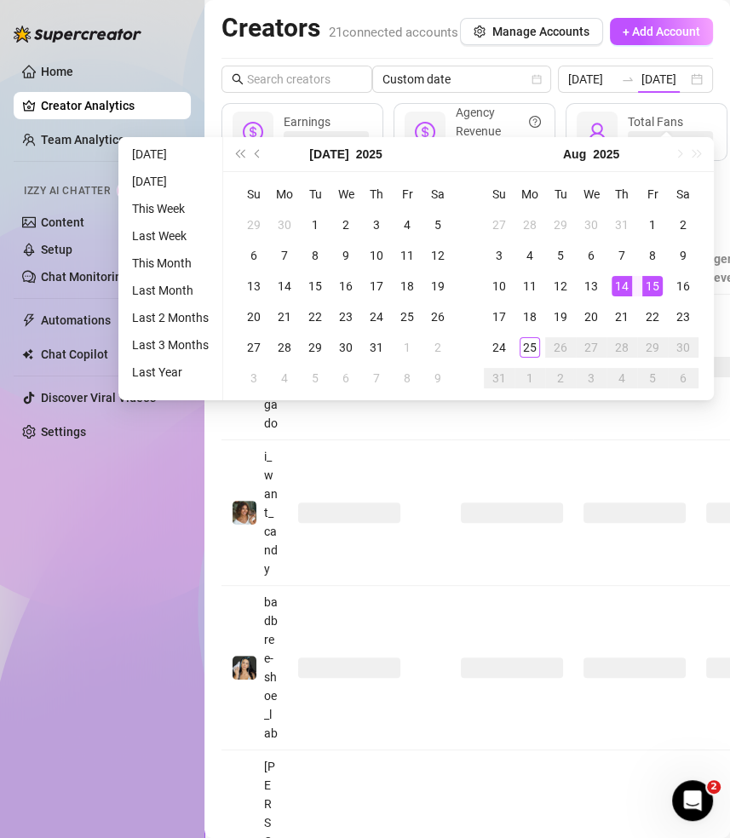
type input "2025-08-15"
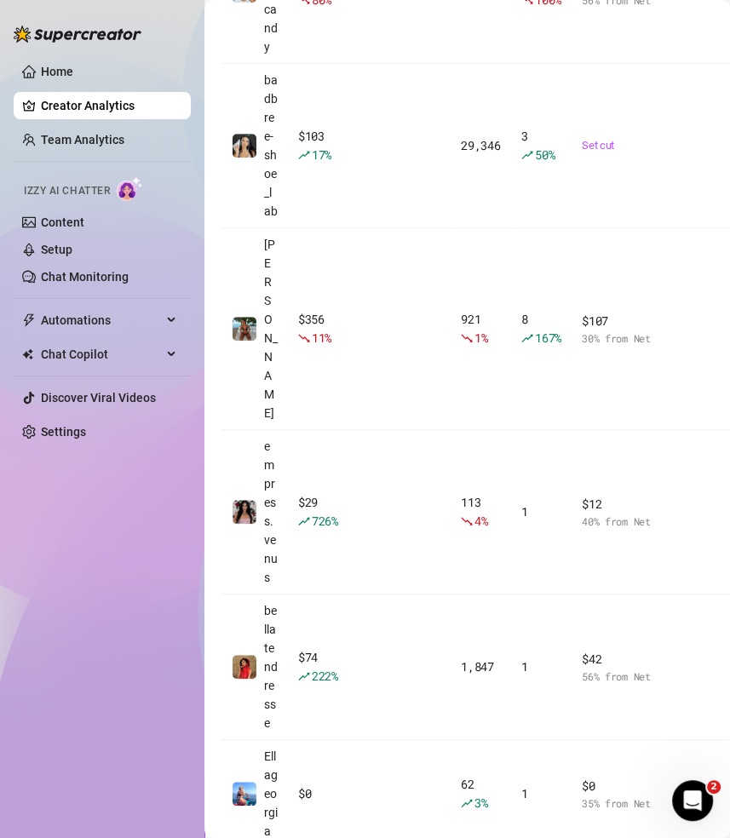
scroll to position [534, 0]
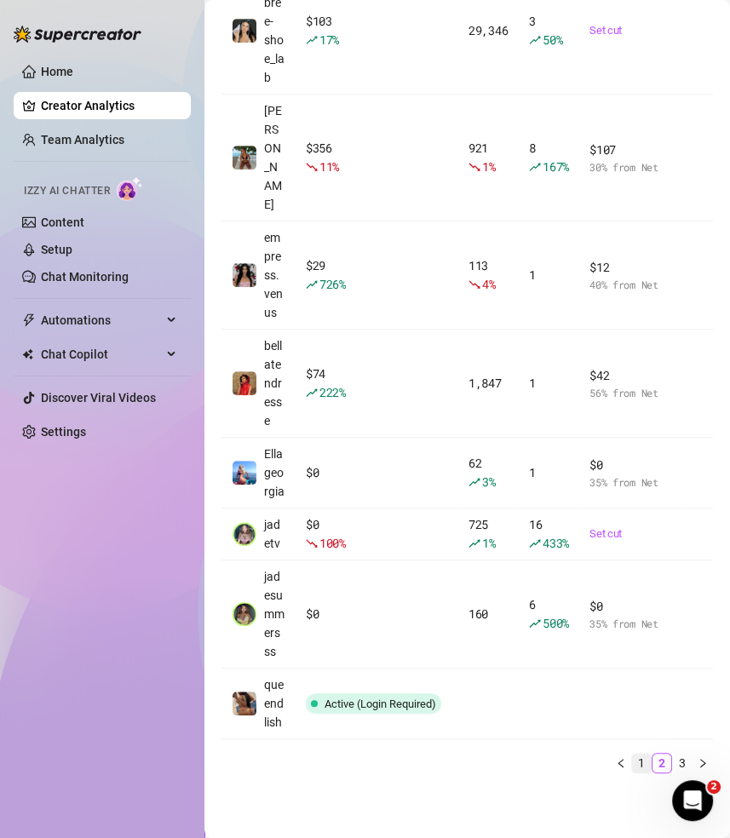
click at [641, 761] on link "1" at bounding box center [641, 763] width 19 height 19
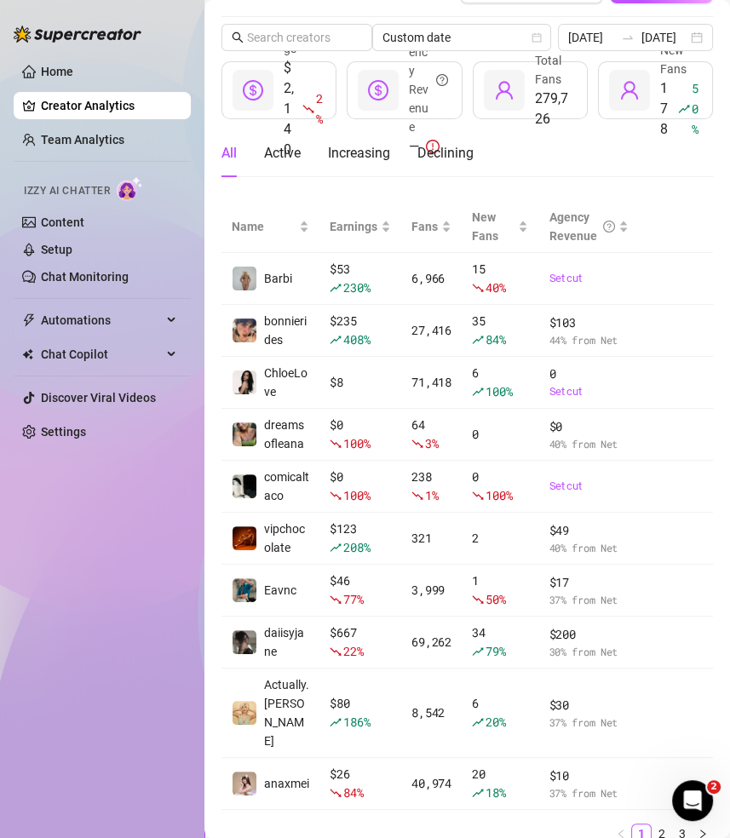
scroll to position [28, 0]
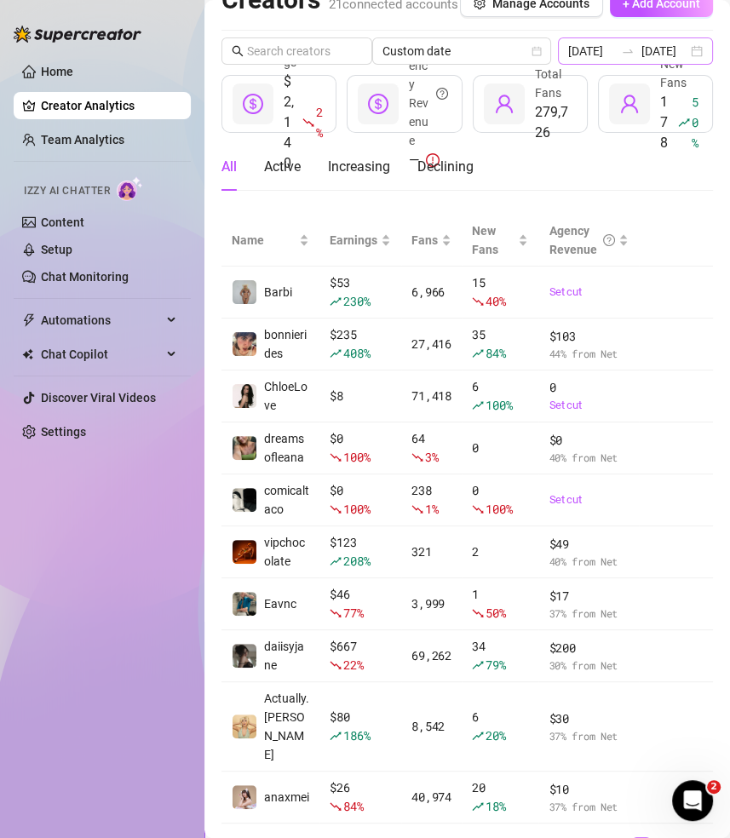
click at [695, 65] on div "2025-08-15 2025-08-15" at bounding box center [636, 50] width 156 height 27
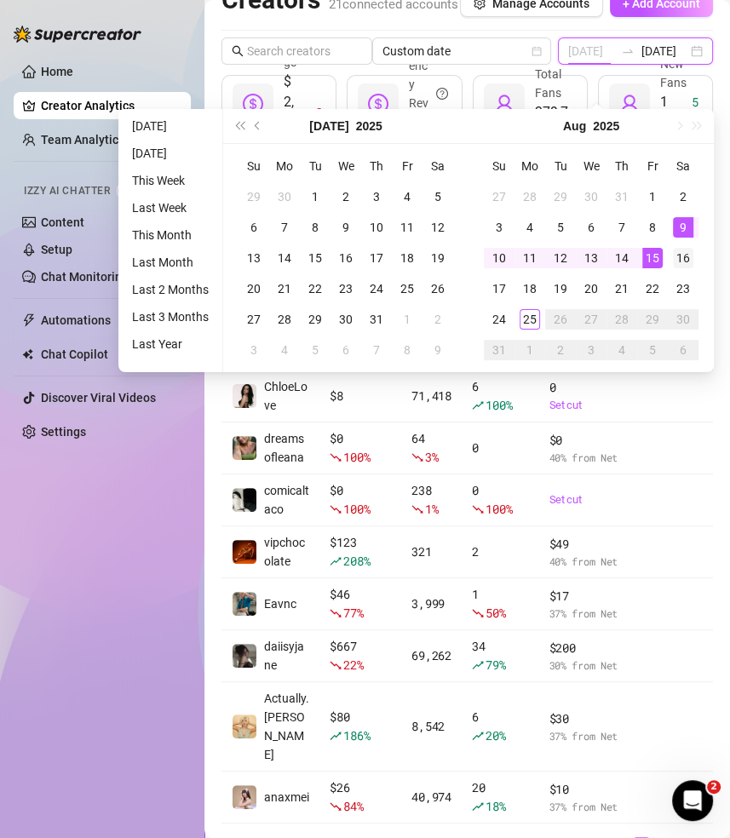
type input "2025-08-16"
click at [684, 260] on div "16" at bounding box center [683, 258] width 20 height 20
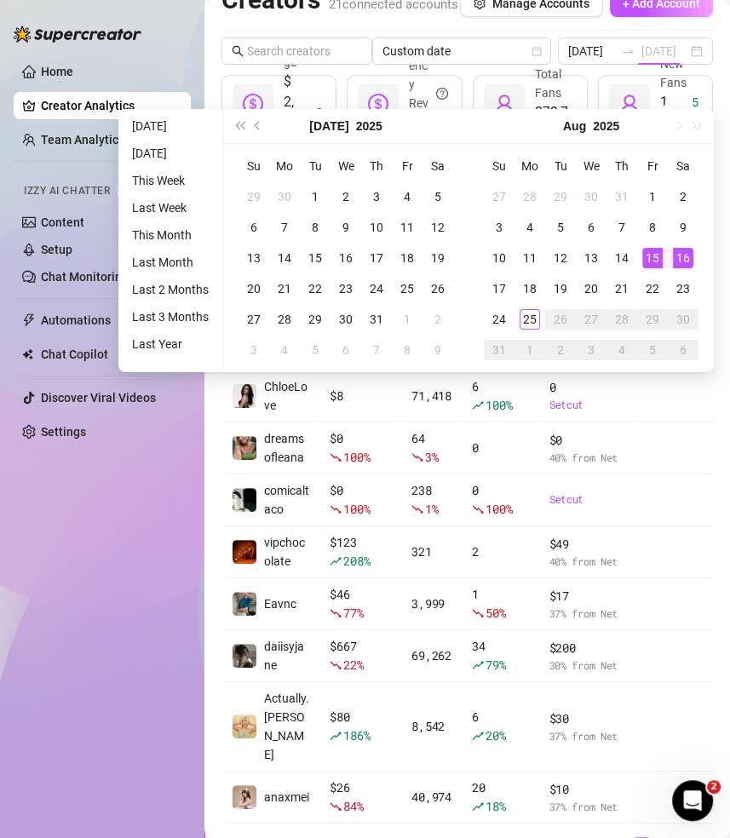
click at [684, 260] on div "16" at bounding box center [683, 258] width 20 height 20
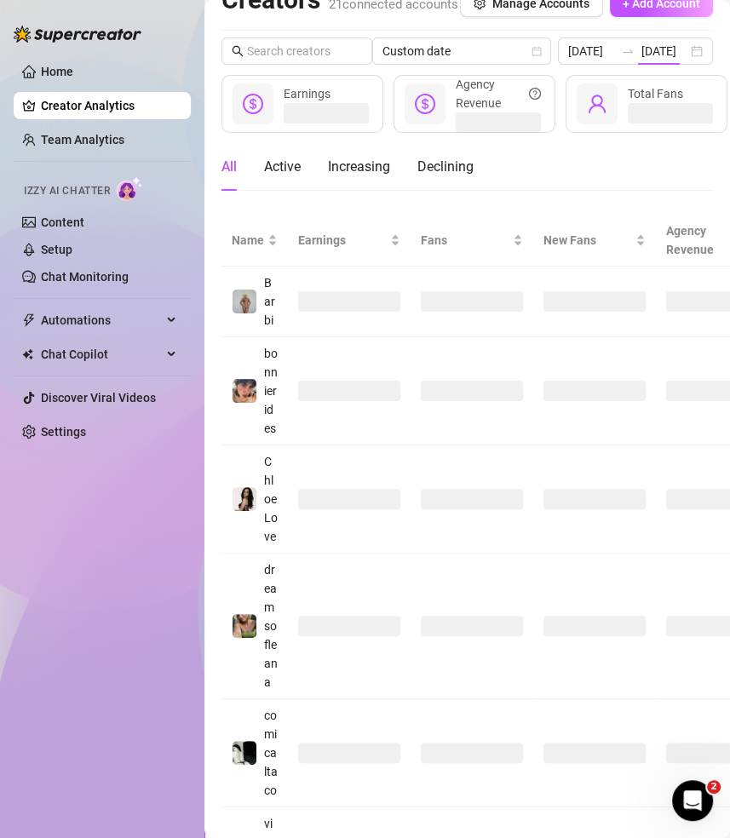
type input "2025-08-16"
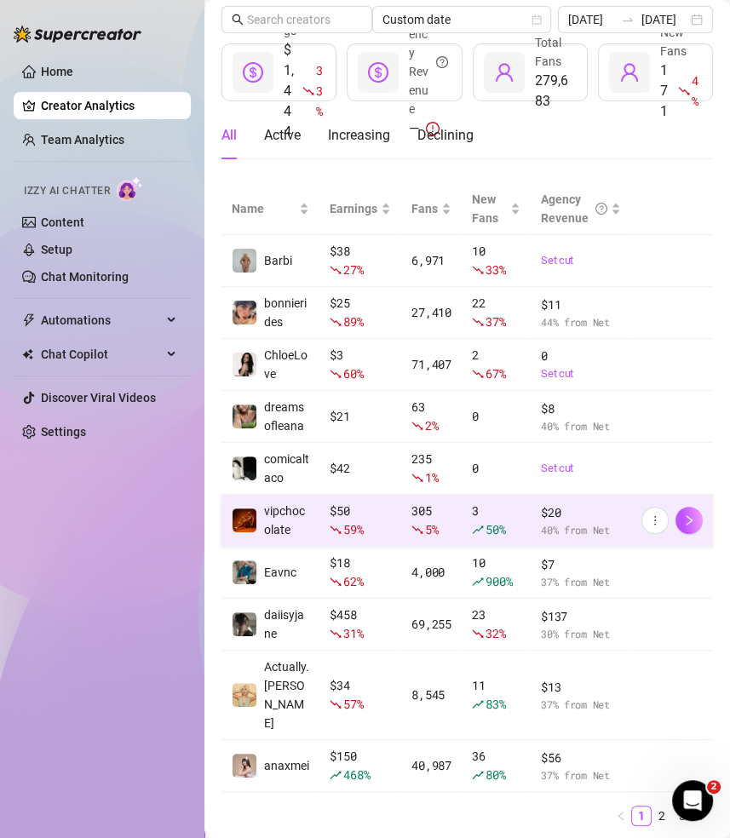
scroll to position [69, 0]
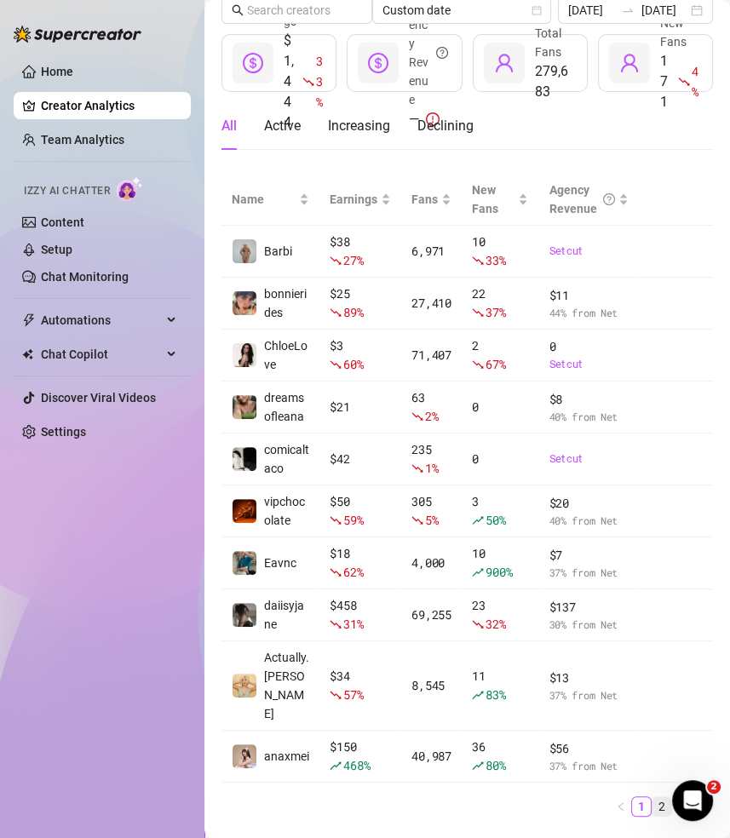
click at [663, 800] on link "2" at bounding box center [661, 806] width 19 height 19
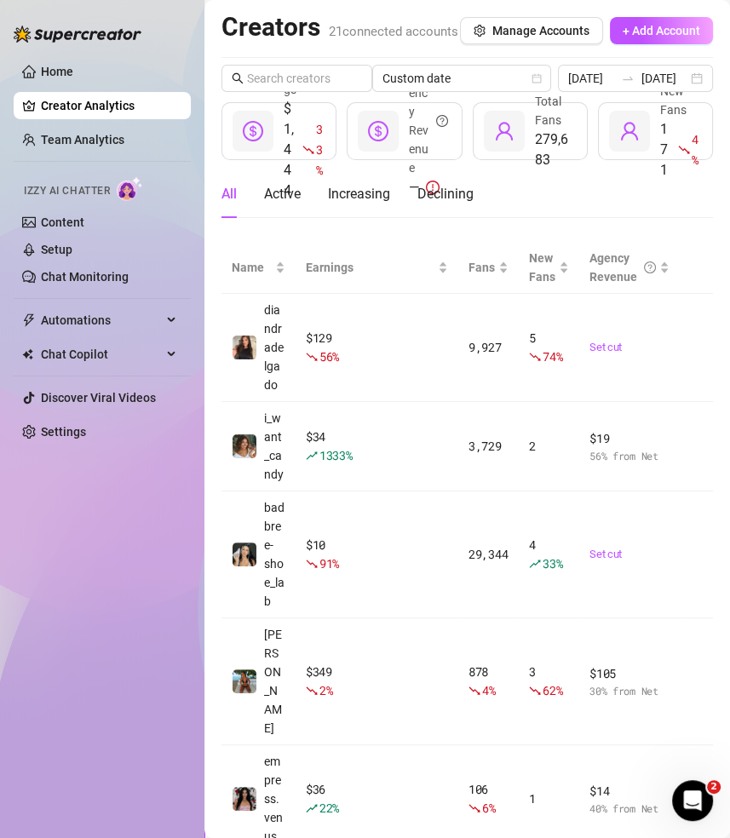
scroll to position [0, 0]
click at [699, 93] on div "2025-08-16 2025-08-16" at bounding box center [636, 79] width 156 height 27
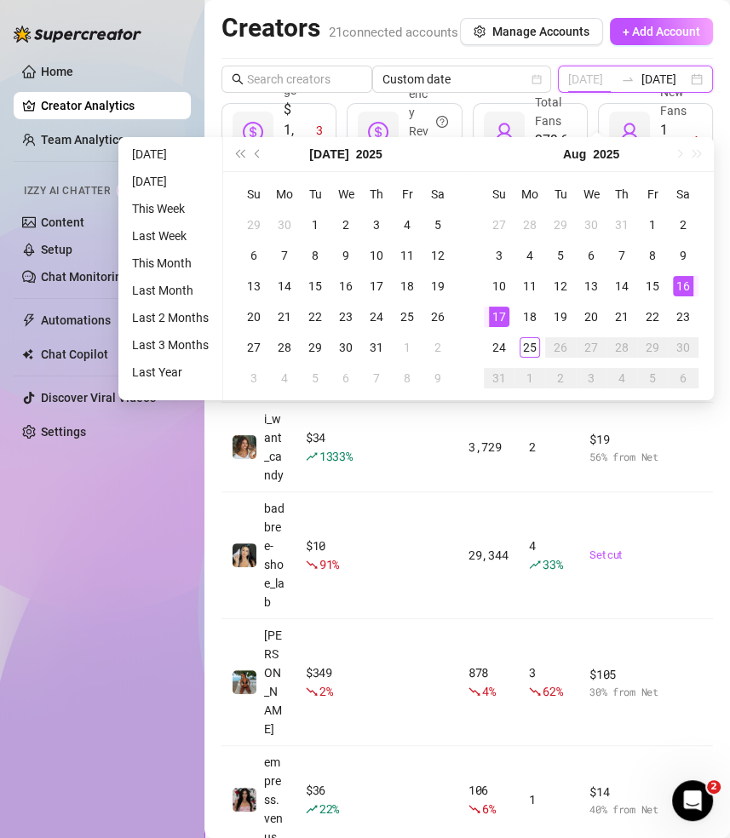
type input "2025-08-17"
click at [501, 319] on div "17" at bounding box center [499, 317] width 20 height 20
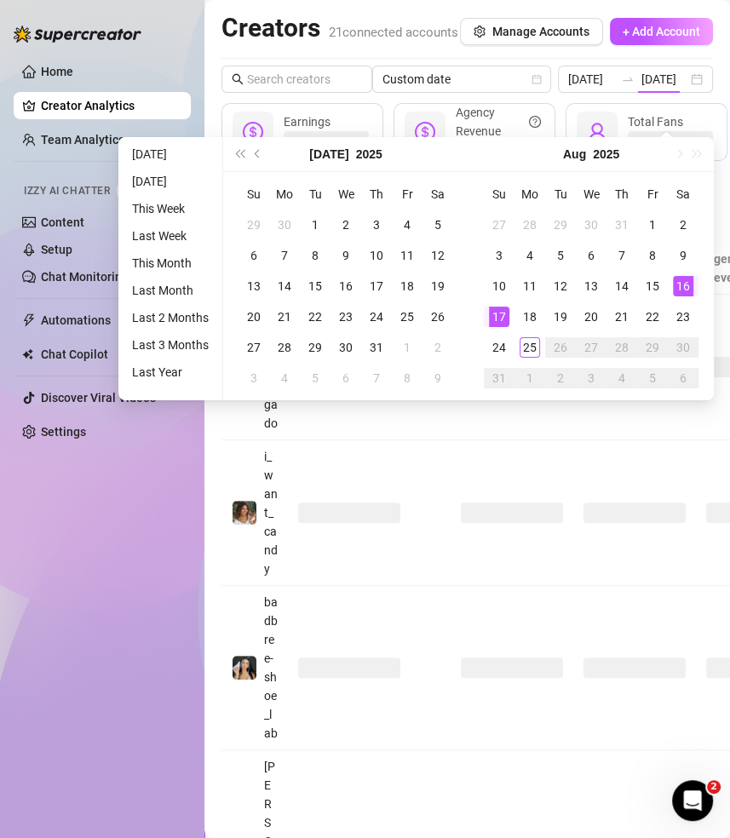
type input "2025-08-17"
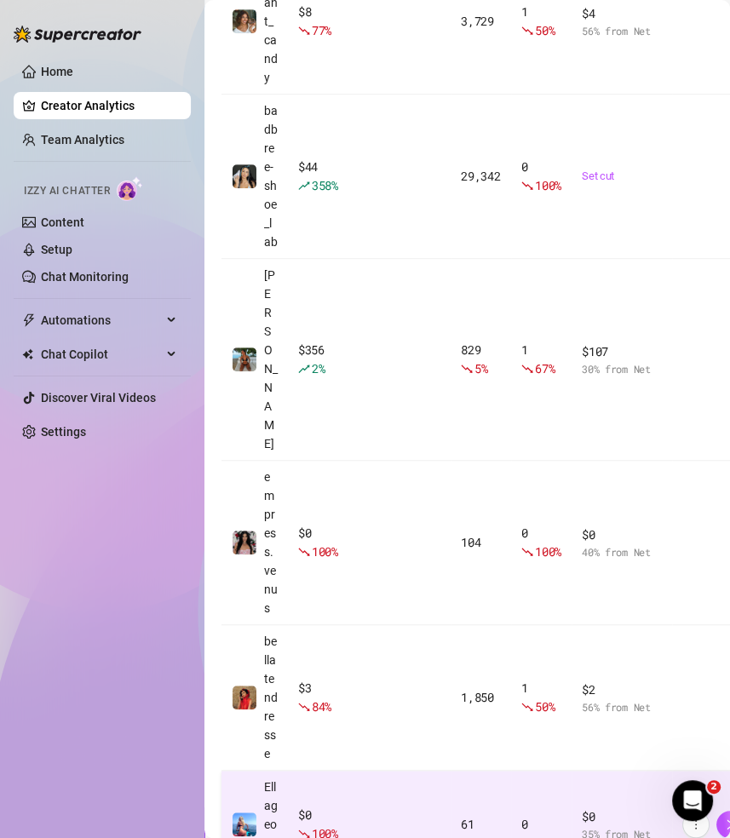
scroll to position [496, 0]
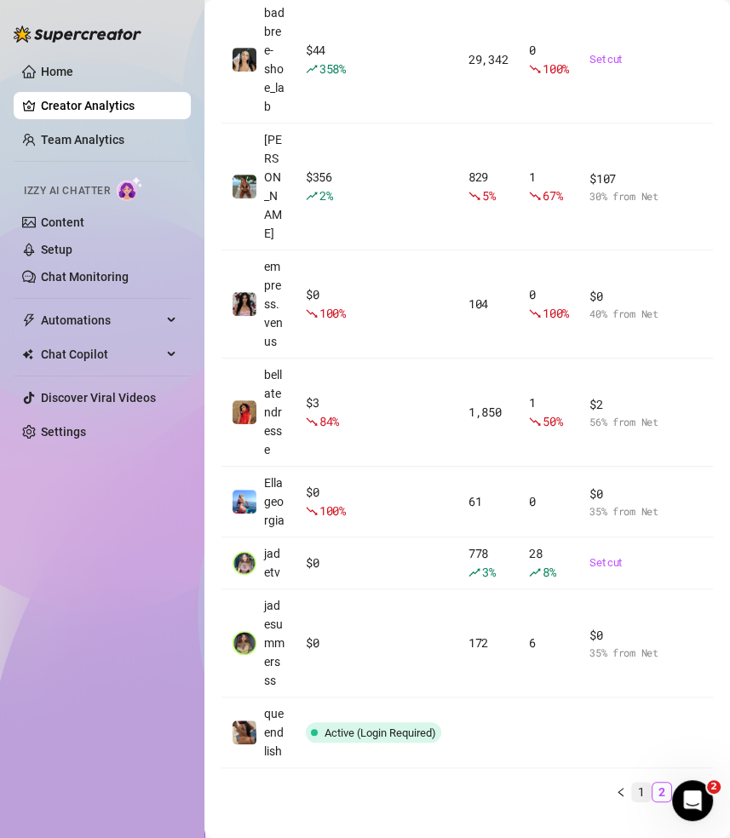
click at [640, 783] on link "1" at bounding box center [641, 792] width 19 height 19
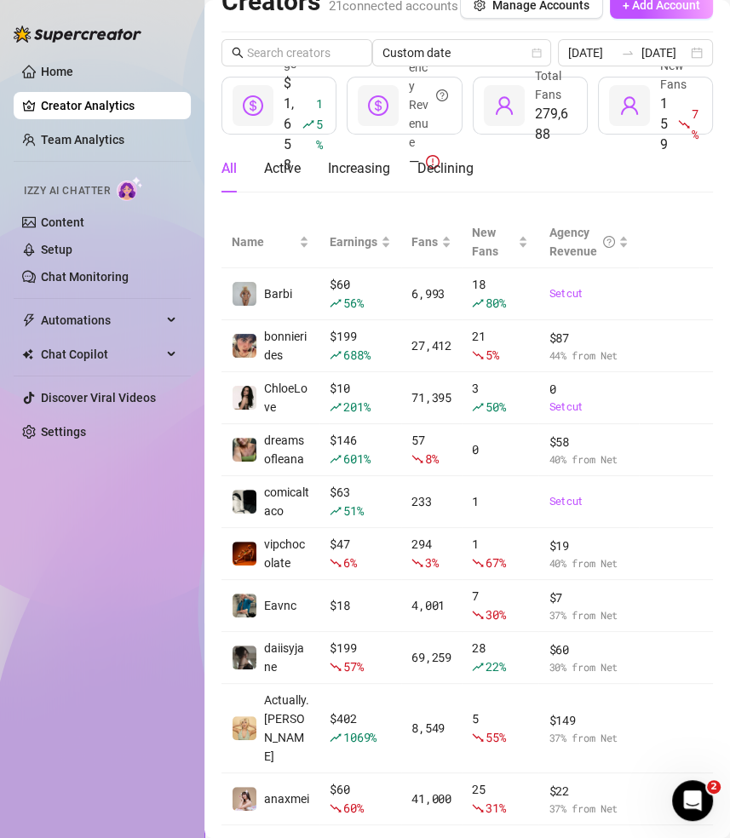
scroll to position [17, 0]
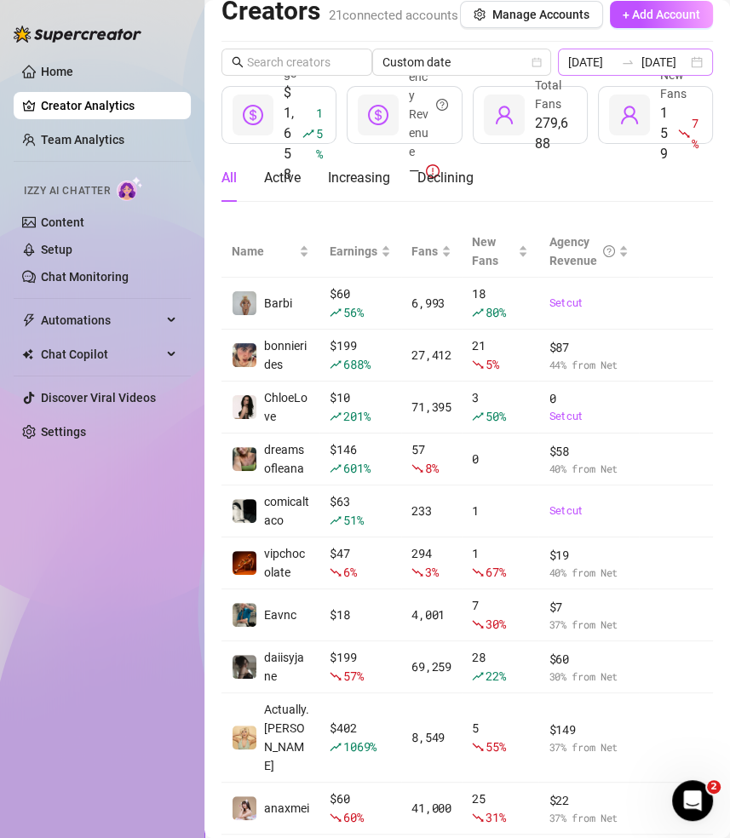
click at [695, 76] on div "2025-08-17 2025-08-17" at bounding box center [636, 62] width 156 height 27
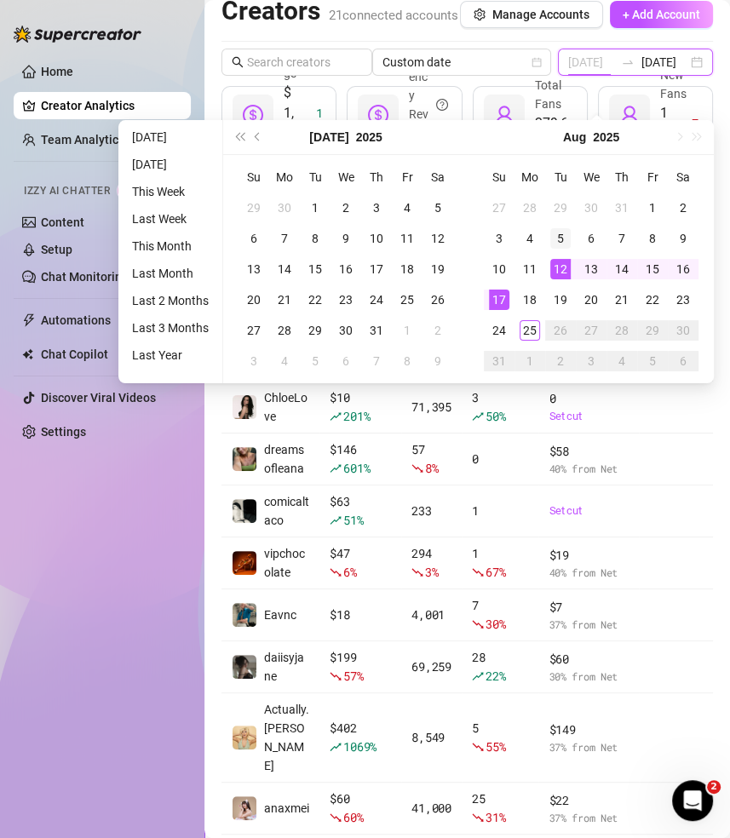
type input "[DATE]"
click at [561, 236] on div "5" at bounding box center [560, 238] width 20 height 20
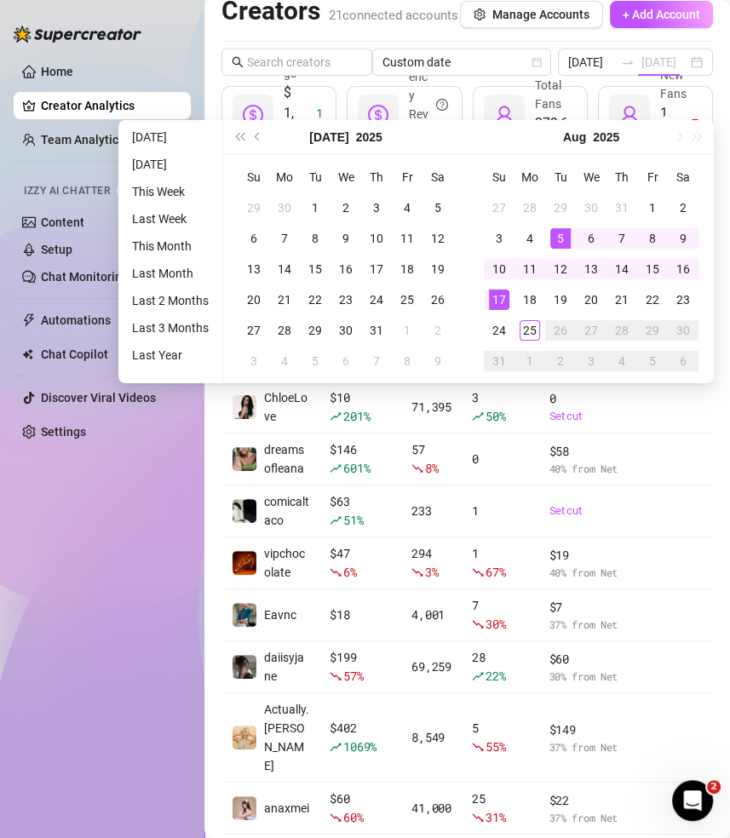
click at [561, 236] on div "5" at bounding box center [560, 238] width 20 height 20
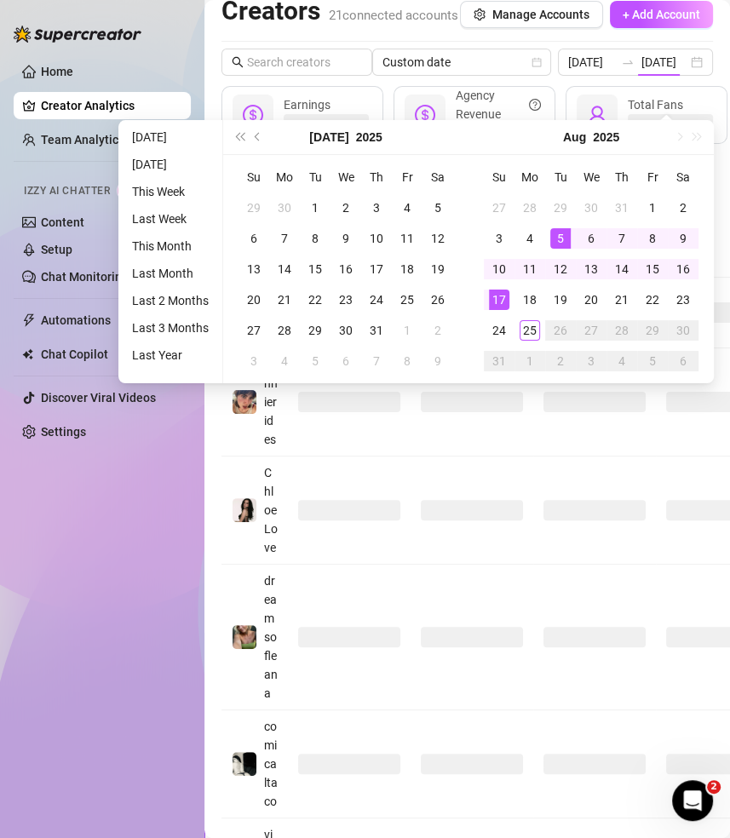
type input "[DATE]"
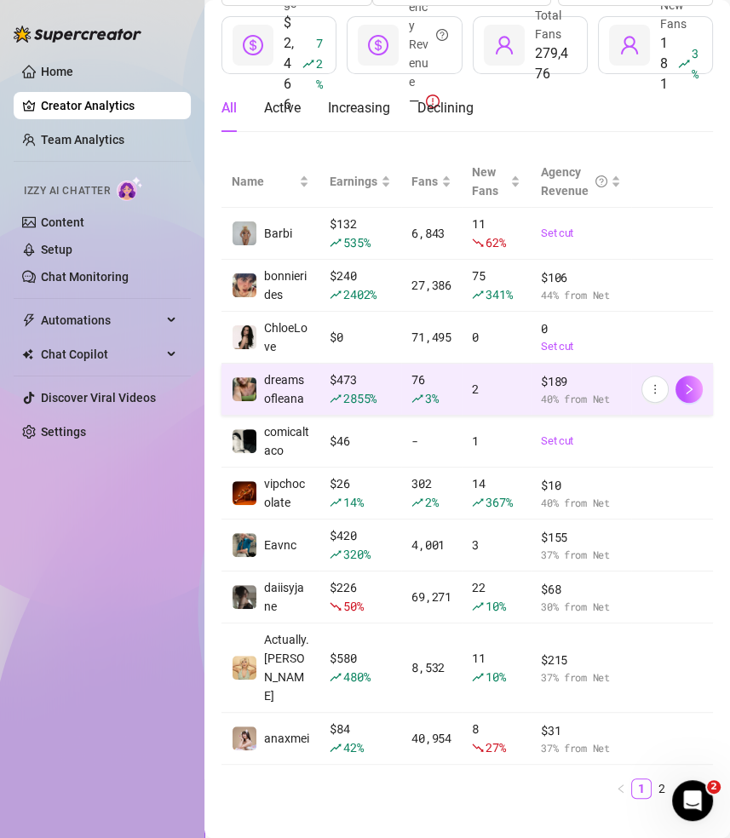
scroll to position [88, 0]
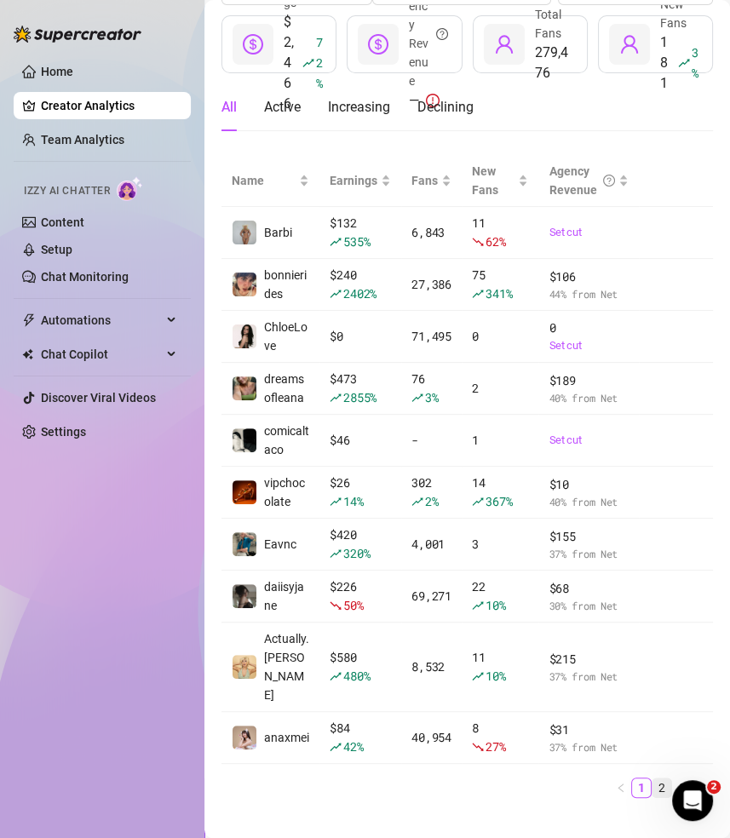
click at [660, 781] on link "2" at bounding box center [661, 787] width 19 height 19
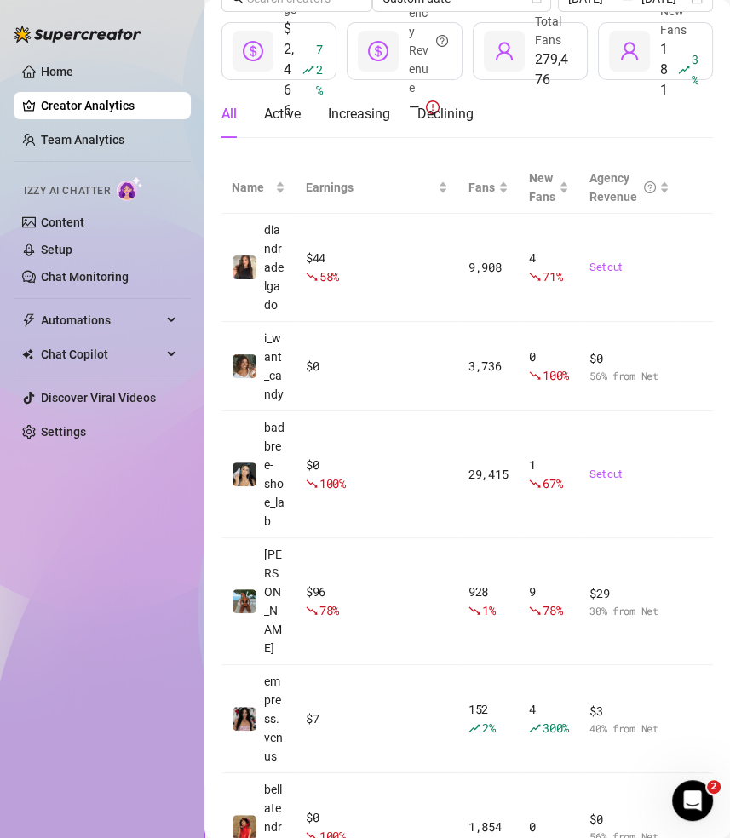
scroll to position [0, 0]
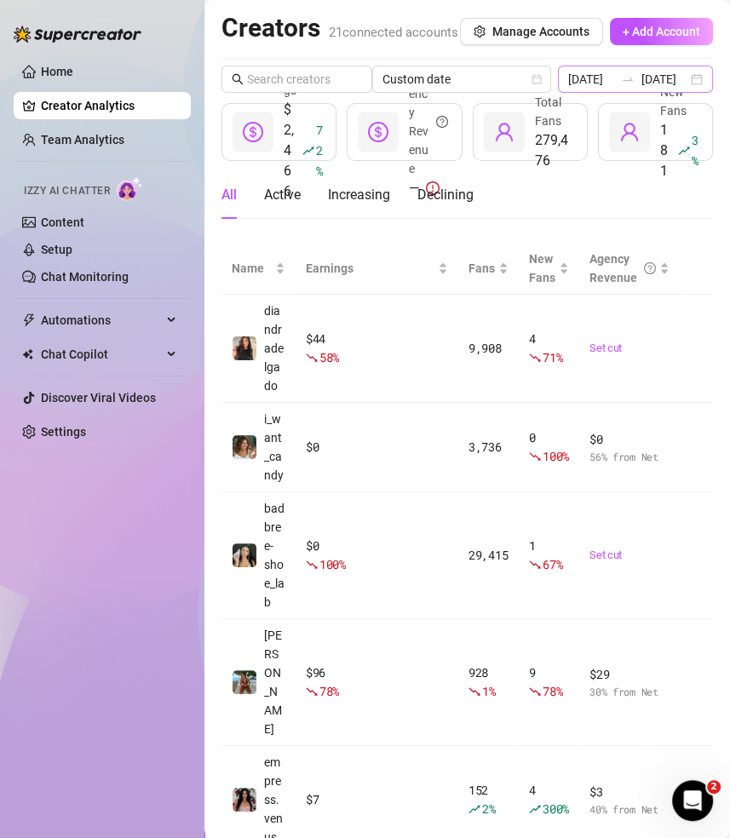
click at [697, 93] on div "2025-08-05 2025-08-05" at bounding box center [636, 79] width 156 height 27
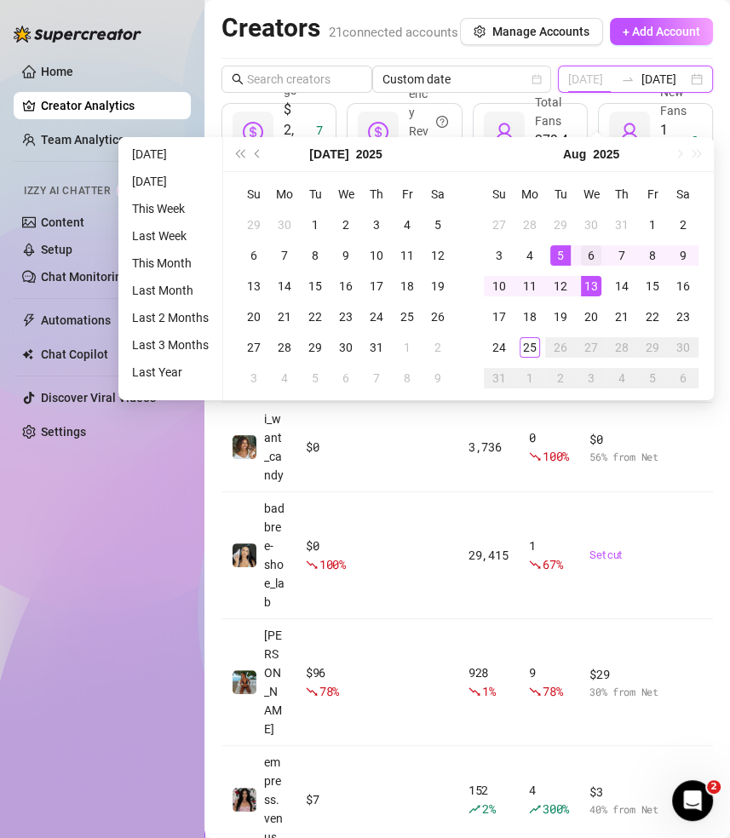
type input "[DATE]"
click at [590, 255] on div "6" at bounding box center [591, 255] width 20 height 20
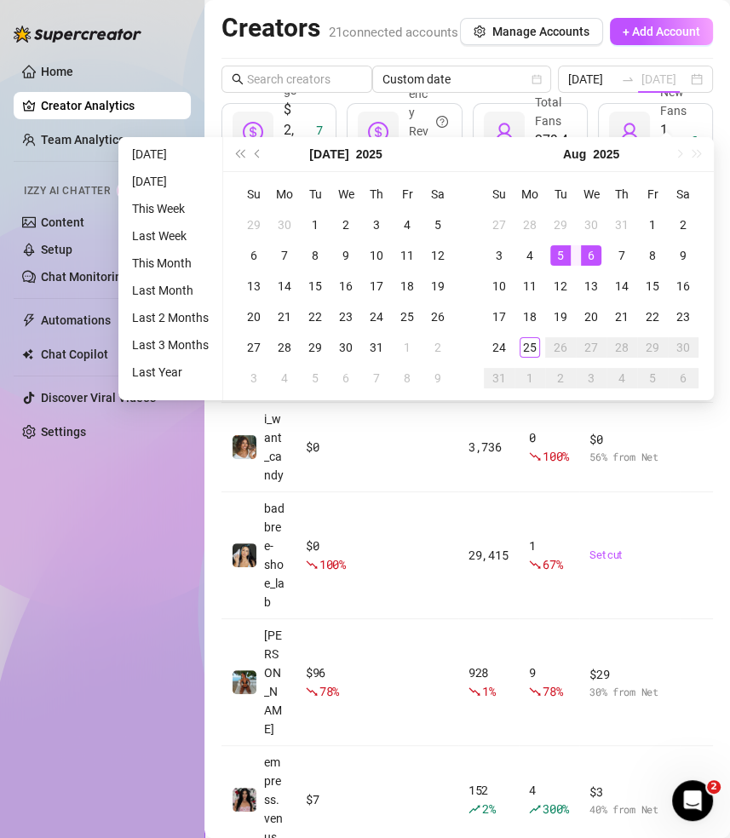
click at [590, 255] on div "6" at bounding box center [591, 255] width 20 height 20
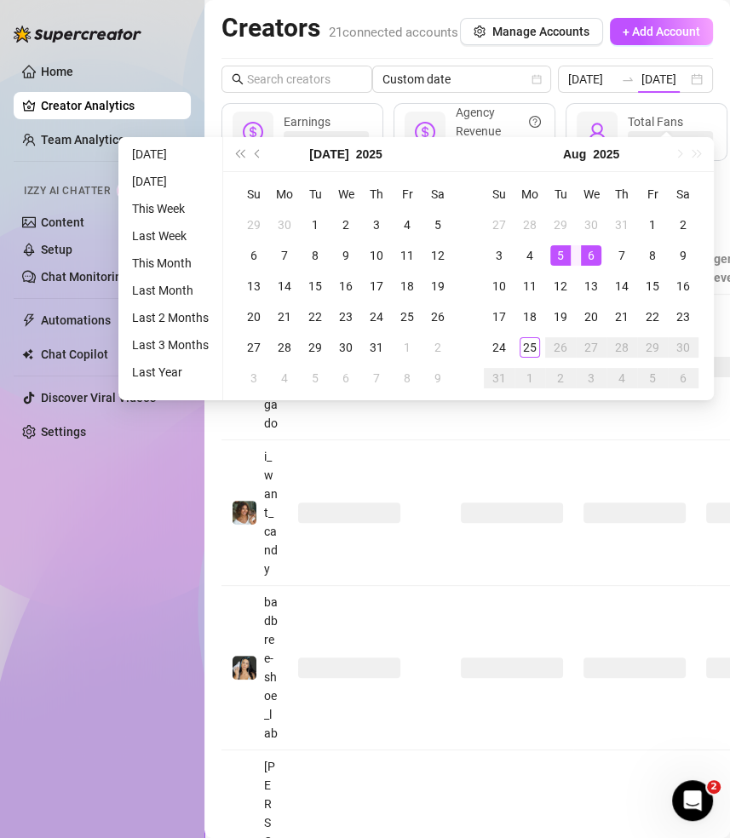
type input "[DATE]"
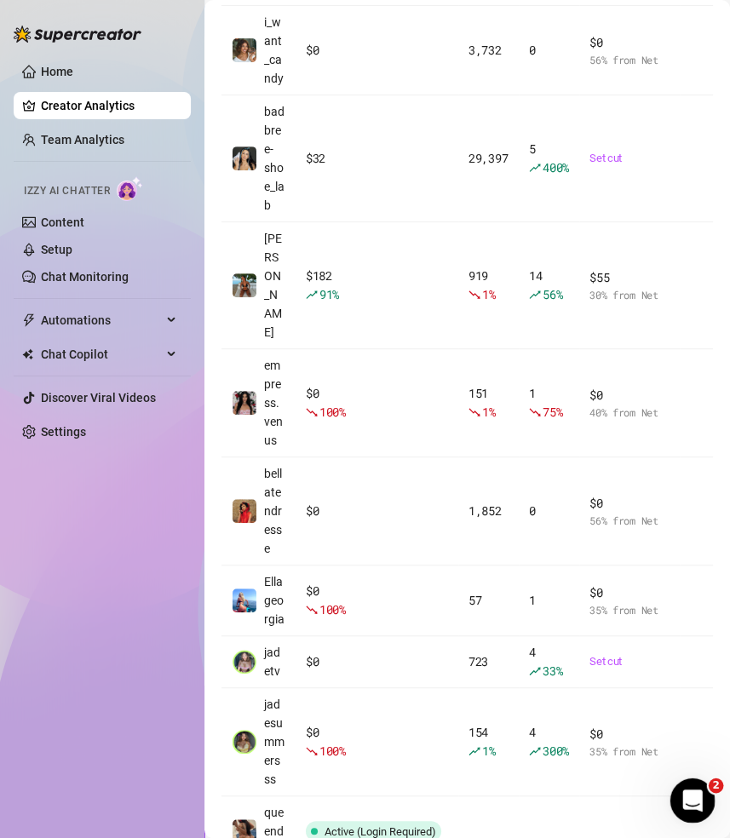
scroll to position [496, 0]
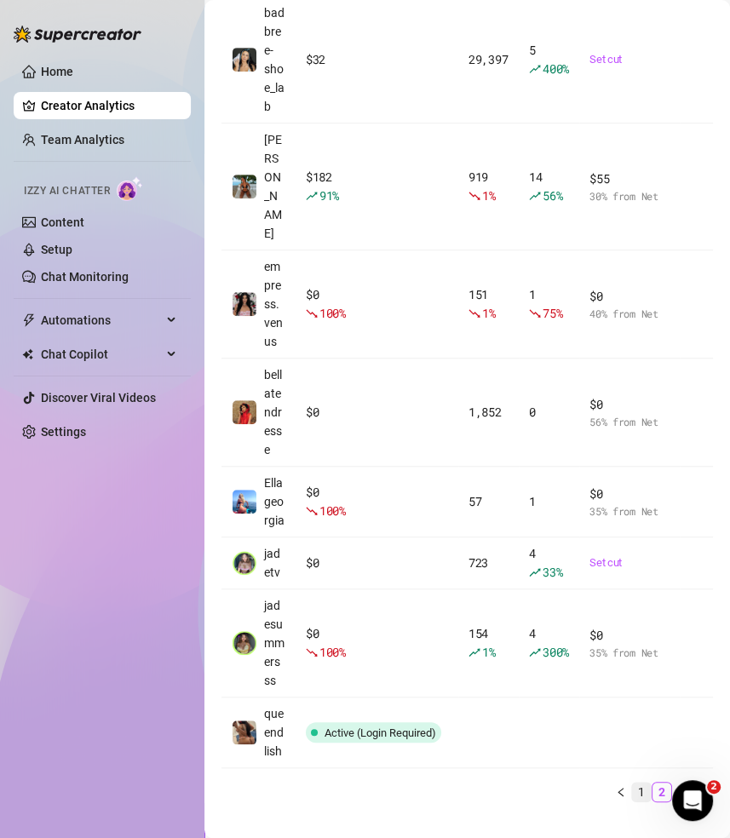
click at [642, 783] on link "1" at bounding box center [641, 792] width 19 height 19
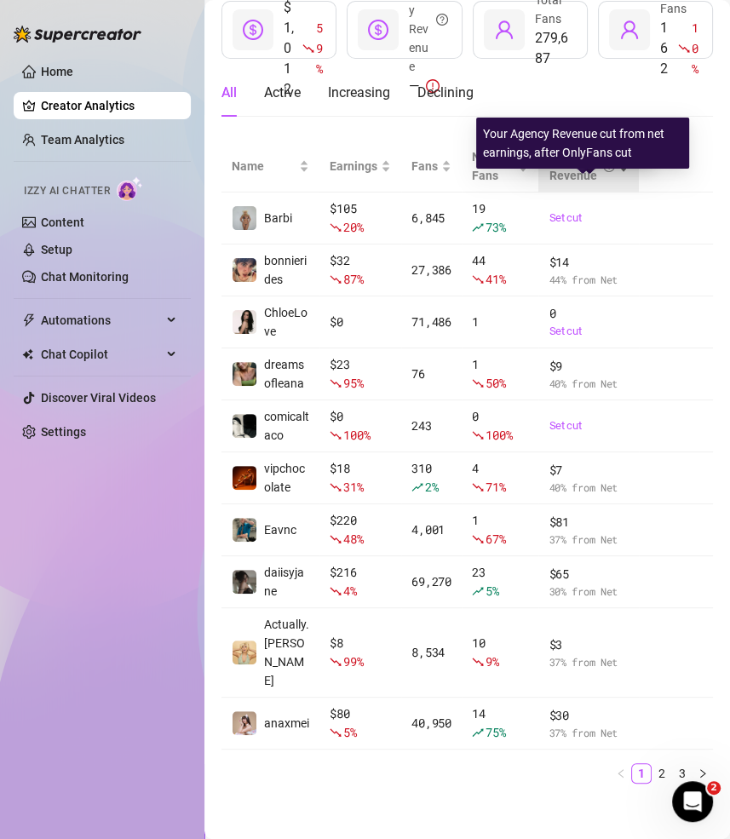
scroll to position [0, 0]
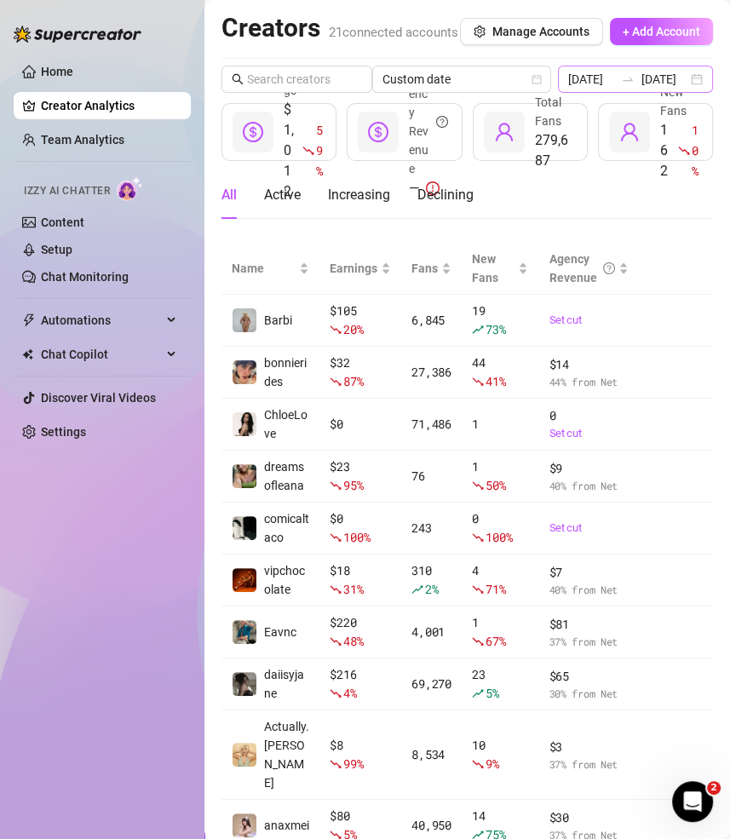
click at [701, 93] on div "2025-08-06 2025-08-06" at bounding box center [636, 79] width 156 height 27
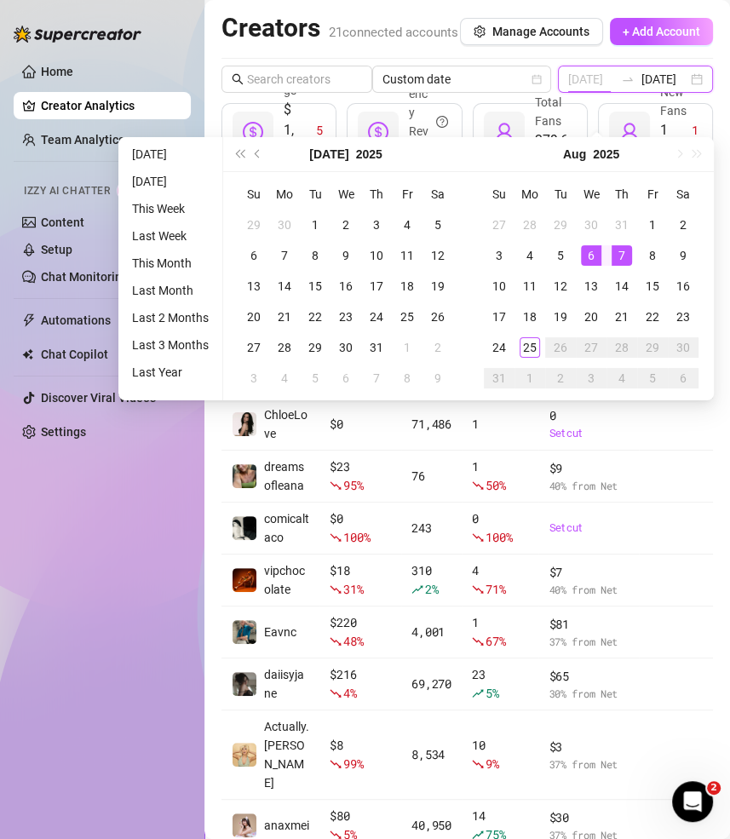
type input "[DATE]"
click at [617, 252] on div "7" at bounding box center [621, 255] width 20 height 20
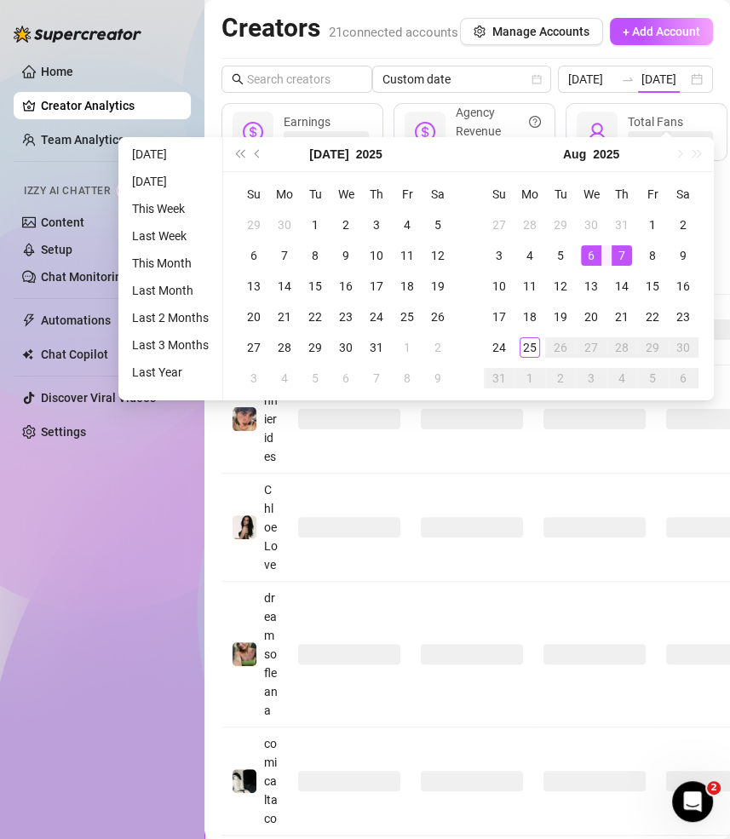
type input "[DATE]"
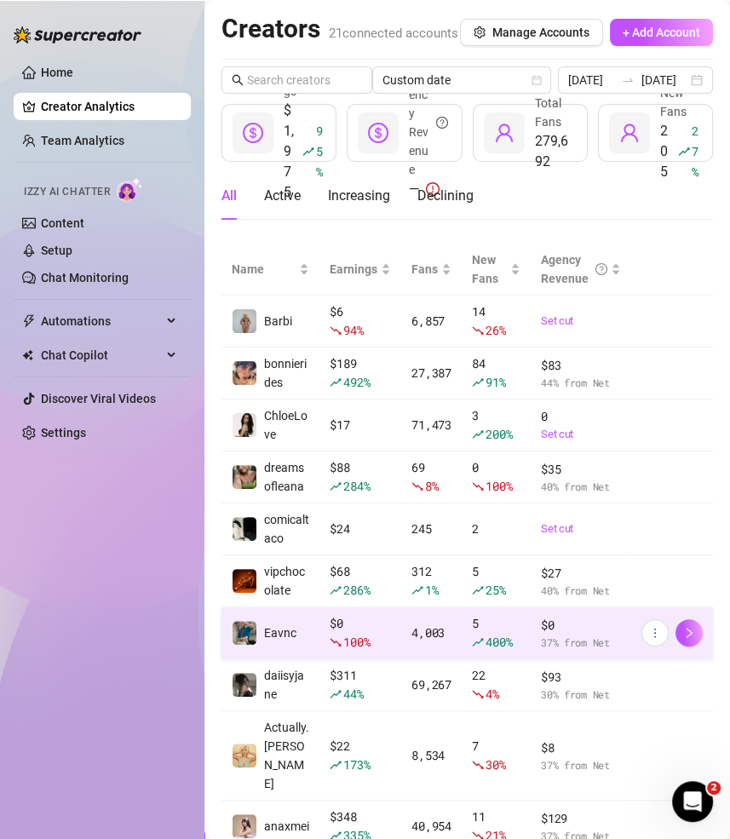
scroll to position [103, 0]
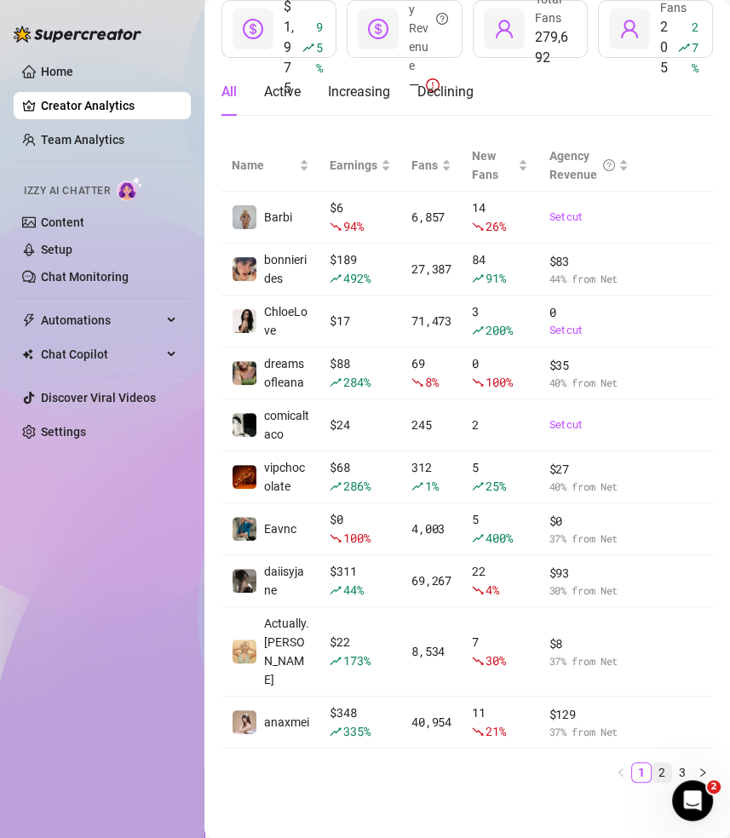
click at [663, 763] on link "2" at bounding box center [661, 772] width 19 height 19
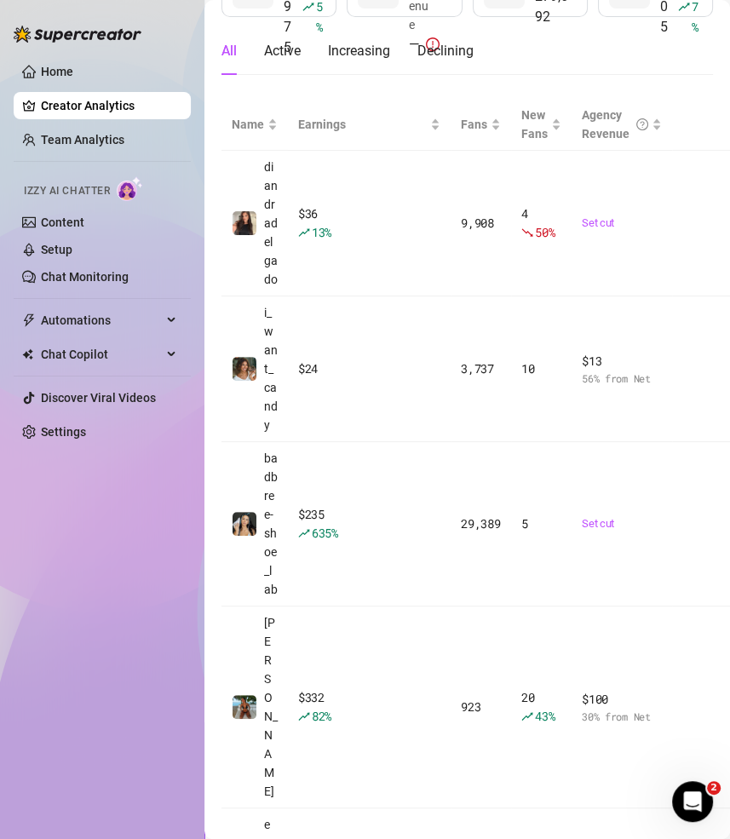
scroll to position [0, 0]
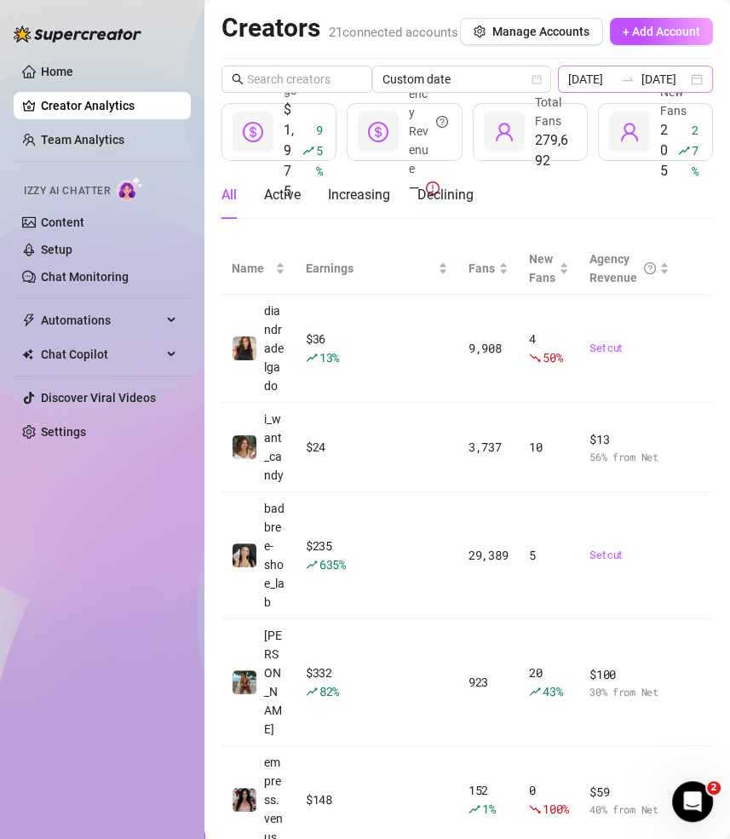
click at [700, 93] on div "2025-08-07 2025-08-07" at bounding box center [636, 79] width 156 height 27
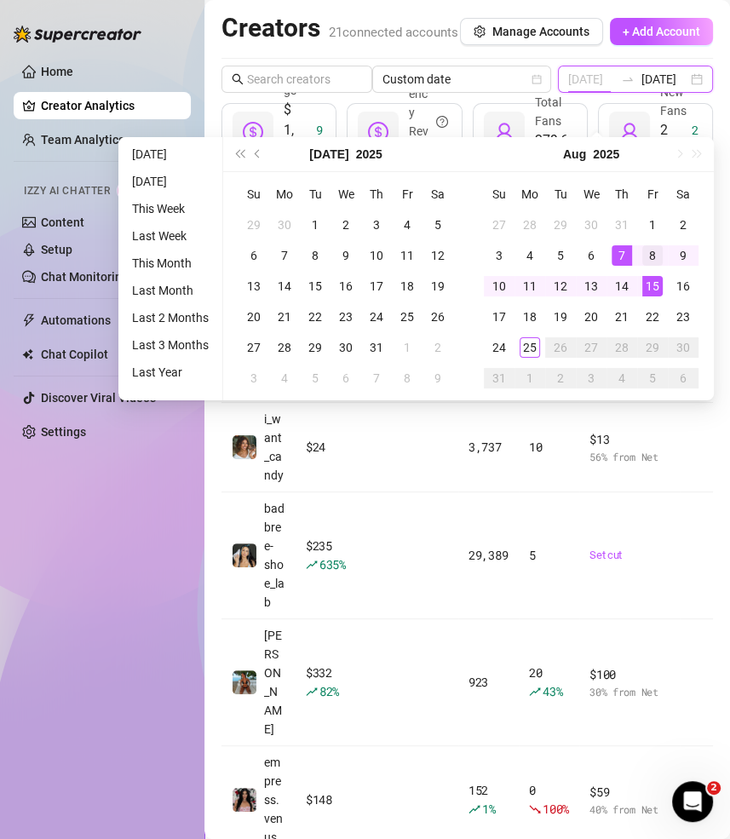
type input "[DATE]"
click at [657, 253] on div "8" at bounding box center [652, 255] width 20 height 20
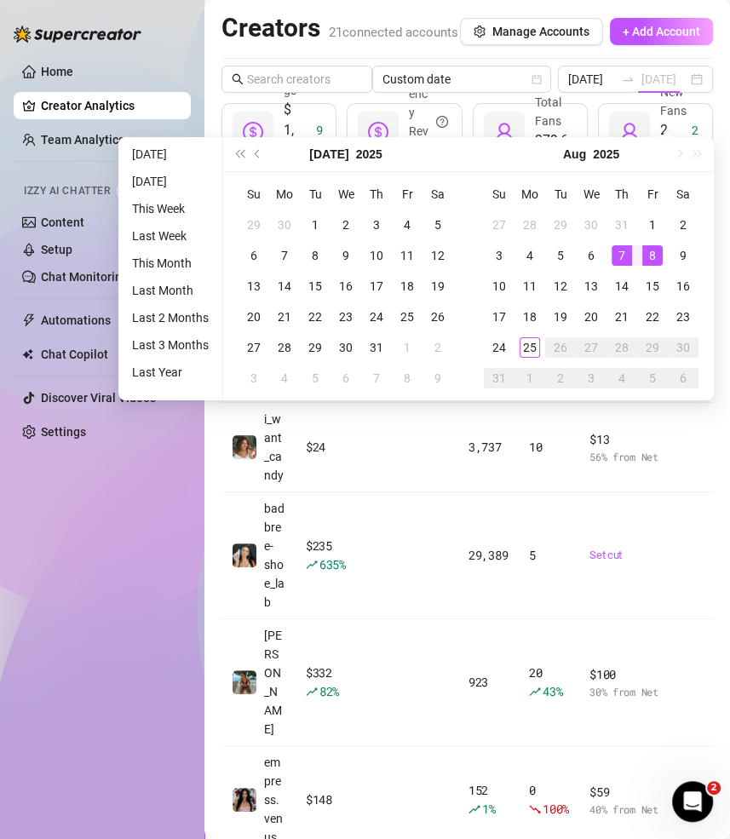
click at [657, 253] on div "8" at bounding box center [652, 255] width 20 height 20
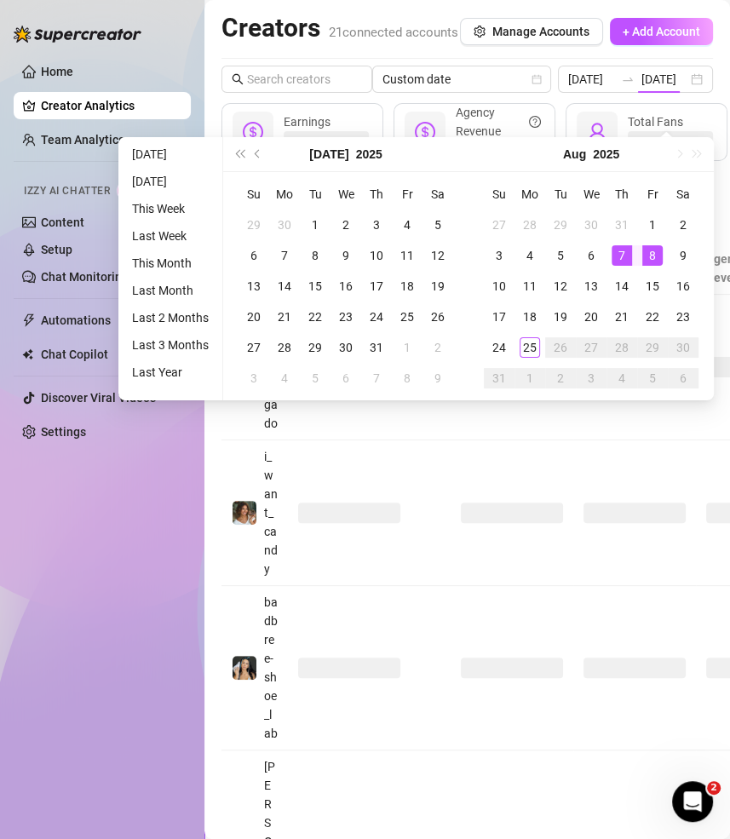
scroll to position [0, 0]
type input "[DATE]"
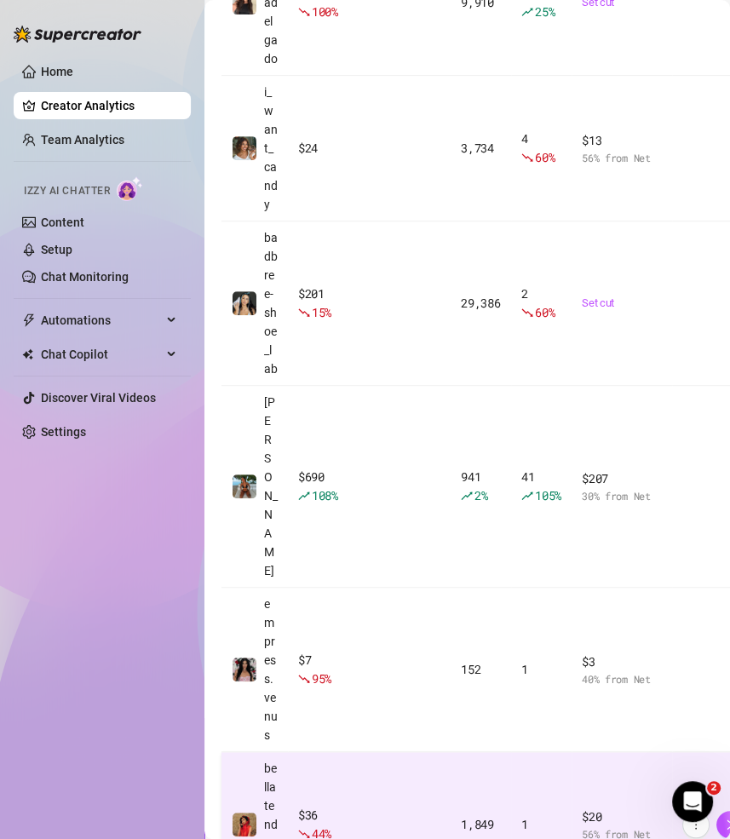
scroll to position [513, 0]
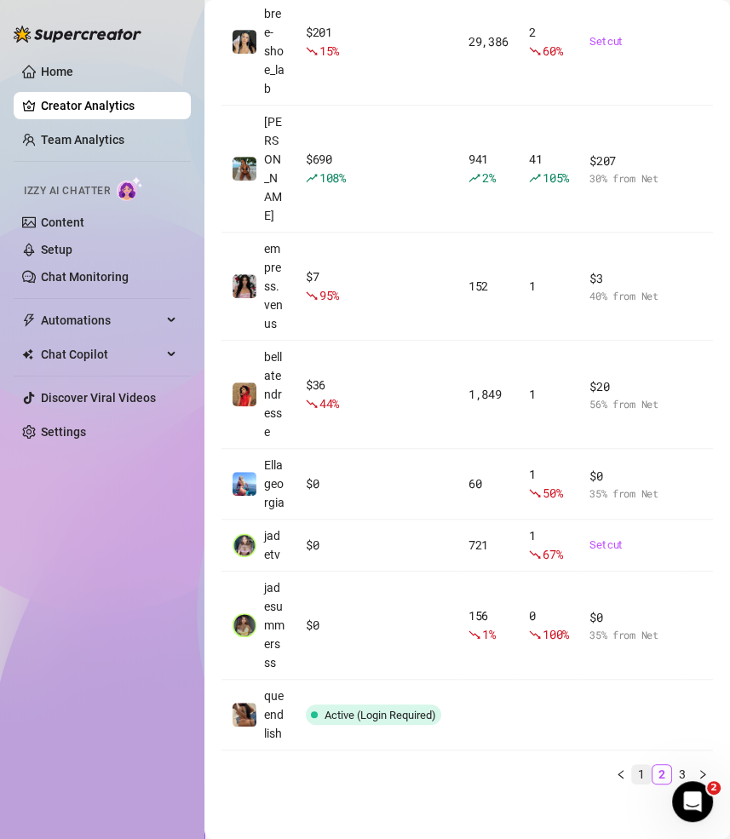
click at [641, 765] on link "1" at bounding box center [641, 774] width 19 height 19
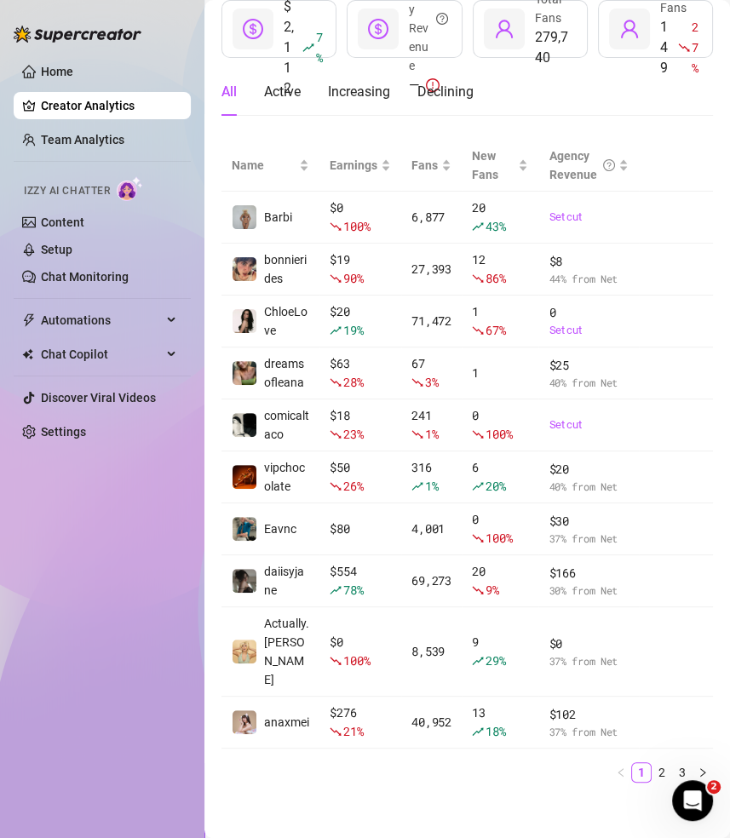
scroll to position [0, 0]
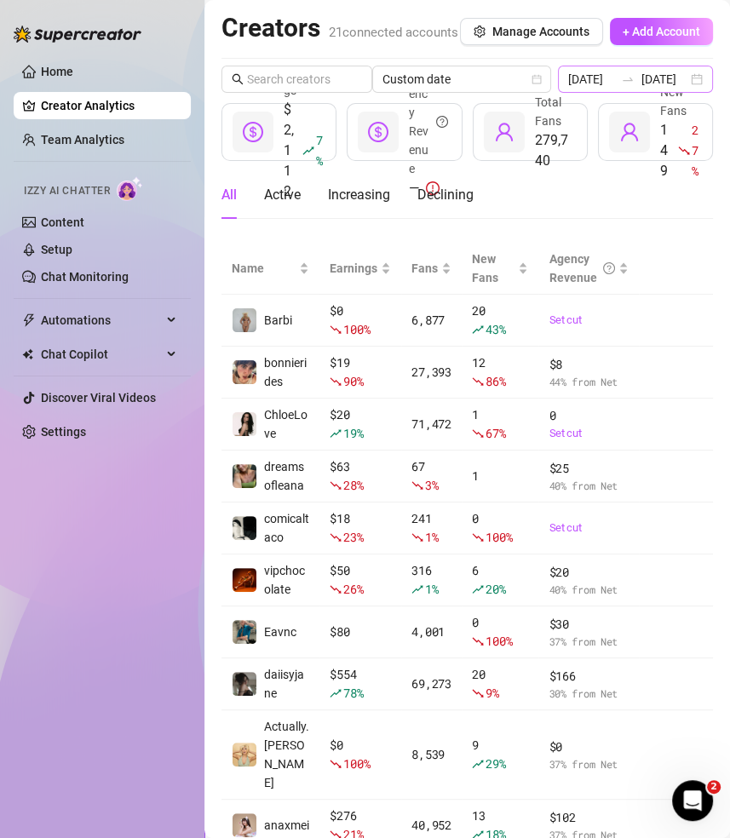
click at [700, 93] on div "2025-08-08 2025-08-08" at bounding box center [636, 79] width 156 height 27
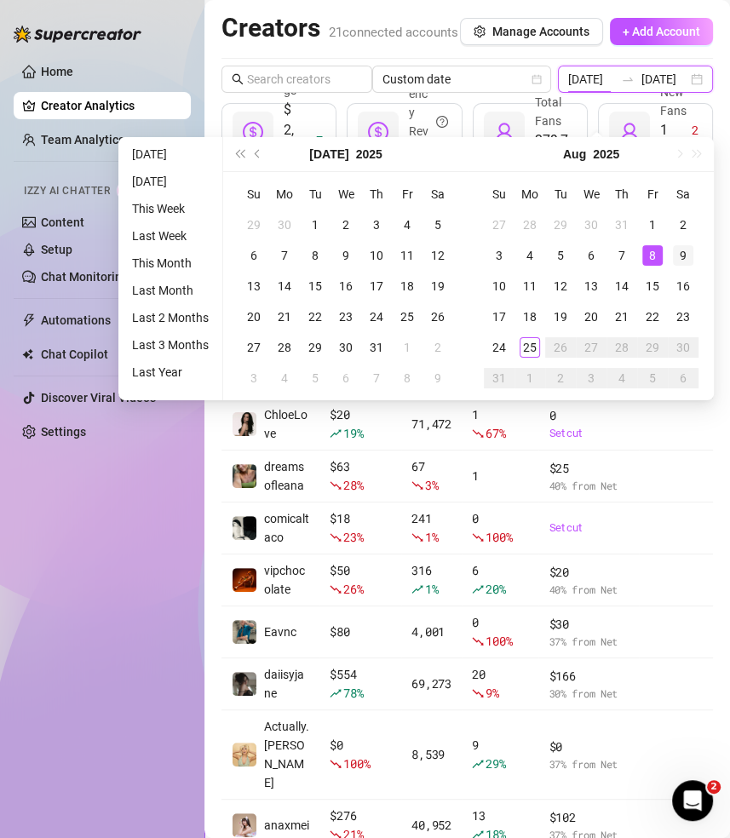
type input "[DATE]"
click at [684, 260] on div "9" at bounding box center [683, 255] width 20 height 20
type input "[DATE]"
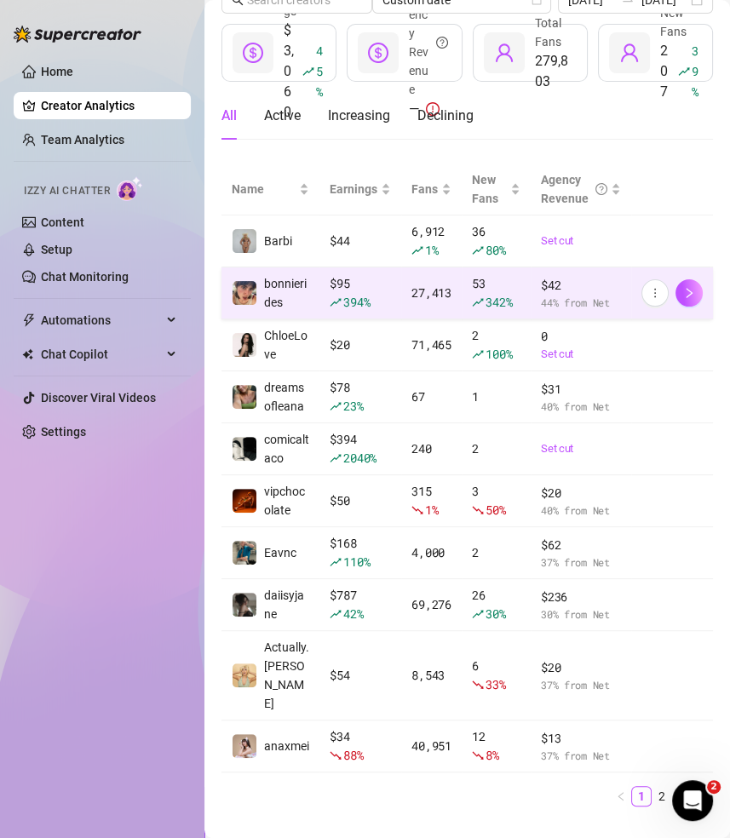
scroll to position [103, 0]
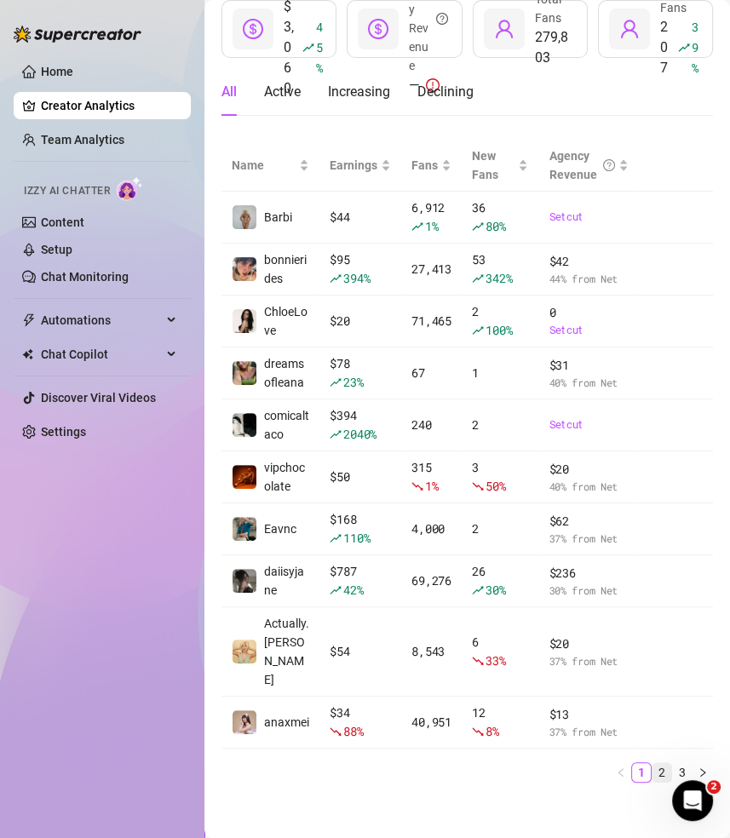
click at [666, 763] on link "2" at bounding box center [661, 772] width 19 height 19
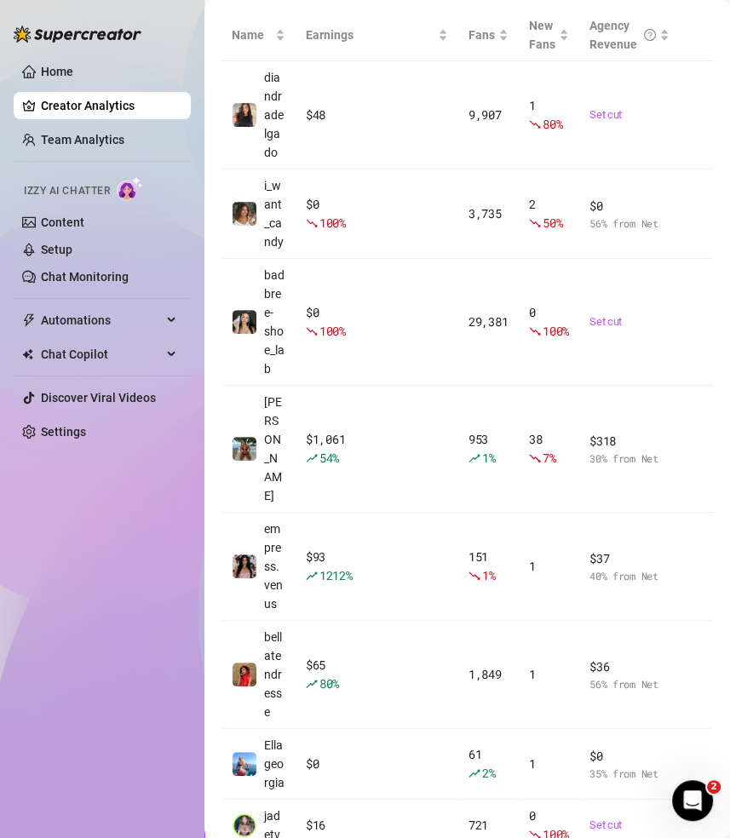
scroll to position [0, 0]
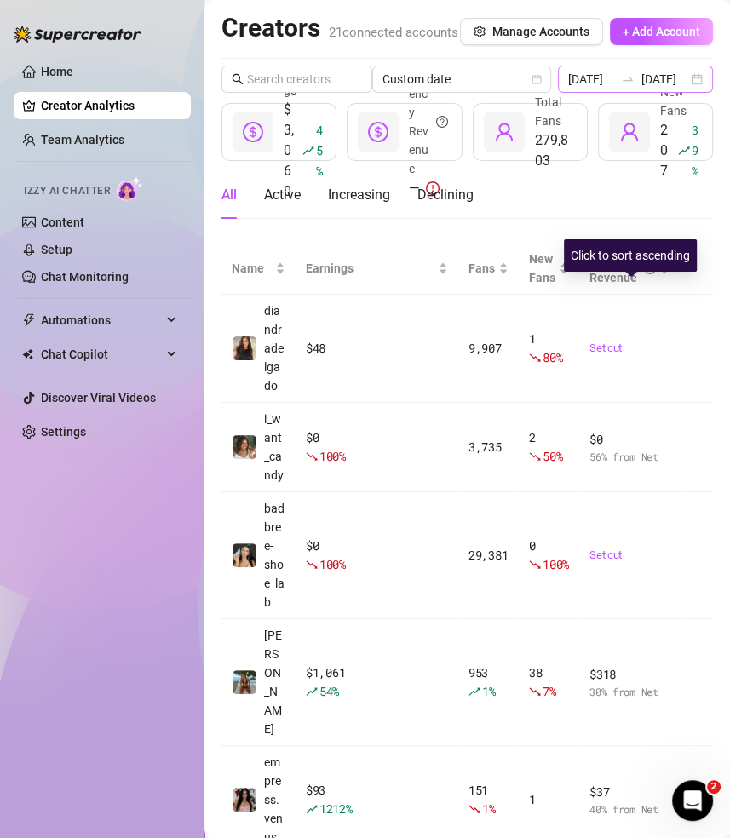
click at [696, 93] on div "2025-08-09 2025-08-09" at bounding box center [636, 79] width 156 height 27
click at [698, 93] on div "2025-08-09 2025-08-09" at bounding box center [636, 79] width 156 height 27
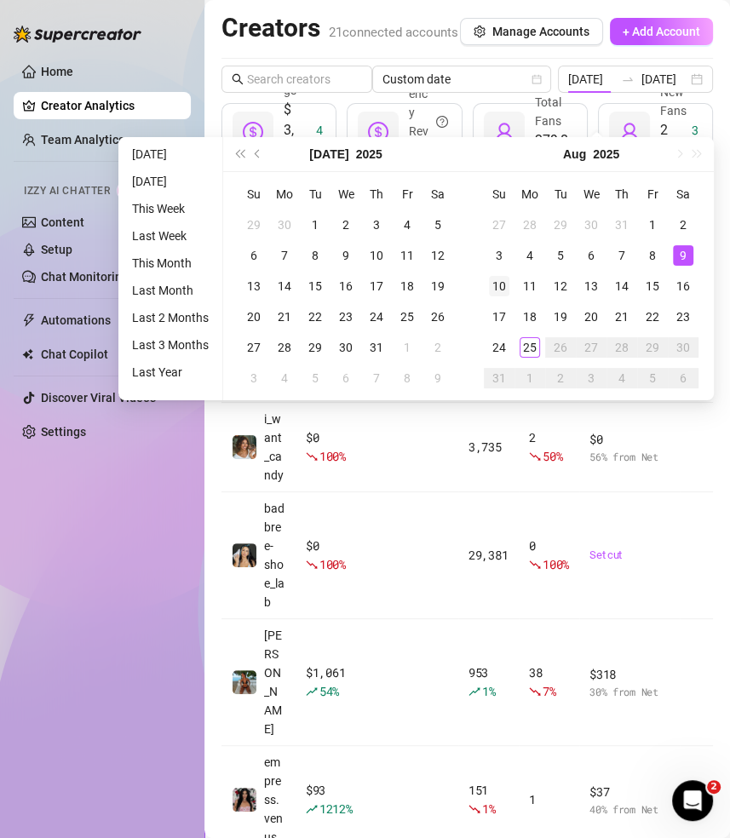
click at [496, 288] on div "10" at bounding box center [499, 286] width 20 height 20
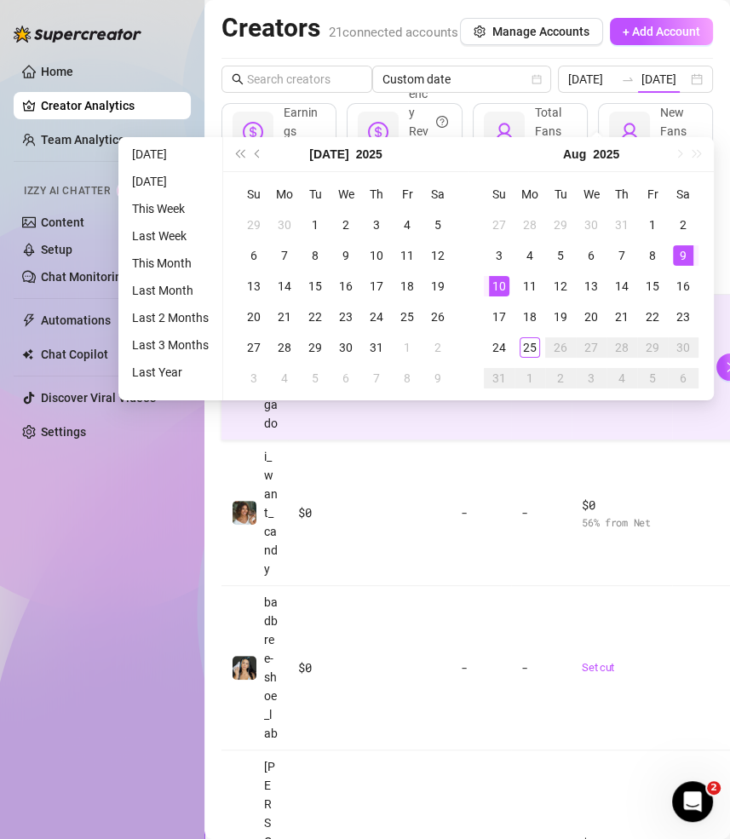
type input "2025-08-10"
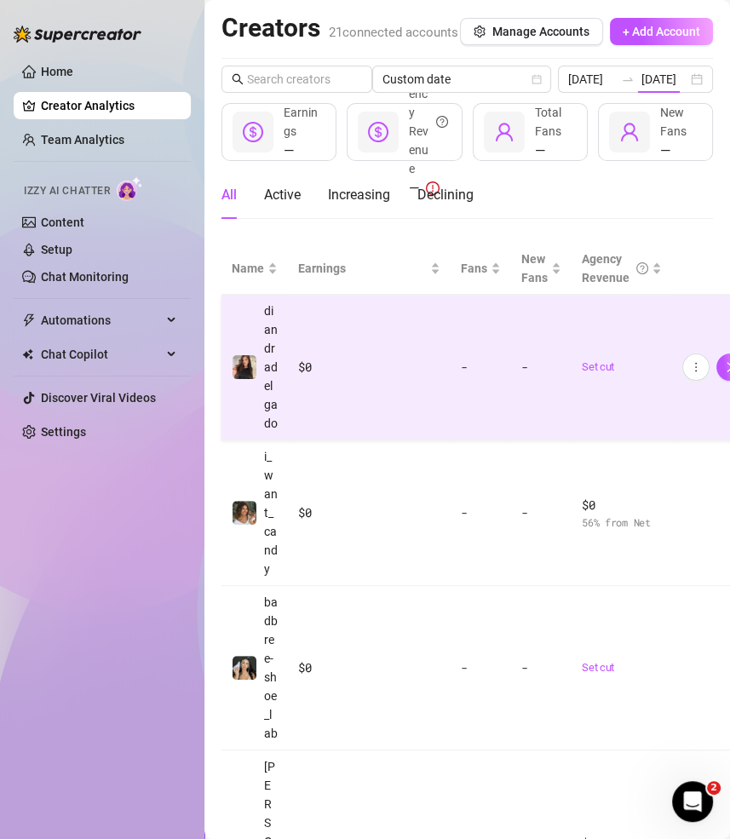
type input "2025-08-10"
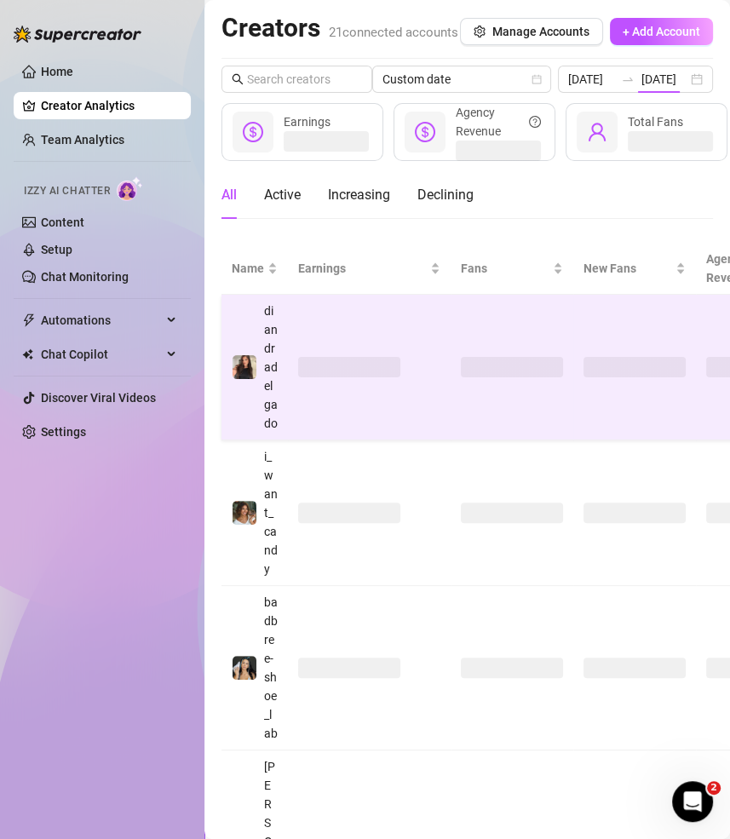
scroll to position [0, 0]
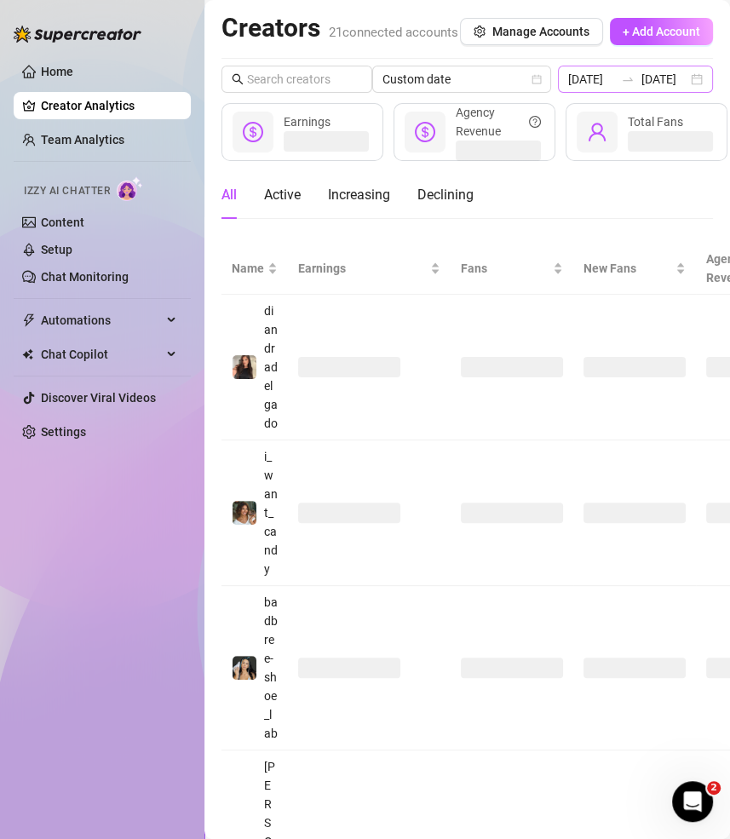
click at [699, 93] on div "2025-08-10 2025-08-10" at bounding box center [636, 79] width 156 height 27
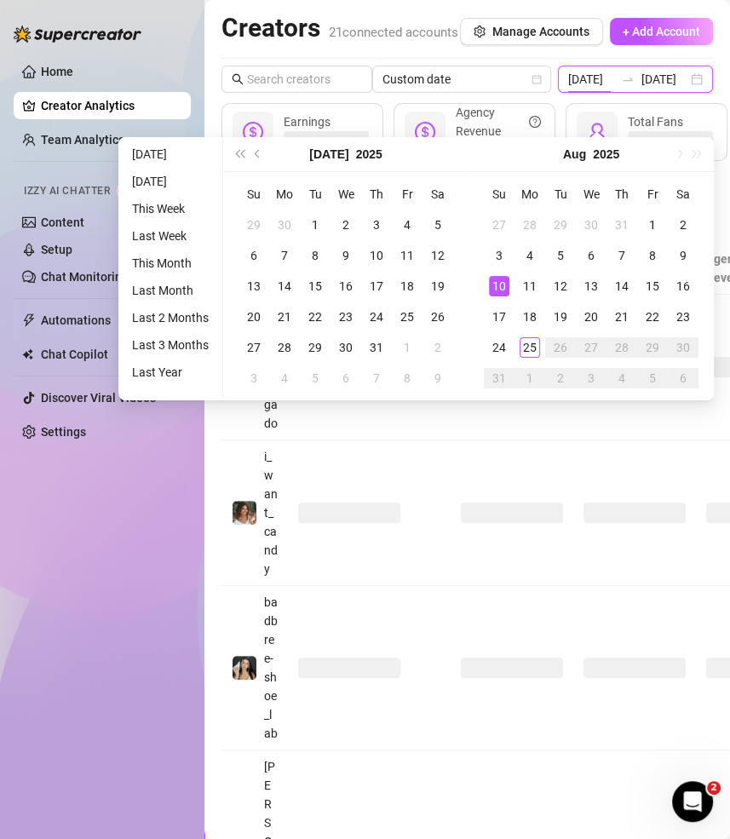
click at [684, 89] on input "2025-08-10" at bounding box center [664, 79] width 46 height 19
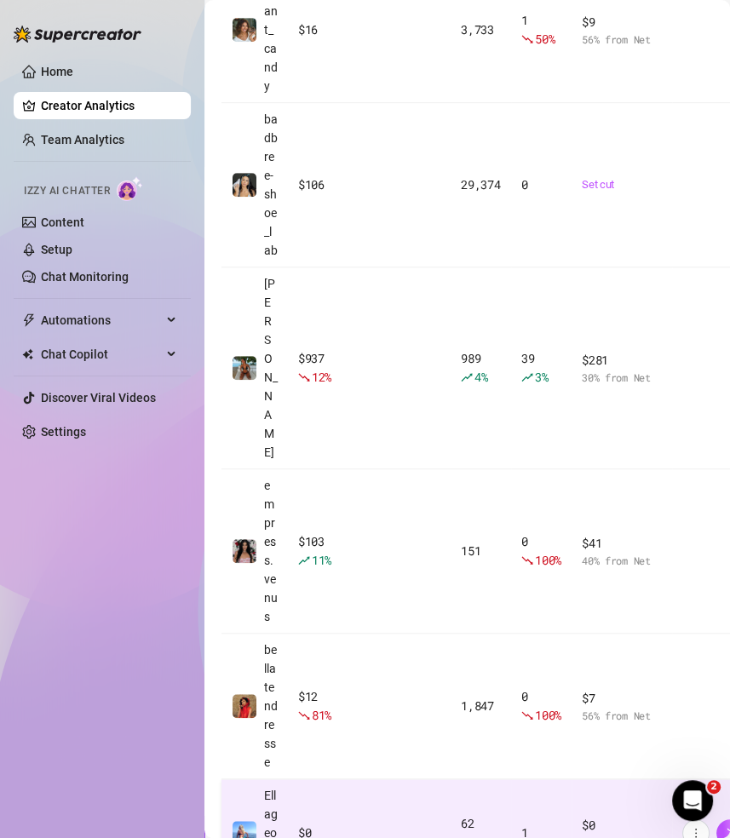
scroll to position [496, 0]
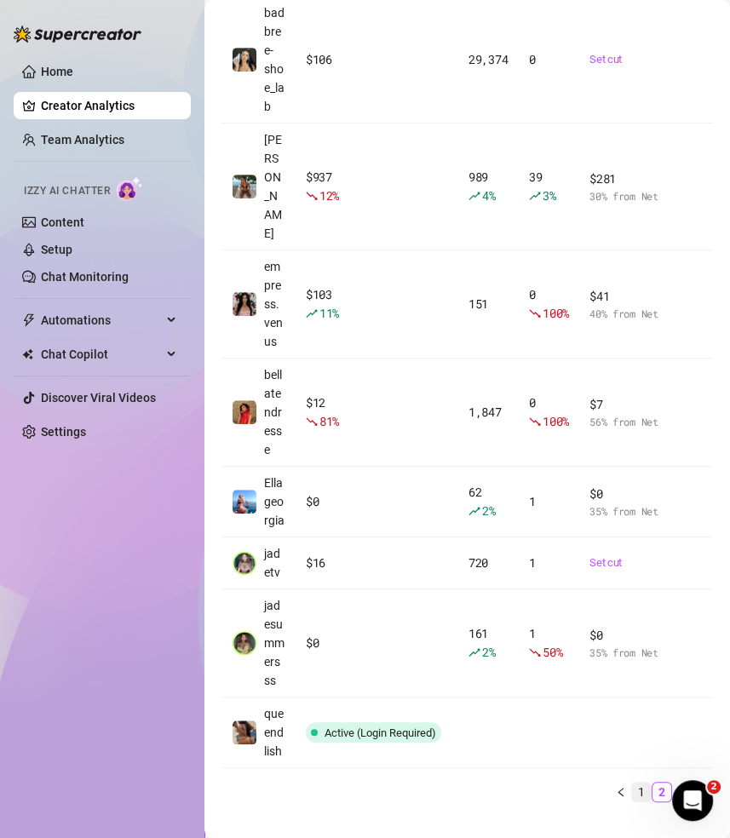
click at [642, 783] on link "1" at bounding box center [641, 792] width 19 height 19
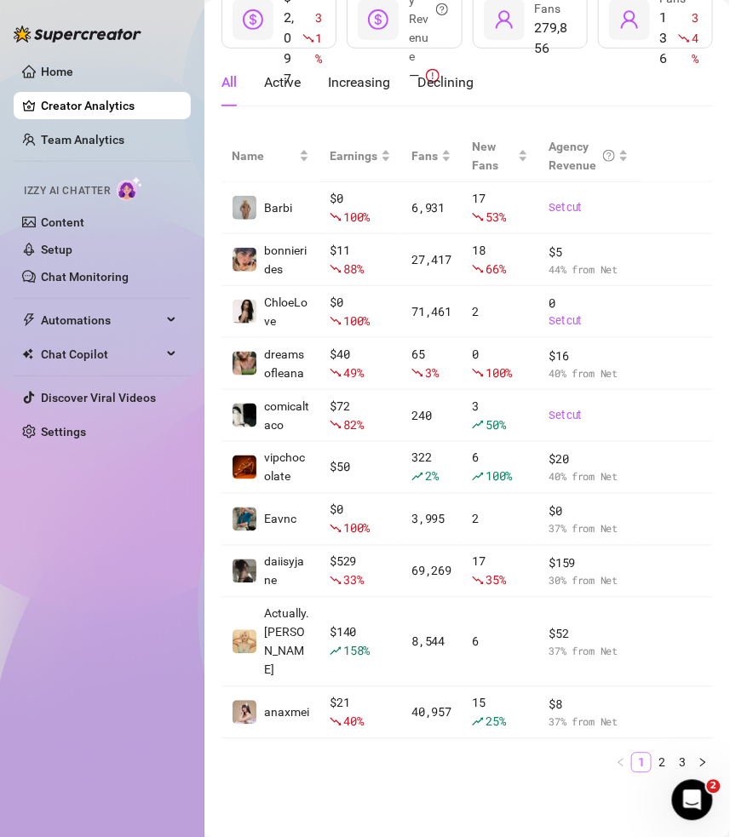
scroll to position [103, 0]
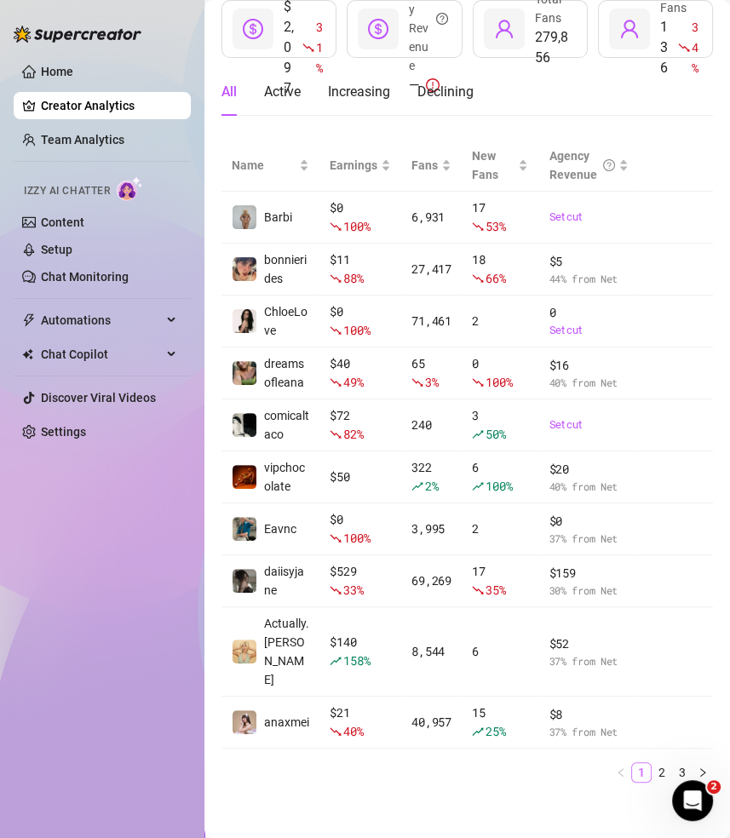
click at [642, 763] on link "1" at bounding box center [641, 772] width 19 height 19
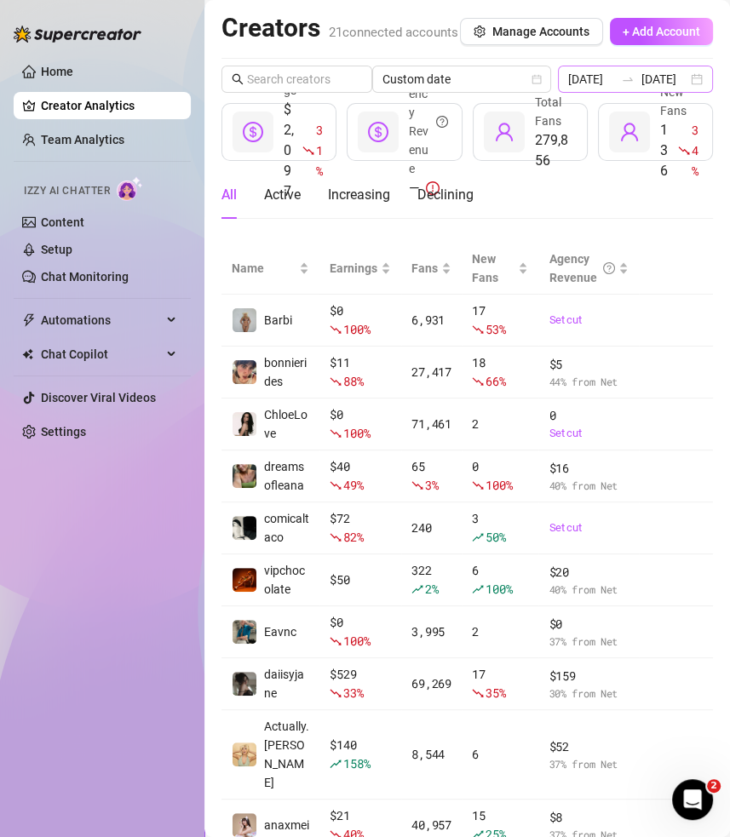
click at [695, 93] on div "2025-08-10 2025-08-10" at bounding box center [636, 79] width 156 height 27
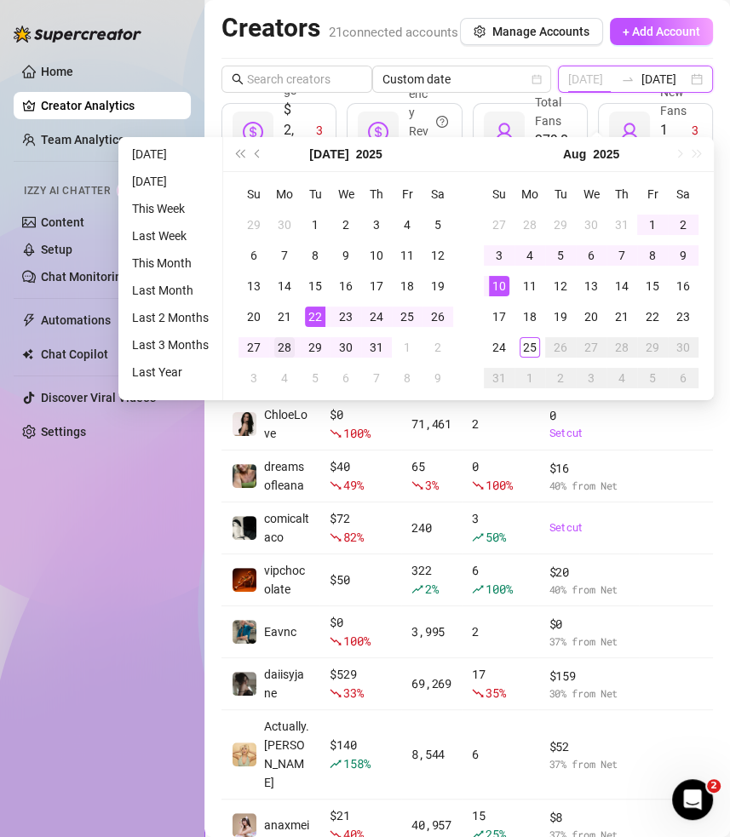
type input "[DATE]"
click at [284, 346] on div "28" at bounding box center [284, 347] width 20 height 20
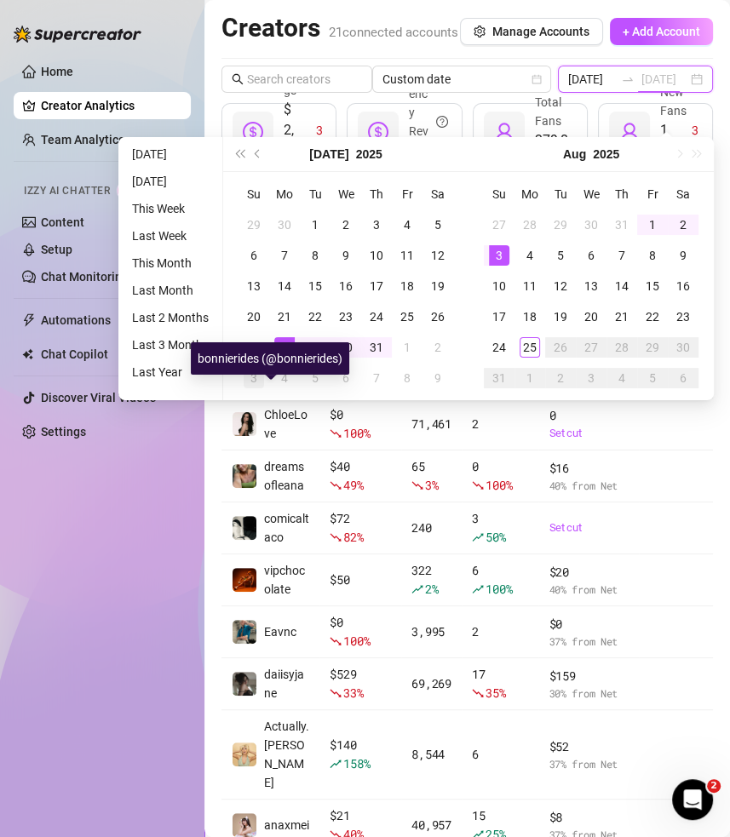
type input "[DATE]"
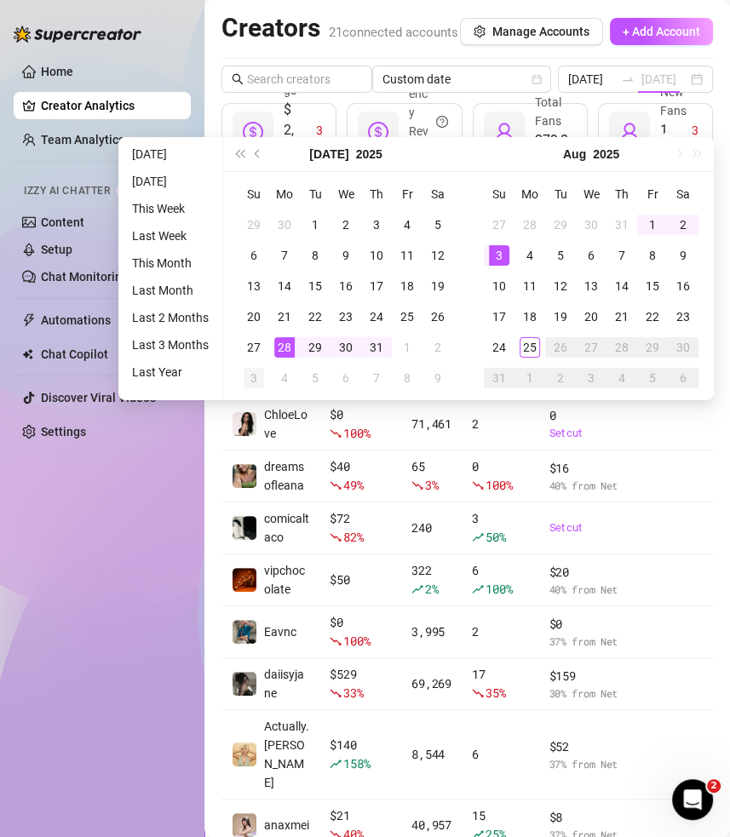
click at [255, 378] on div "3" at bounding box center [254, 378] width 20 height 20
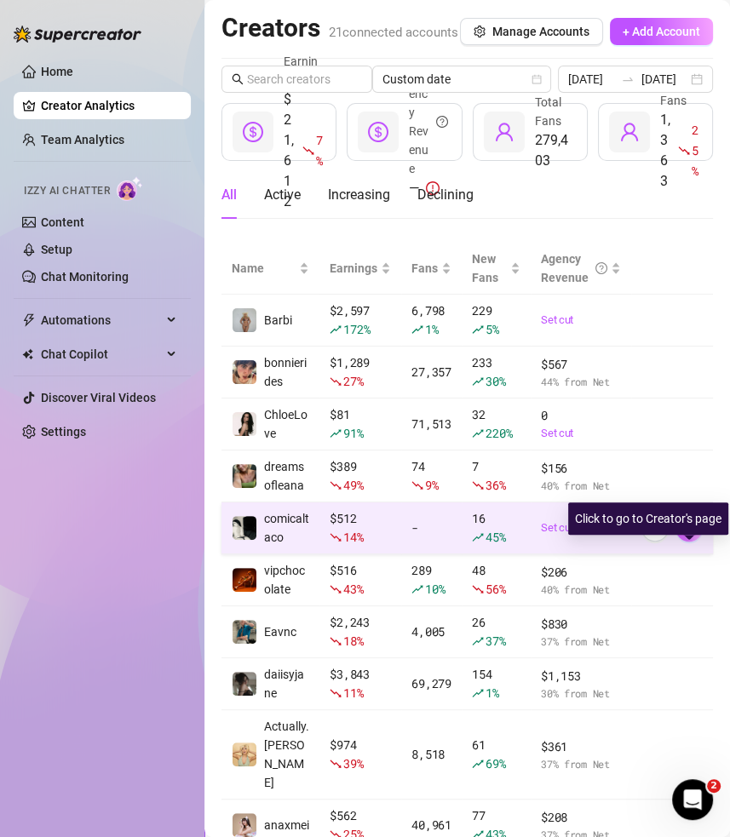
click at [693, 534] on icon "right" at bounding box center [689, 528] width 12 height 12
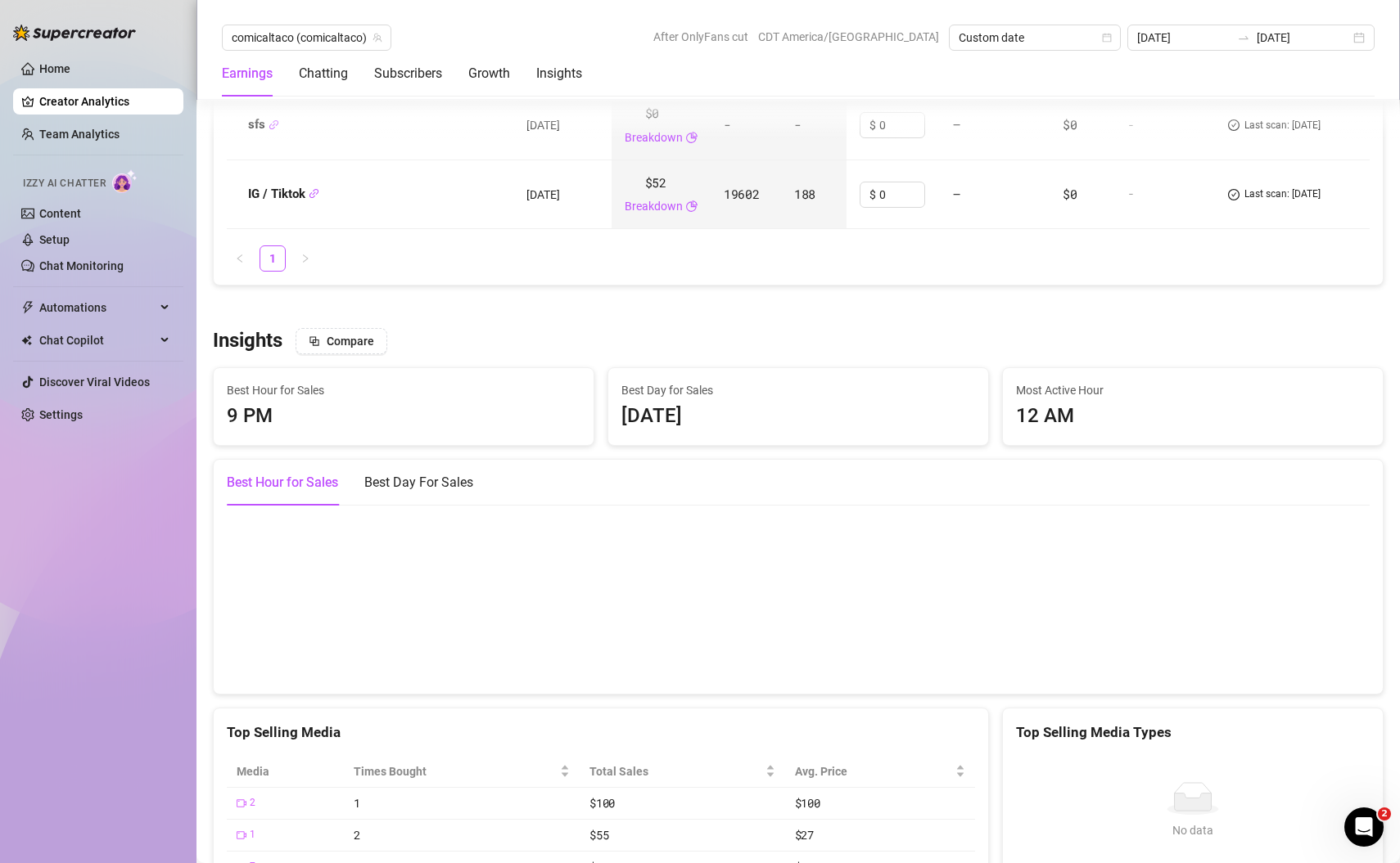
scroll to position [2277, 0]
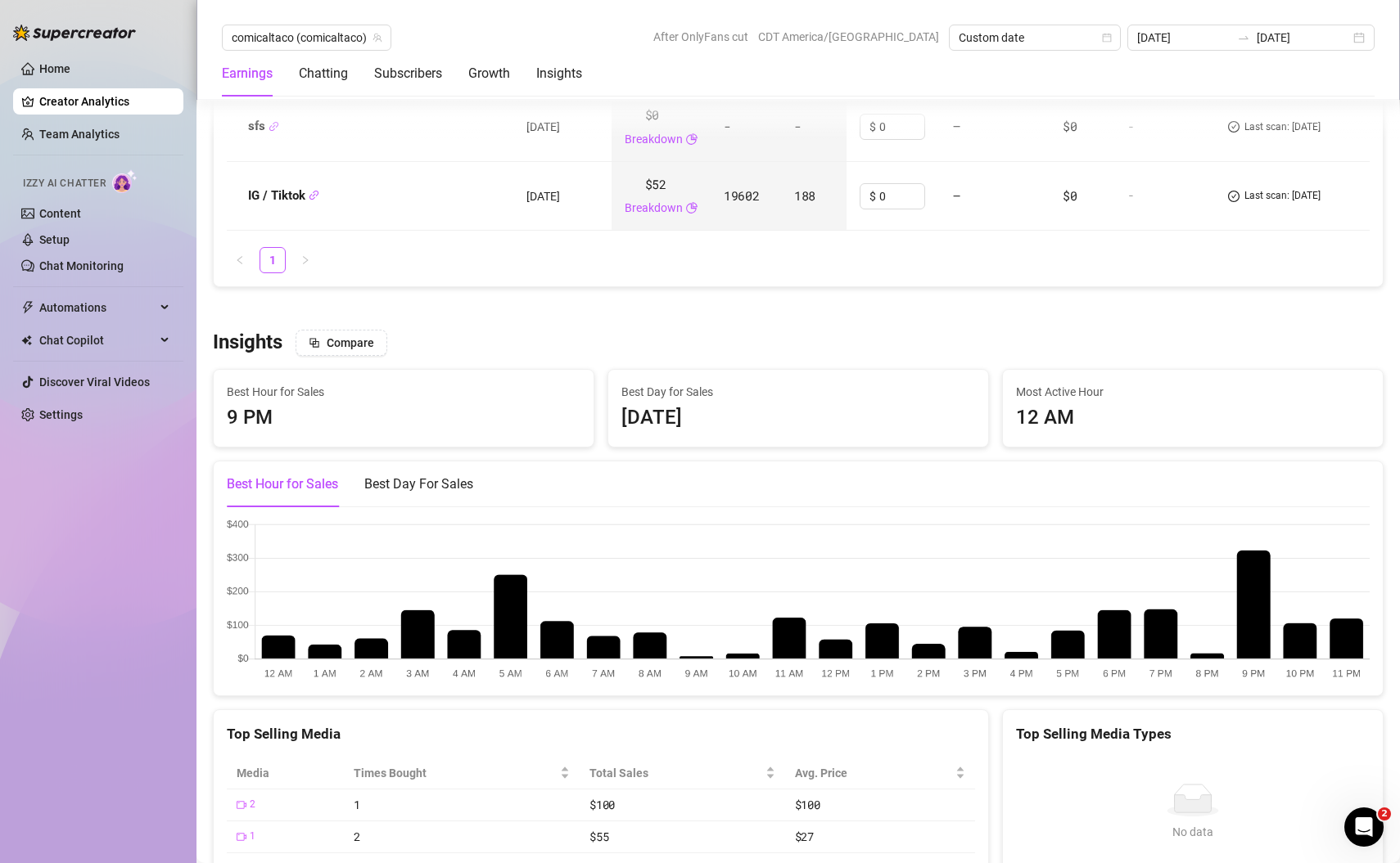
click at [106, 103] on link "Creator Analytics" at bounding box center [105, 101] width 131 height 26
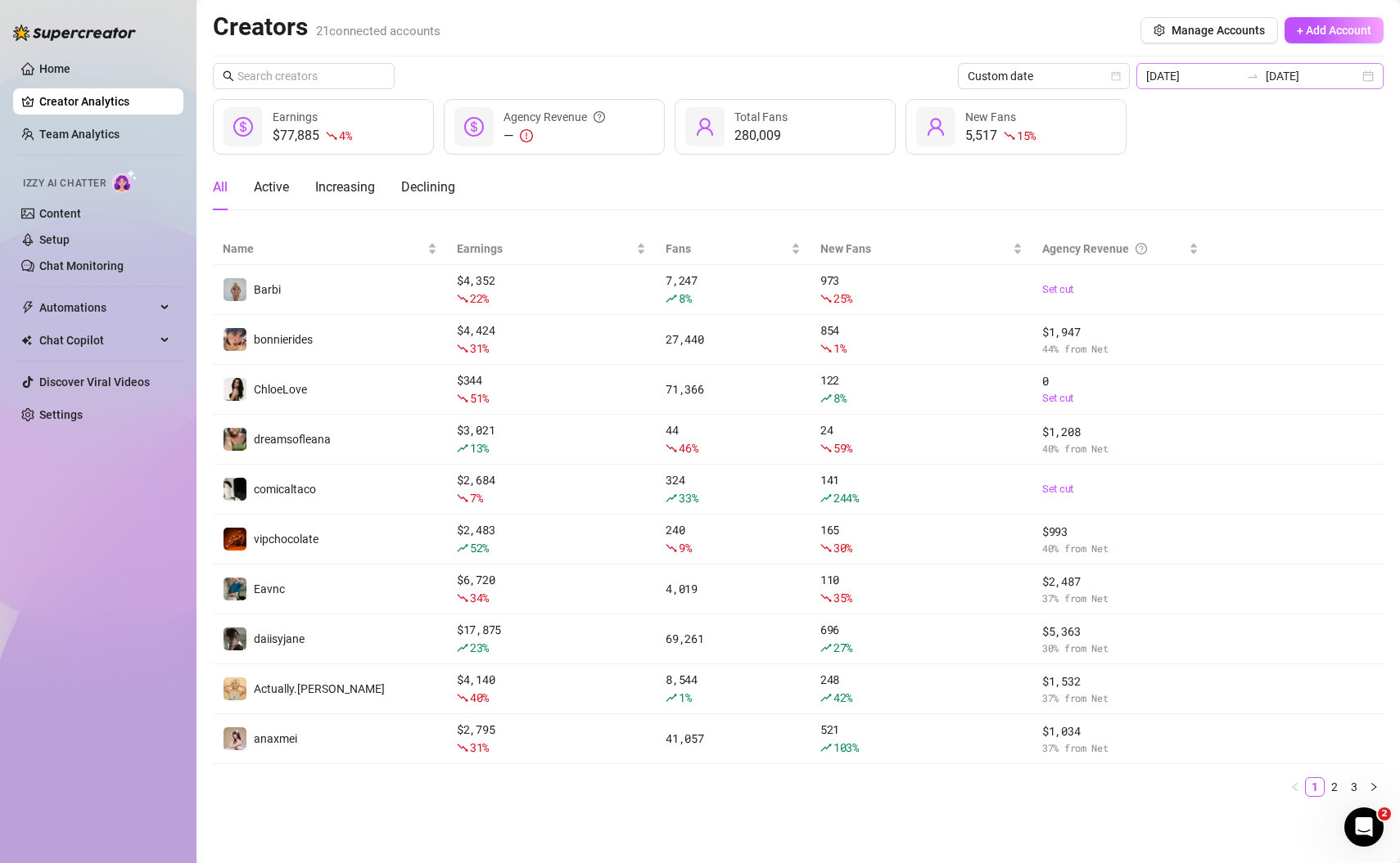
click at [1370, 79] on div "[DATE] [DATE]" at bounding box center [1260, 76] width 247 height 26
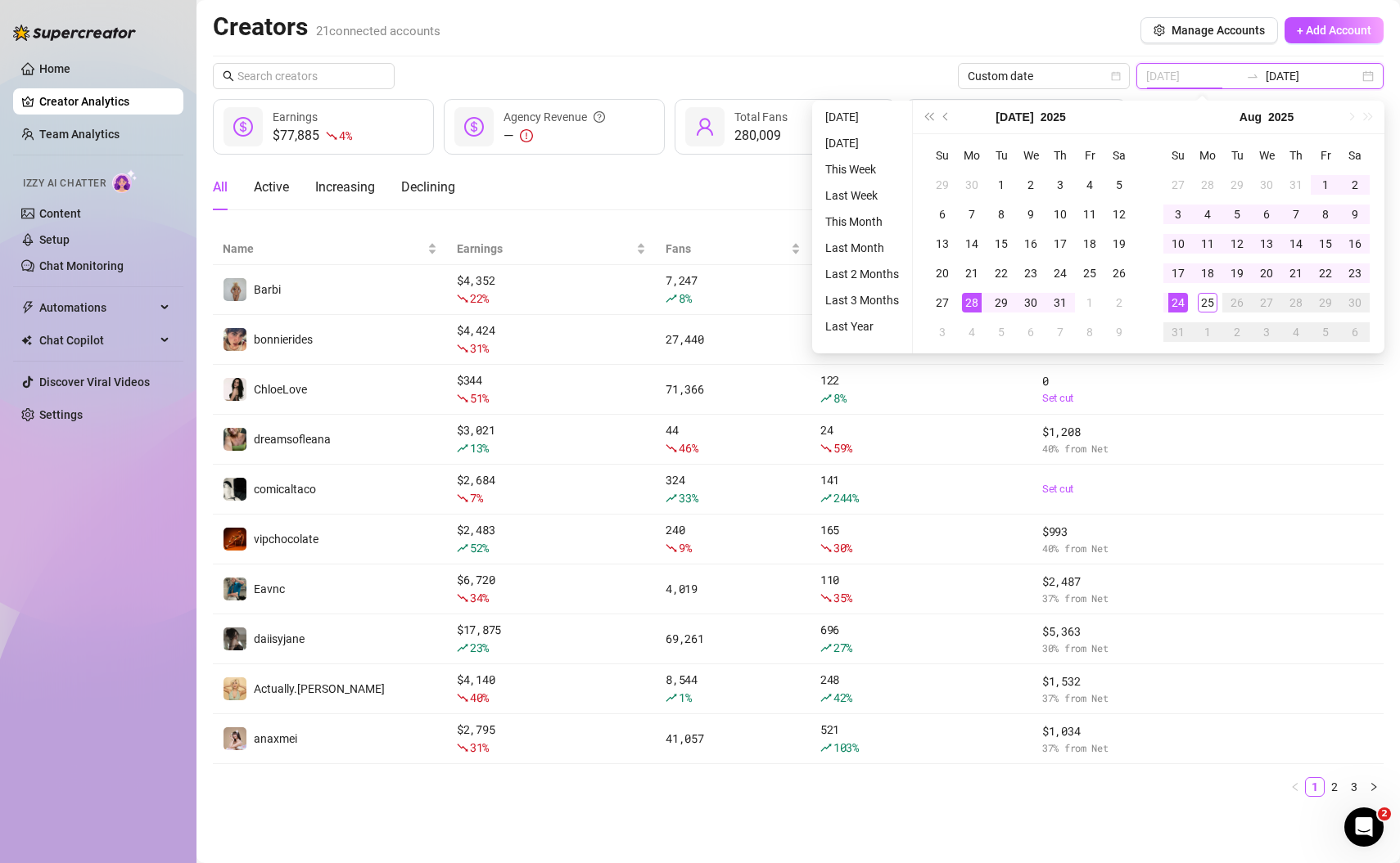
type input "[DATE]"
click at [974, 301] on div "28" at bounding box center [972, 303] width 19 height 19
type input "[DATE]"
click at [1184, 210] on div "3" at bounding box center [1178, 214] width 19 height 19
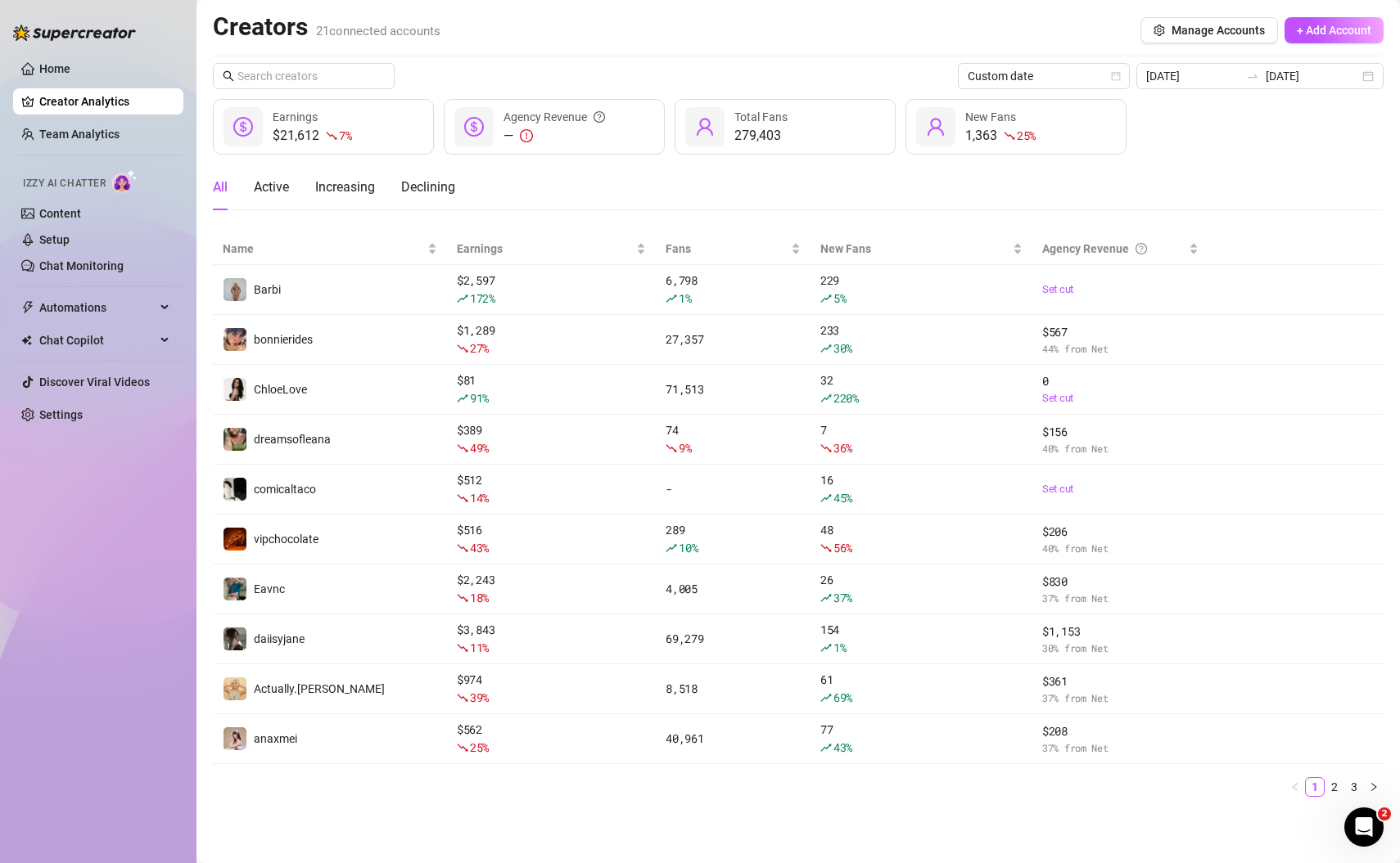
click at [565, 821] on main "Creators 21 connected accounts Manage Accounts + Add Account Custom date [DATE]…" at bounding box center [798, 432] width 1204 height 863
click at [1338, 783] on link "2" at bounding box center [1335, 787] width 18 height 18
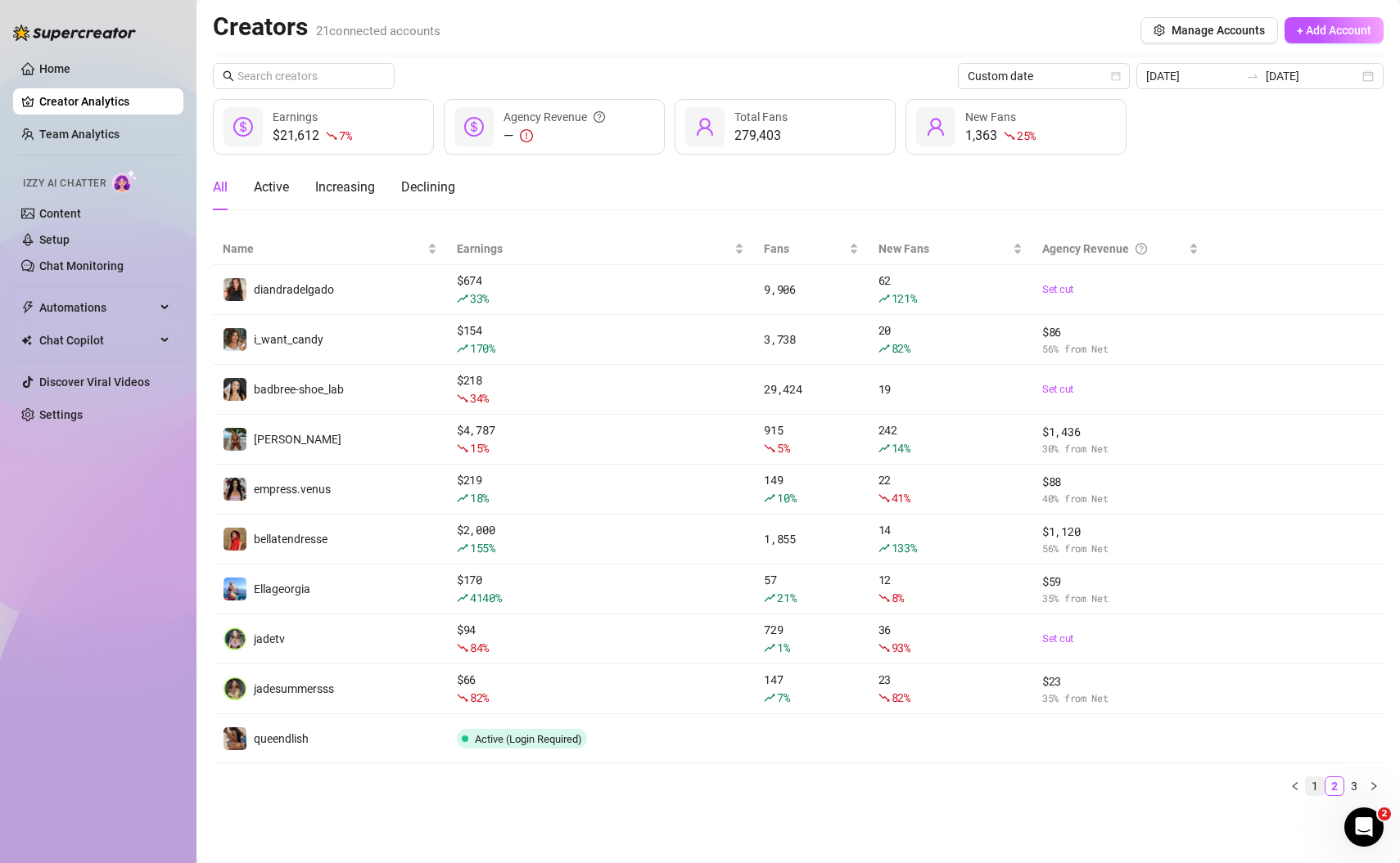
click at [1312, 779] on link "1" at bounding box center [1314, 786] width 18 height 18
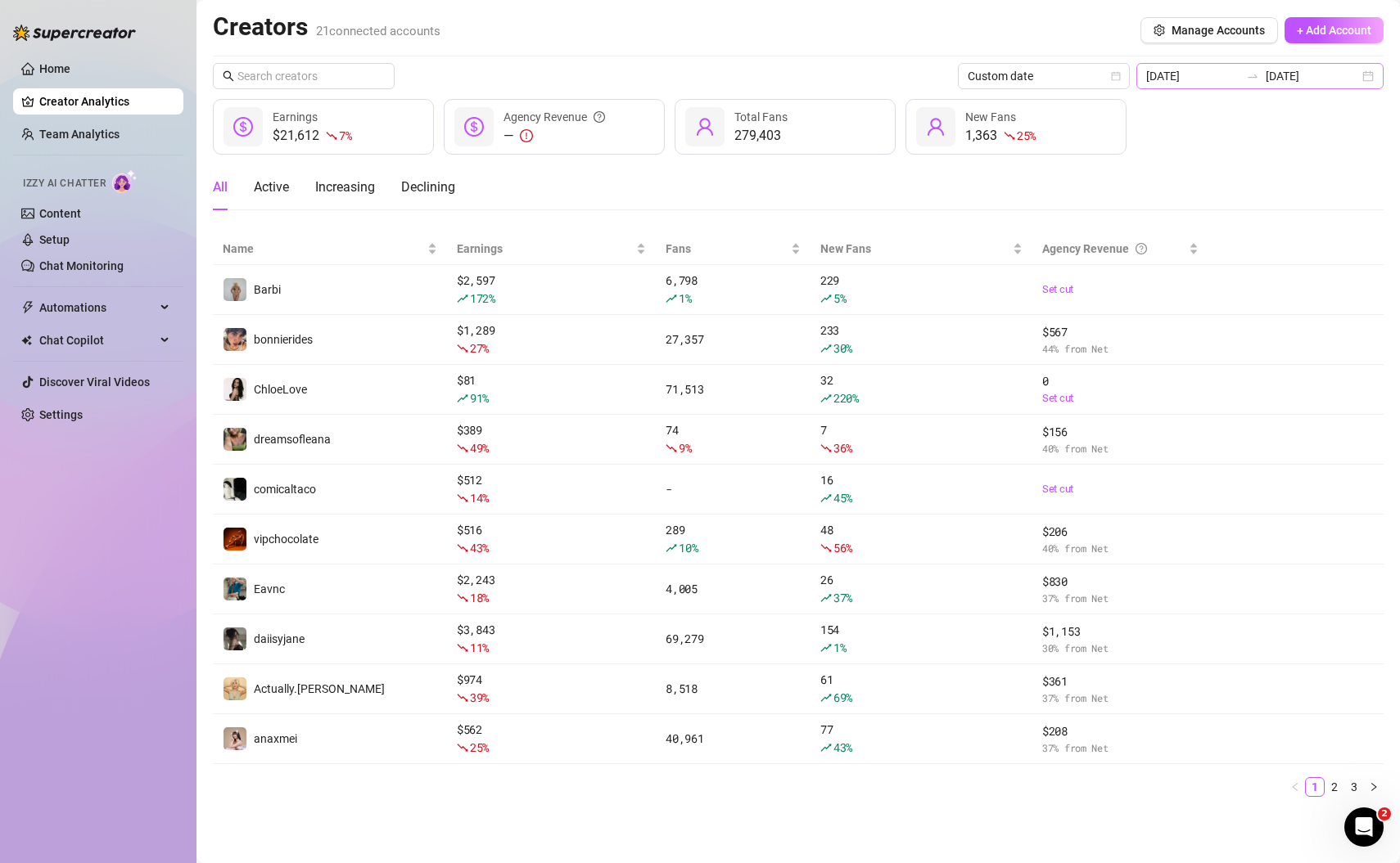
click at [1370, 78] on div "[DATE] [DATE]" at bounding box center [1260, 76] width 247 height 26
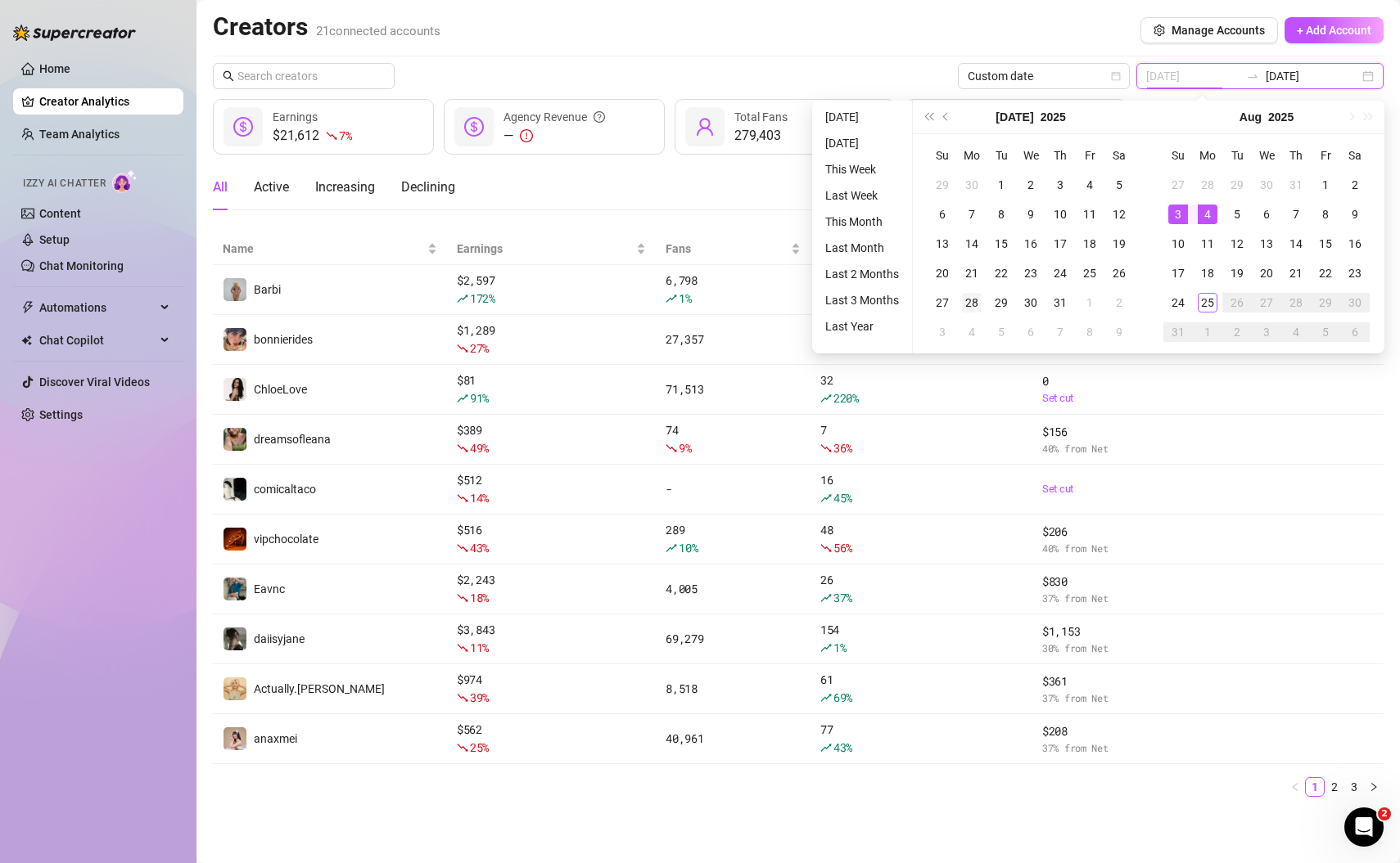
type input "[DATE]"
click at [971, 307] on div "28" at bounding box center [972, 303] width 19 height 19
click at [1175, 306] on div "24" at bounding box center [1178, 303] width 19 height 19
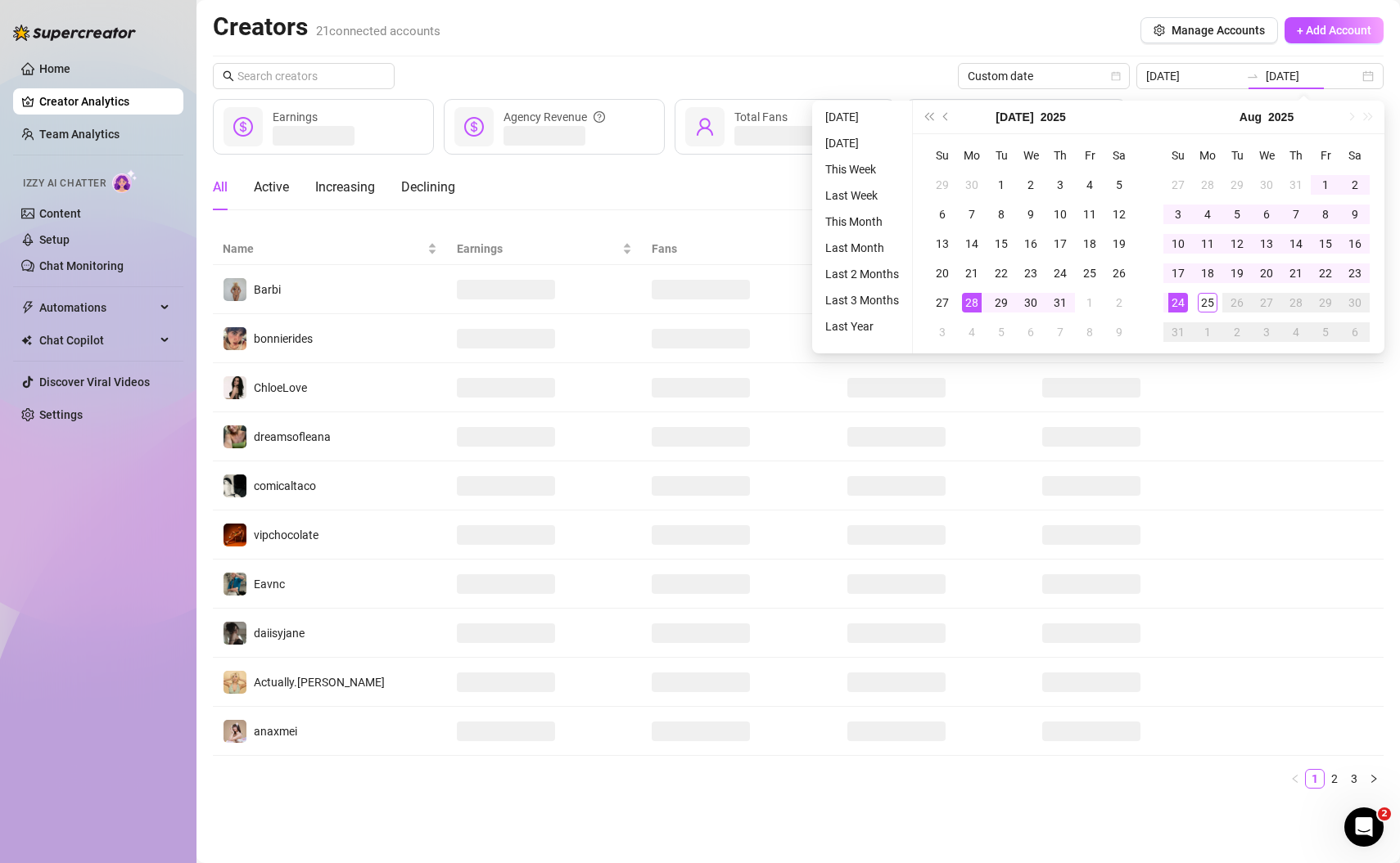
type input "[DATE]"
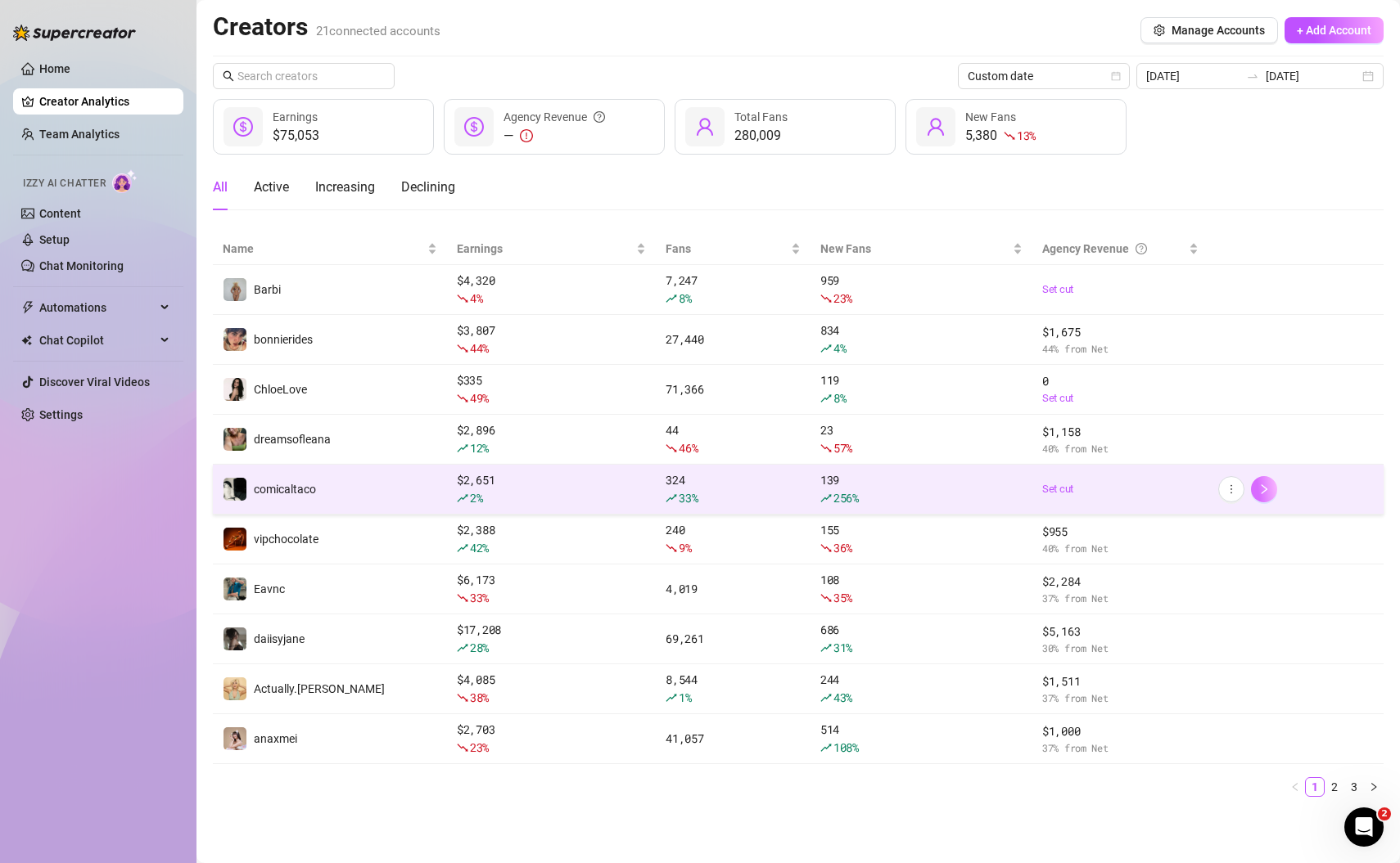
click at [1266, 488] on icon "right" at bounding box center [1264, 489] width 12 height 12
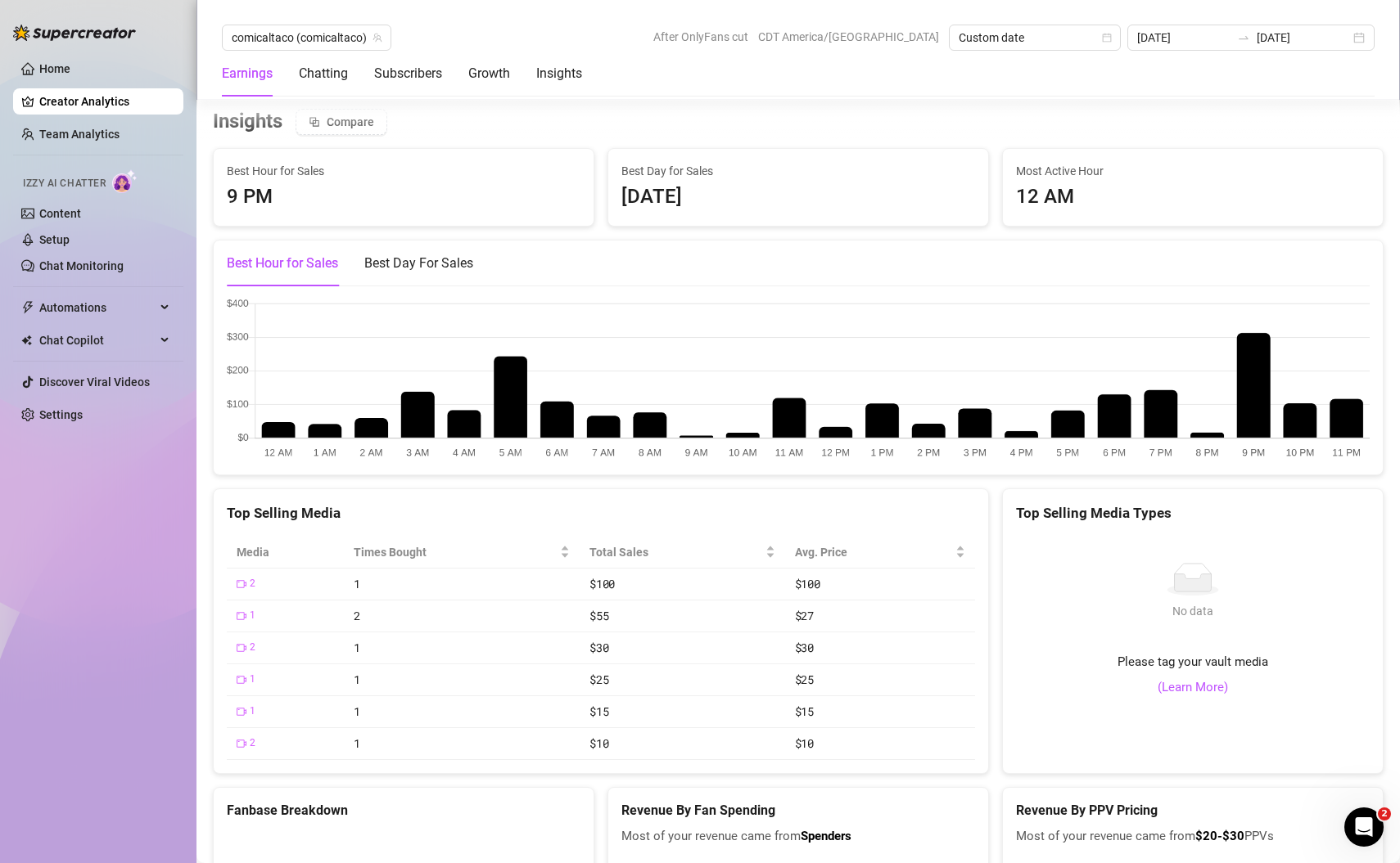
scroll to position [2497, 0]
click at [431, 255] on div "Best Day For Sales" at bounding box center [418, 264] width 109 height 19
